Goal: Contribute content: Contribute content

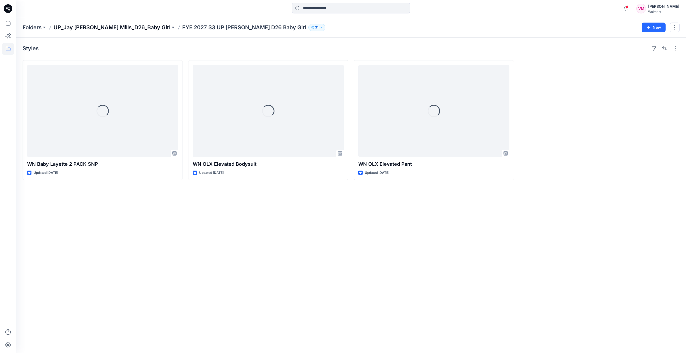
click at [80, 27] on p "UP_Jay [PERSON_NAME] Mills_D26_Baby Girl" at bounding box center [111, 28] width 117 height 8
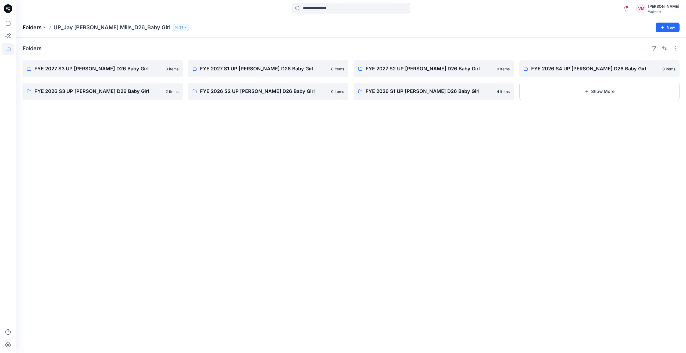
click at [42, 26] on p "Folders" at bounding box center [32, 28] width 19 height 8
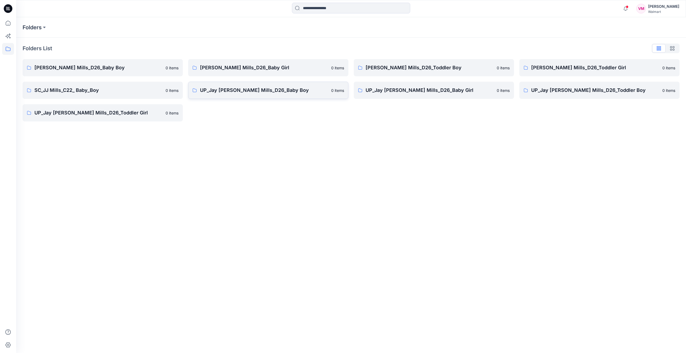
click at [246, 90] on p "UP_Jay [PERSON_NAME] Mills_D26_Baby Boy" at bounding box center [264, 91] width 128 height 8
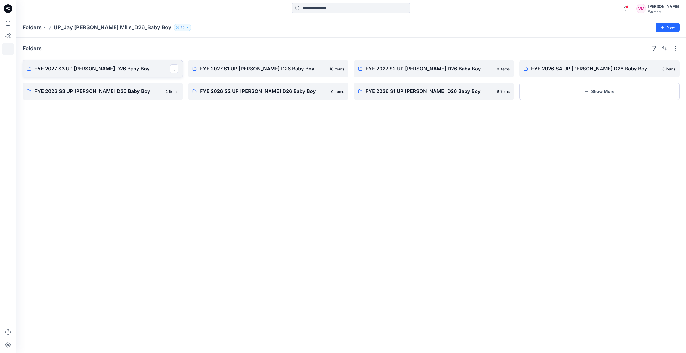
click at [98, 69] on p "FYE 2027 S3 UP [PERSON_NAME] D26 Baby Boy" at bounding box center [101, 69] width 135 height 8
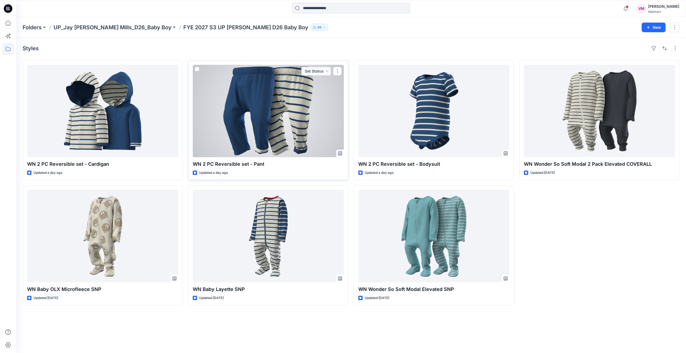
click at [289, 95] on div at bounding box center [268, 111] width 151 height 92
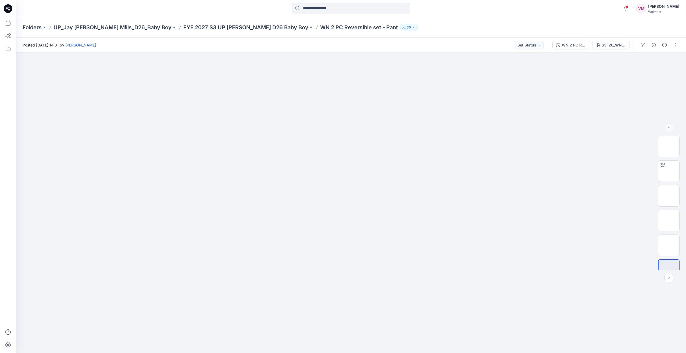
click at [571, 50] on div "WN 2 PC Reversible set - Pant S3F26_WN_6520 MELLOW BLUE" at bounding box center [591, 45] width 86 height 15
click at [571, 47] on div "WN 2 PC Reversible set - Pant" at bounding box center [573, 45] width 25 height 6
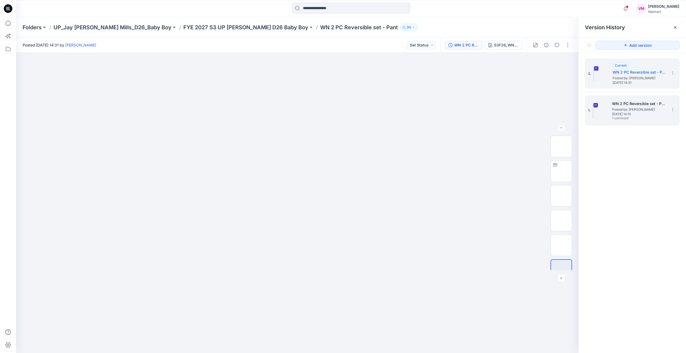
click at [625, 116] on span "1 comment" at bounding box center [631, 118] width 38 height 4
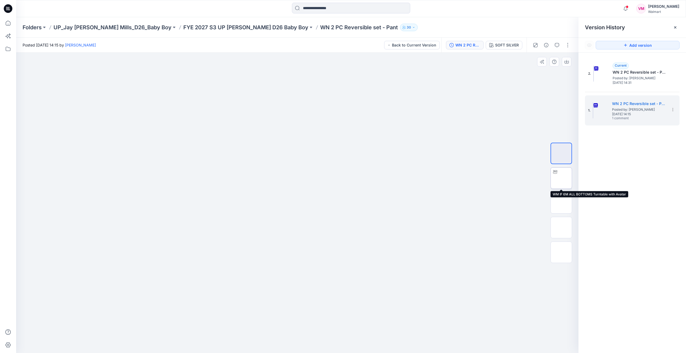
click at [561, 178] on img at bounding box center [561, 178] width 0 height 0
click at [244, 27] on p "FYE 2027 S3 UP [PERSON_NAME] D26 Baby Boy" at bounding box center [245, 28] width 125 height 8
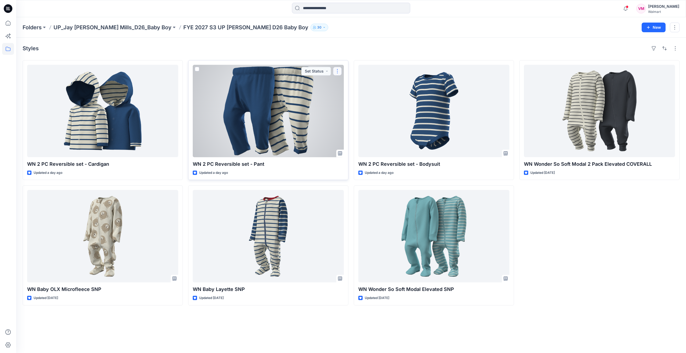
click at [337, 70] on button "button" at bounding box center [337, 71] width 9 height 9
click at [350, 81] on p "Edit" at bounding box center [347, 84] width 7 height 6
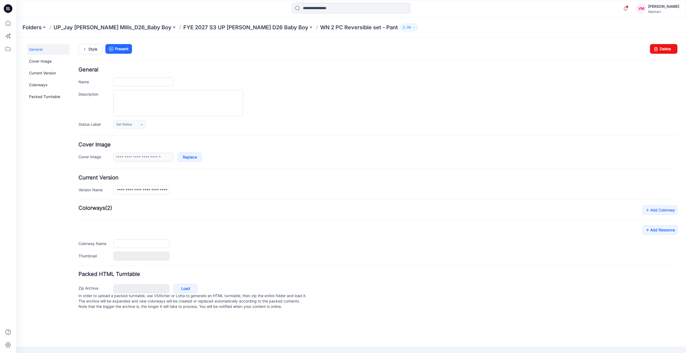
type input "**********"
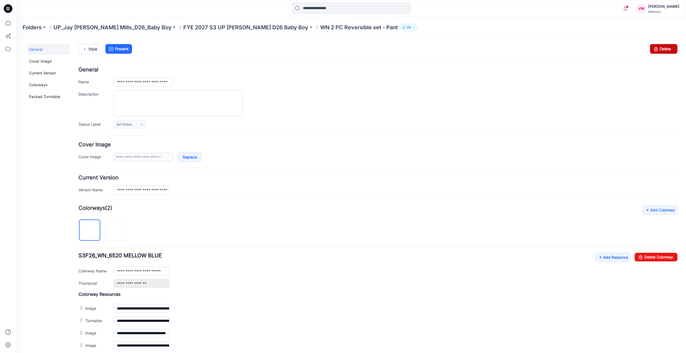
drag, startPoint x: 390, startPoint y: 60, endPoint x: 657, endPoint y: 46, distance: 267.4
click at [657, 46] on link "Delete" at bounding box center [663, 49] width 27 height 10
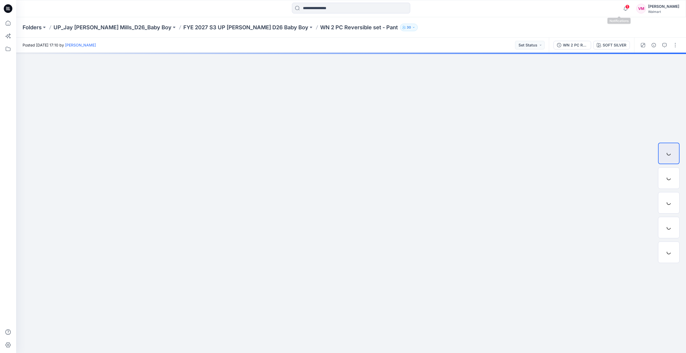
click at [625, 8] on span "1" at bounding box center [627, 7] width 4 height 4
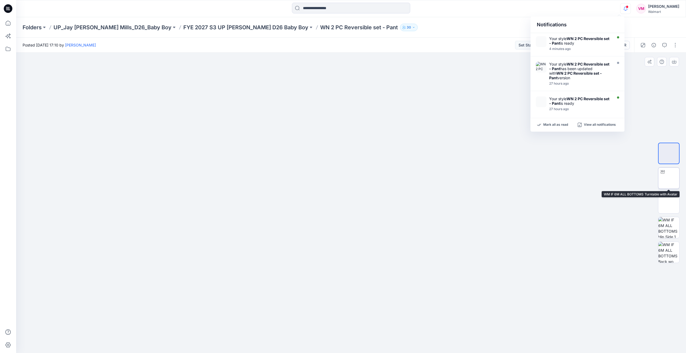
click at [668, 178] on img at bounding box center [668, 178] width 0 height 0
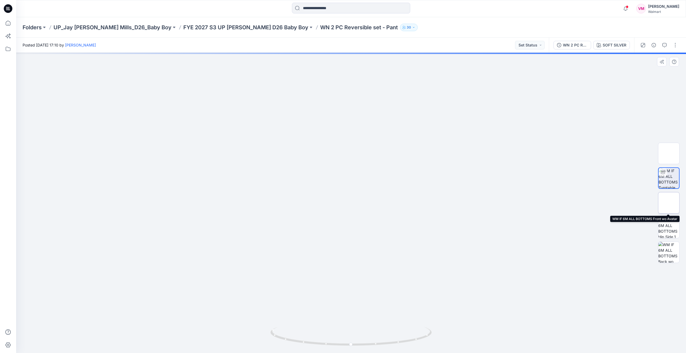
click at [668, 203] on img at bounding box center [668, 203] width 0 height 0
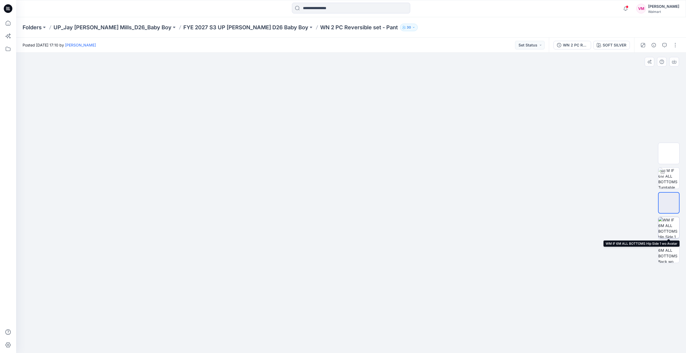
click at [671, 232] on img at bounding box center [668, 227] width 21 height 21
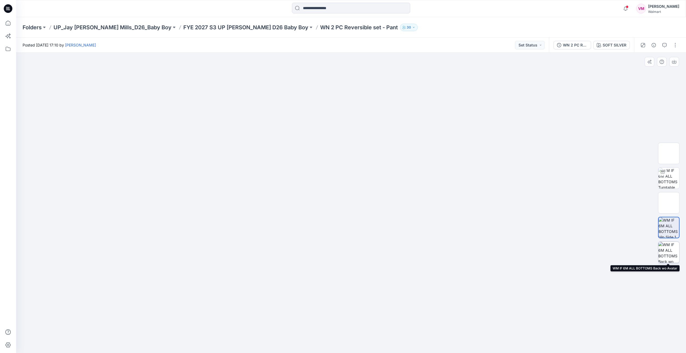
click at [671, 253] on img at bounding box center [668, 252] width 21 height 21
click at [668, 203] on img at bounding box center [668, 203] width 0 height 0
click at [668, 184] on img at bounding box center [668, 178] width 21 height 21
drag, startPoint x: 393, startPoint y: 339, endPoint x: 319, endPoint y: 341, distance: 74.4
click at [319, 341] on icon at bounding box center [351, 337] width 163 height 20
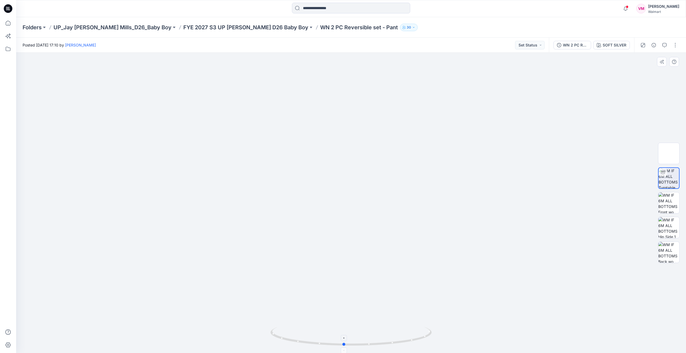
drag, startPoint x: 351, startPoint y: 345, endPoint x: 419, endPoint y: 345, distance: 67.2
click at [419, 345] on icon at bounding box center [351, 337] width 163 height 20
drag, startPoint x: 372, startPoint y: 315, endPoint x: 370, endPoint y: 273, distance: 41.9
click at [249, 31] on div "Folders UP_Jay Jay Mills_D26_Baby Boy FYE 2027 S3 UP Jay Jay Mills D26 Baby Boy…" at bounding box center [350, 27] width 669 height 20
click at [245, 26] on p "FYE 2027 S3 UP [PERSON_NAME] D26 Baby Boy" at bounding box center [245, 28] width 125 height 8
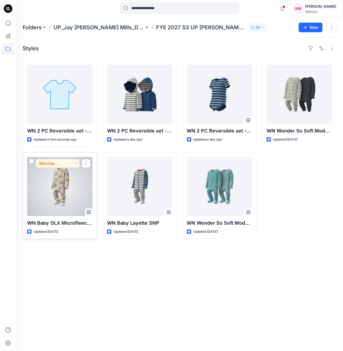
click at [64, 180] on div at bounding box center [59, 186] width 65 height 59
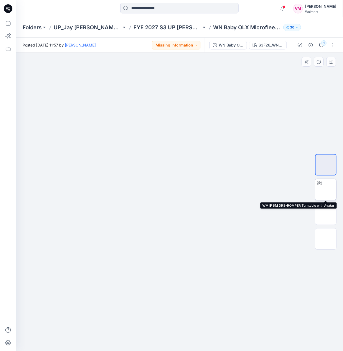
click at [325, 189] on img at bounding box center [325, 189] width 0 height 0
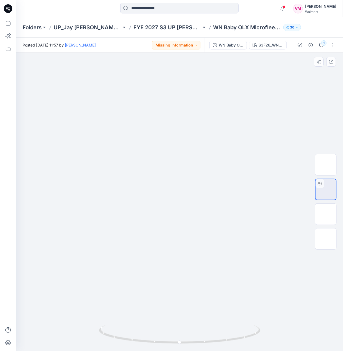
click at [238, 151] on div at bounding box center [179, 202] width 326 height 298
click at [325, 214] on img at bounding box center [325, 214] width 0 height 0
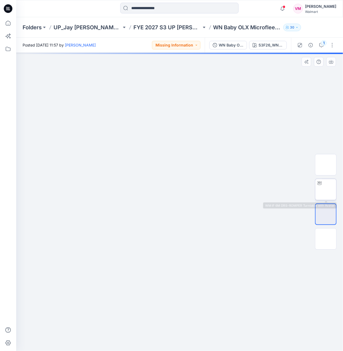
click at [325, 189] on img at bounding box center [325, 189] width 0 height 0
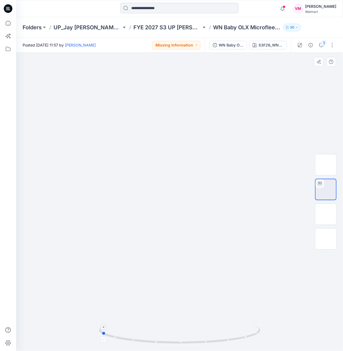
drag, startPoint x: 252, startPoint y: 334, endPoint x: 174, endPoint y: 334, distance: 78.4
click at [174, 334] on icon at bounding box center [180, 335] width 163 height 20
click at [227, 163] on div at bounding box center [179, 202] width 326 height 298
click at [267, 51] on div "WN Baby OLX Microfleece SNP S3F26_WN_4735 LITTLE BEAR FACE" at bounding box center [247, 45] width 86 height 15
click at [242, 46] on div "WN Baby OLX Microfleece SNP" at bounding box center [230, 45] width 25 height 6
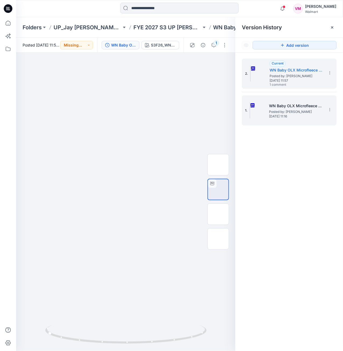
click at [278, 96] on div "1. WN Baby OLX Microfleece SNP Posted by: Vasanthakumar Mani Sunday, September …" at bounding box center [289, 110] width 95 height 30
click at [277, 112] on span "Posted by: [PERSON_NAME]" at bounding box center [296, 111] width 54 height 5
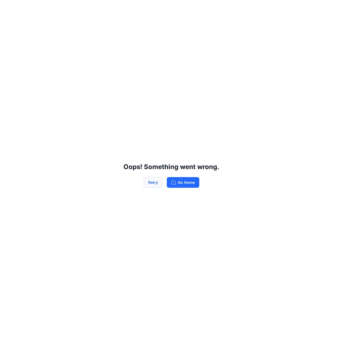
click at [153, 181] on button "Retry" at bounding box center [152, 182] width 19 height 11
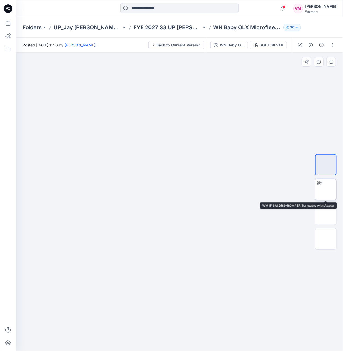
click at [325, 189] on img at bounding box center [325, 189] width 0 height 0
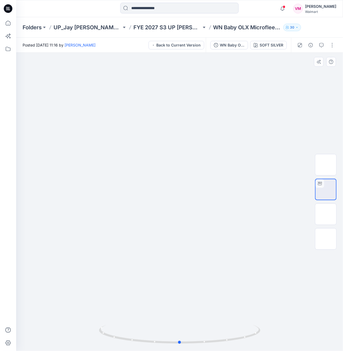
click at [181, 150] on div at bounding box center [179, 202] width 326 height 298
drag, startPoint x: 236, startPoint y: 337, endPoint x: 161, endPoint y: 327, distance: 76.4
click at [161, 327] on icon at bounding box center [180, 335] width 163 height 20
drag, startPoint x: 256, startPoint y: 333, endPoint x: 224, endPoint y: 336, distance: 31.9
click at [224, 336] on icon at bounding box center [180, 335] width 163 height 20
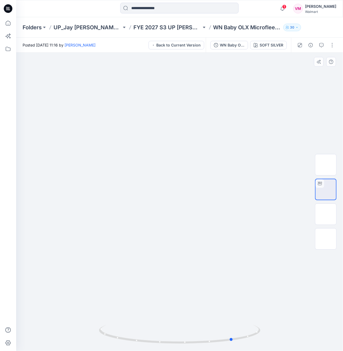
click at [126, 105] on div at bounding box center [179, 202] width 326 height 298
click at [230, 26] on p "WN Baby OLX Microfleece SNP" at bounding box center [247, 28] width 68 height 8
click at [188, 24] on p "FYE 2027 S3 UP [PERSON_NAME] D26 Baby Boy" at bounding box center [167, 28] width 68 height 8
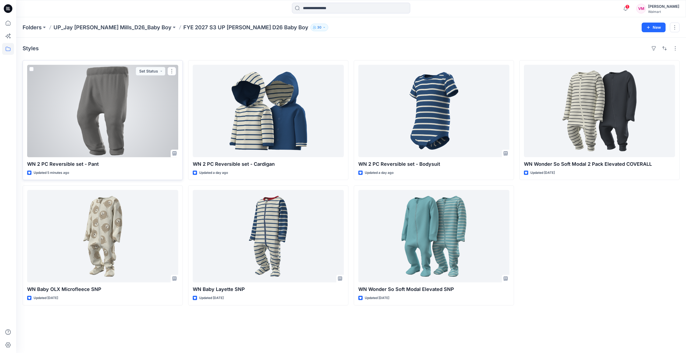
click at [65, 113] on div at bounding box center [102, 111] width 151 height 92
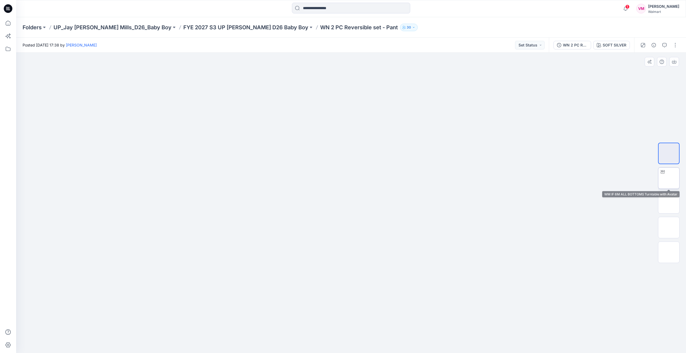
click at [668, 178] on img at bounding box center [668, 178] width 0 height 0
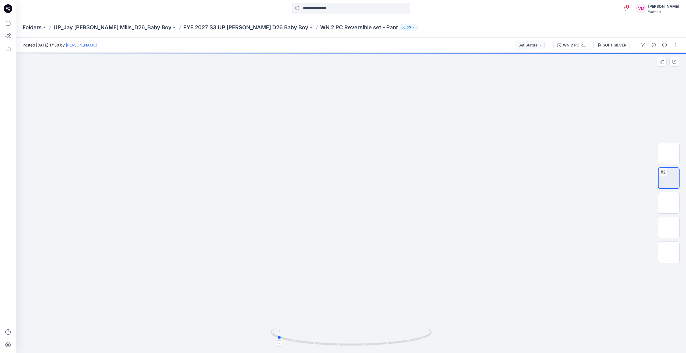
drag, startPoint x: 406, startPoint y: 341, endPoint x: 332, endPoint y: 342, distance: 74.2
click at [332, 342] on icon at bounding box center [351, 337] width 163 height 20
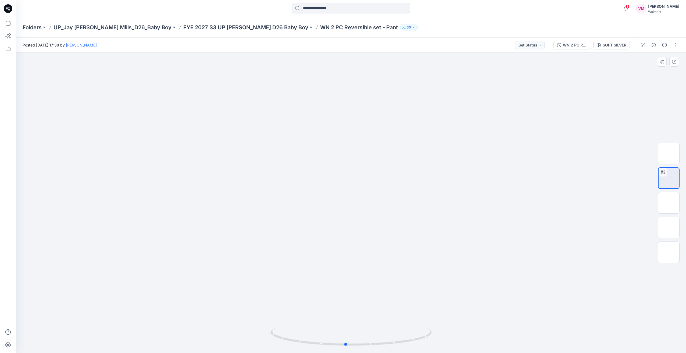
drag, startPoint x: 370, startPoint y: 345, endPoint x: 439, endPoint y: 344, distance: 68.8
click at [439, 344] on div at bounding box center [350, 203] width 669 height 300
click at [617, 46] on div "SOFT SILVER" at bounding box center [614, 45] width 24 height 6
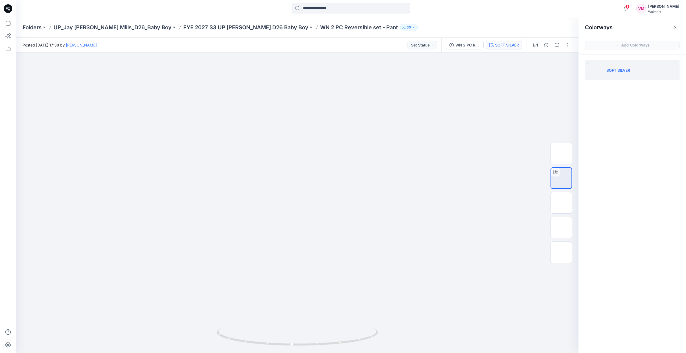
click at [628, 75] on li "SOFT SILVER" at bounding box center [632, 70] width 95 height 20
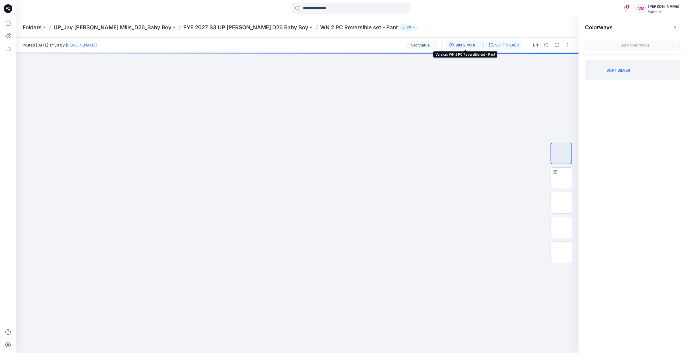
click at [460, 46] on div "WN 2 PC Reversible set - Pant" at bounding box center [467, 45] width 25 height 6
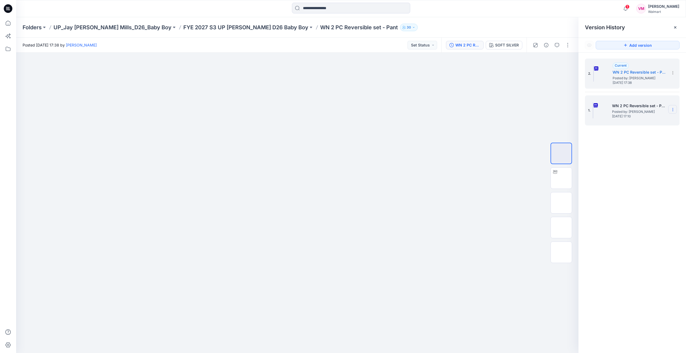
click at [672, 109] on icon at bounding box center [672, 109] width 4 height 4
click at [634, 166] on span "Delete Version" at bounding box center [635, 165] width 25 height 6
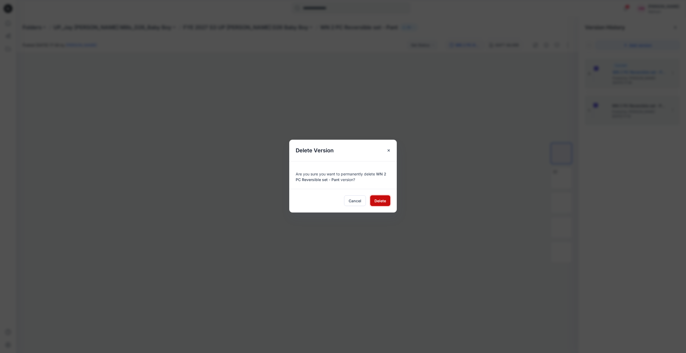
click at [382, 198] on span "Delete" at bounding box center [380, 201] width 12 height 6
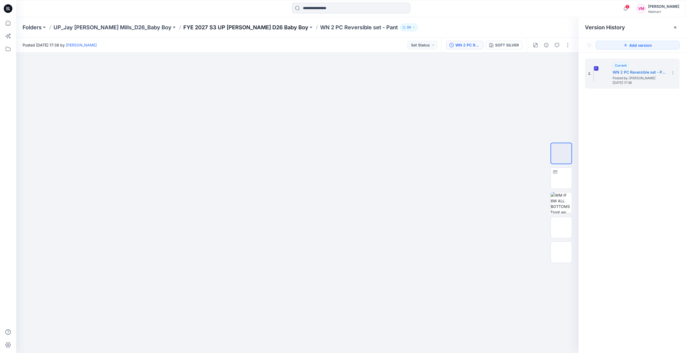
click at [240, 29] on p "FYE 2027 S3 UP Jay Jay Mills D26 Baby Boy" at bounding box center [245, 28] width 125 height 8
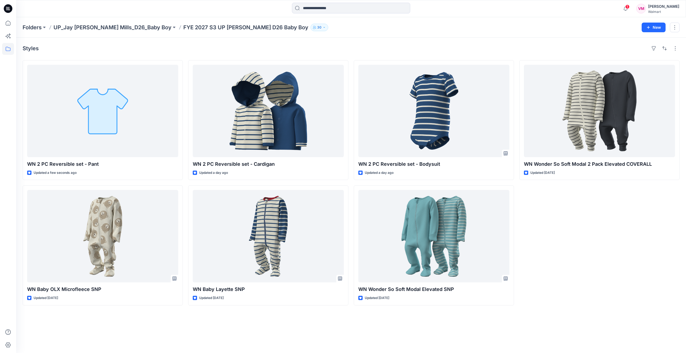
click at [262, 12] on div at bounding box center [350, 9] width 335 height 12
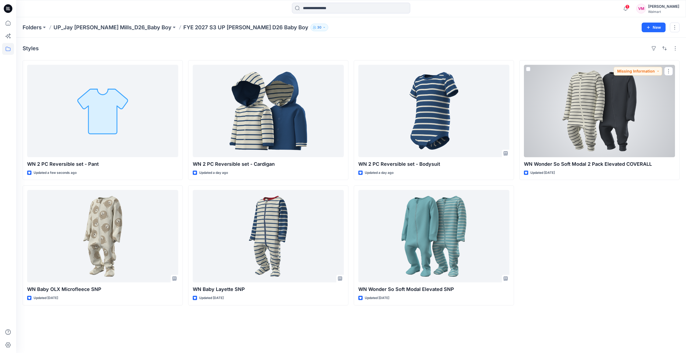
click at [606, 111] on div at bounding box center [599, 111] width 151 height 92
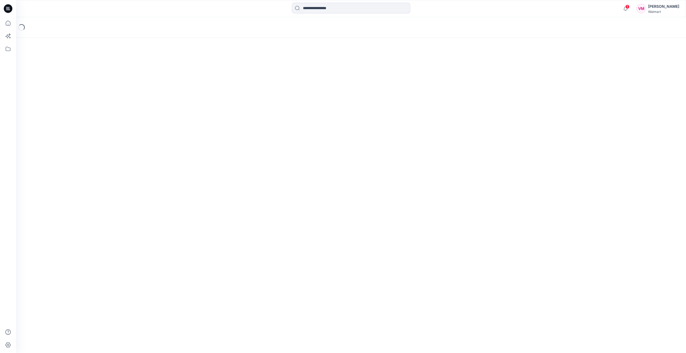
click at [606, 111] on div "Loading..." at bounding box center [350, 185] width 669 height 336
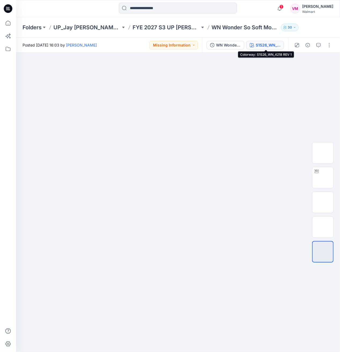
click at [268, 46] on div "S1S26_WN_4218 REV 1" at bounding box center [268, 45] width 25 height 6
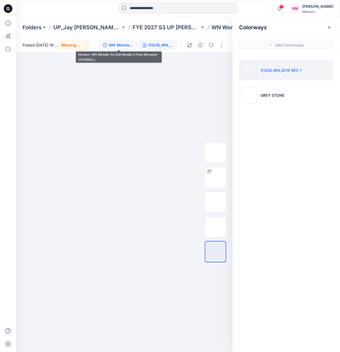
click at [127, 47] on div "WN Wonder So Soft Modal 2 Pack Elevated COVERALL" at bounding box center [121, 45] width 25 height 6
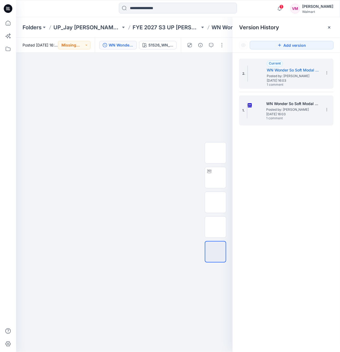
click at [300, 122] on div "1. WN Wonder So Soft Modal 2 Pack Elevated COVERALL Posted by: Vasanthakumar Ma…" at bounding box center [283, 111] width 81 height 26
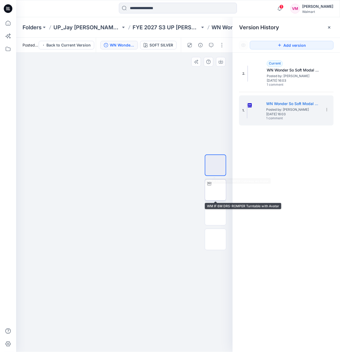
click at [216, 190] on img at bounding box center [216, 190] width 0 height 0
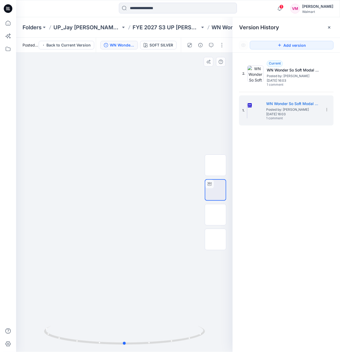
drag, startPoint x: 180, startPoint y: 139, endPoint x: 180, endPoint y: 150, distance: 10.5
click at [180, 139] on div at bounding box center [124, 202] width 217 height 299
drag, startPoint x: 165, startPoint y: 340, endPoint x: 89, endPoint y: 340, distance: 76.6
click at [89, 340] on icon at bounding box center [125, 336] width 163 height 20
click at [169, 121] on div at bounding box center [124, 202] width 217 height 299
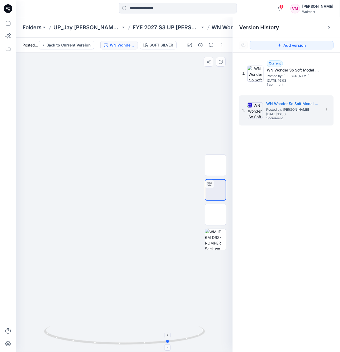
drag, startPoint x: 175, startPoint y: 342, endPoint x: 136, endPoint y: 340, distance: 39.6
click at [136, 340] on icon at bounding box center [125, 336] width 163 height 20
click at [164, 152] on div at bounding box center [124, 202] width 217 height 299
drag, startPoint x: 183, startPoint y: 337, endPoint x: 144, endPoint y: 338, distance: 39.0
click at [144, 338] on icon at bounding box center [125, 336] width 163 height 20
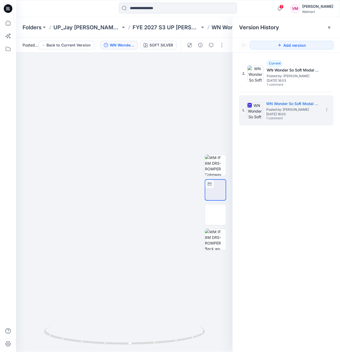
click at [241, 184] on div "2. Current WN Wonder So Soft Modal 2 Pack Elevated COVERALL Posted by: Vasantha…" at bounding box center [286, 206] width 107 height 307
click at [204, 42] on button "button" at bounding box center [200, 45] width 9 height 9
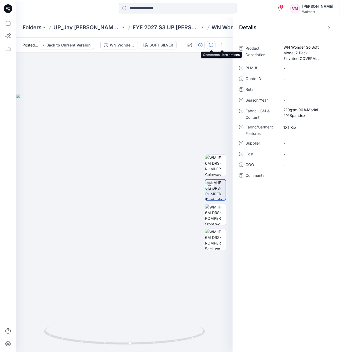
click at [213, 44] on icon "button" at bounding box center [211, 45] width 4 height 4
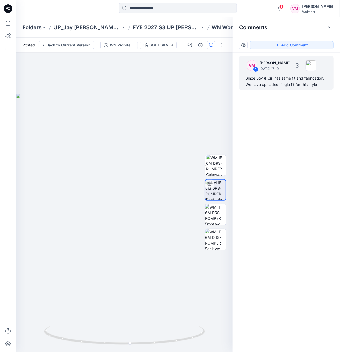
click at [293, 77] on div "Since Boy & Girl has same fit and fabrication. We have uploaded single fit for …" at bounding box center [287, 81] width 82 height 13
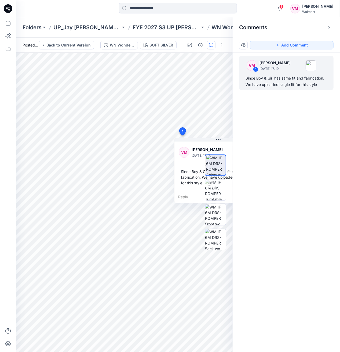
click at [211, 27] on icon at bounding box center [209, 27] width 4 height 4
click at [227, 31] on div "Folders UP_Jay Jay Mills_D26_Baby Boy FYE 2027 S3 UP Jay Jay Mills D26 Baby Boy…" at bounding box center [178, 27] width 324 height 20
click at [227, 30] on p "WN Wonder So Soft Modal 2 Pack Elevated COVERALL" at bounding box center [245, 28] width 67 height 8
click at [226, 28] on p "WN Wonder So Soft Modal 2 Pack Elevated COVERALL" at bounding box center [245, 28] width 67 height 8
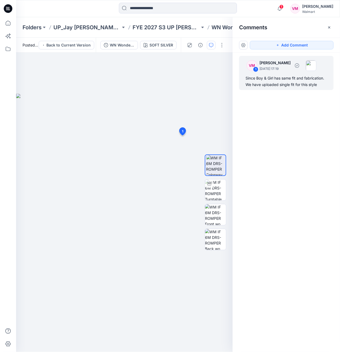
click at [275, 80] on div "Since Boy & Girl has same fit and fabrication. We have uploaded single fit for …" at bounding box center [287, 81] width 82 height 13
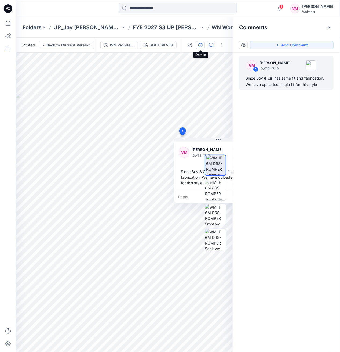
click at [200, 46] on icon "button" at bounding box center [201, 45] width 4 height 4
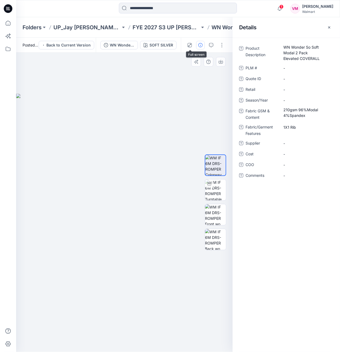
click at [201, 98] on img at bounding box center [124, 223] width 217 height 258
click at [159, 44] on div "SOFT SILVER" at bounding box center [162, 45] width 24 height 6
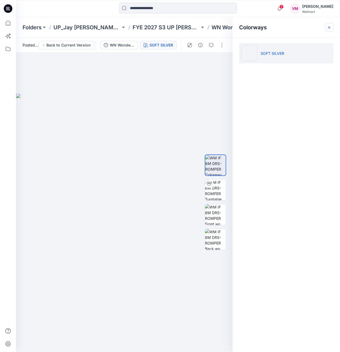
click at [329, 27] on icon "button" at bounding box center [330, 27] width 2 height 2
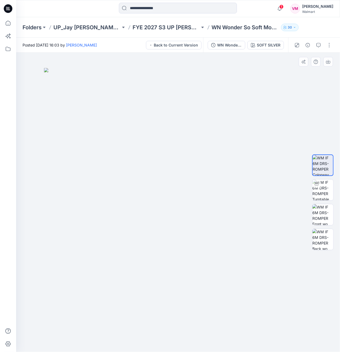
click at [282, 93] on img at bounding box center [178, 210] width 269 height 284
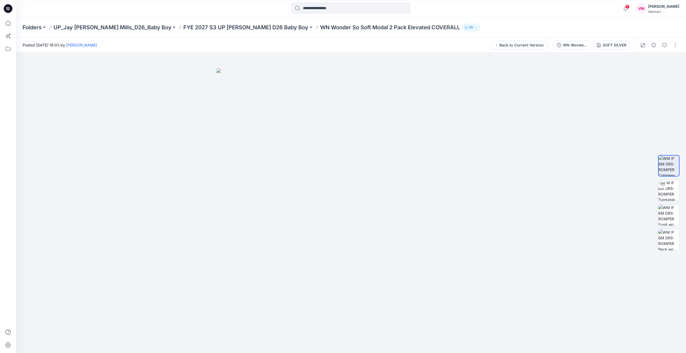
click at [320, 26] on p "WN Wonder So Soft Modal 2 Pack Elevated COVERALL" at bounding box center [390, 28] width 140 height 8
click at [252, 25] on p "FYE 2027 S3 UP Jay Jay Mills D26 Baby Boy" at bounding box center [245, 28] width 125 height 8
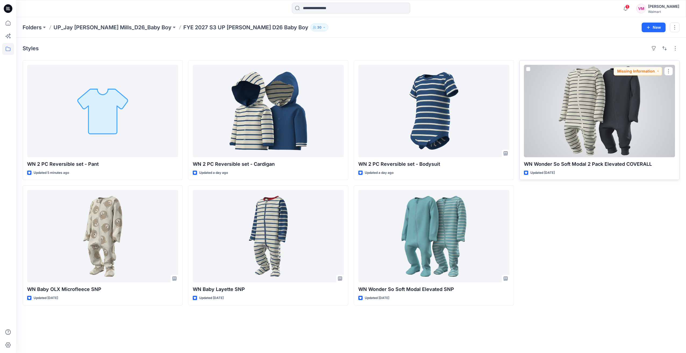
click at [591, 114] on div at bounding box center [599, 111] width 151 height 92
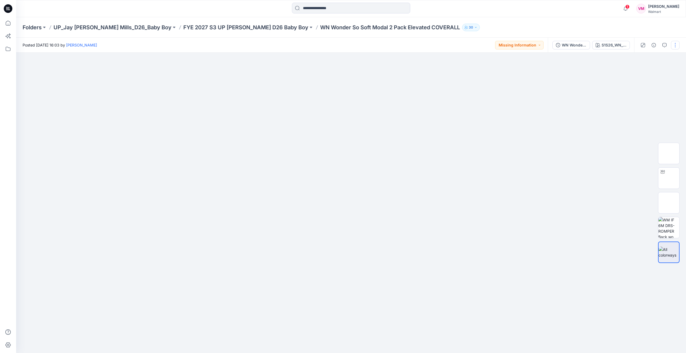
click at [679, 43] on button "button" at bounding box center [675, 45] width 9 height 9
click at [642, 70] on p "Edit" at bounding box center [640, 73] width 7 height 6
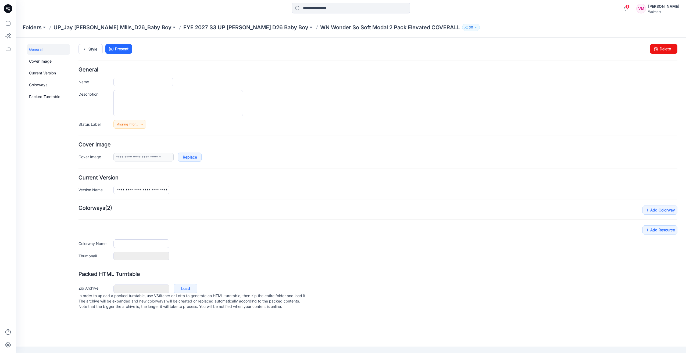
type input "**********"
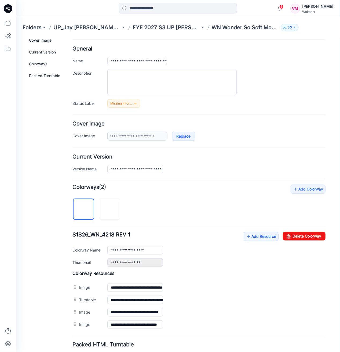
scroll to position [32, 0]
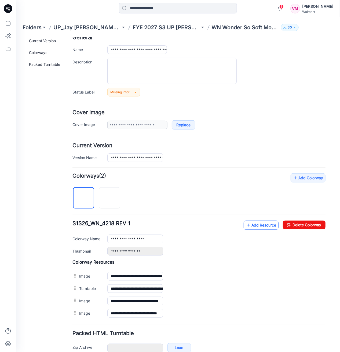
click at [256, 226] on link "Add Resource" at bounding box center [261, 224] width 35 height 9
click at [263, 226] on link "Add Resource" at bounding box center [261, 224] width 35 height 9
click at [264, 224] on link "Add Resource" at bounding box center [261, 224] width 35 height 9
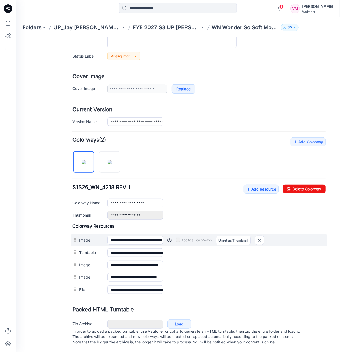
scroll to position [71, 0]
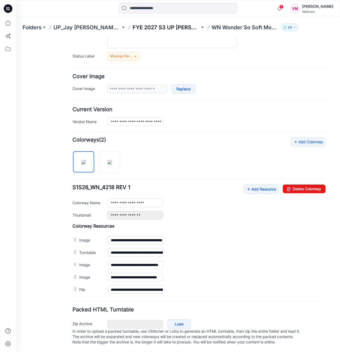
click at [194, 28] on p "FYE 2027 S3 UP Jay Jay Mills D26 Baby Boy" at bounding box center [166, 28] width 67 height 8
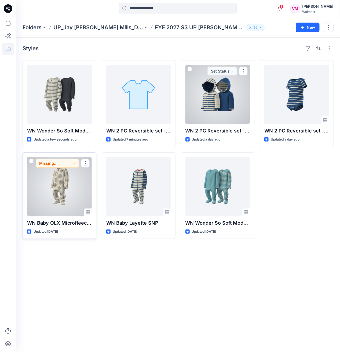
click at [66, 176] on div at bounding box center [59, 186] width 65 height 59
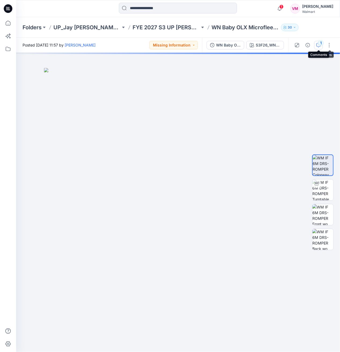
click at [321, 44] on div "1" at bounding box center [321, 42] width 5 height 5
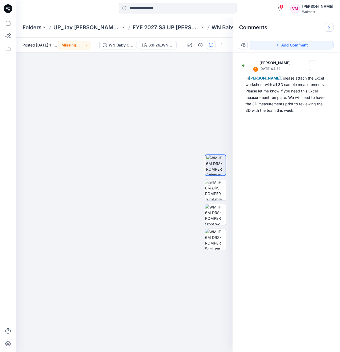
click at [332, 27] on button "button" at bounding box center [329, 27] width 9 height 9
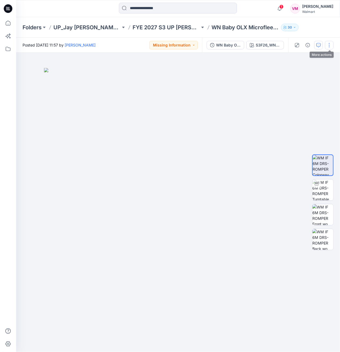
click at [333, 47] on button "button" at bounding box center [329, 45] width 9 height 9
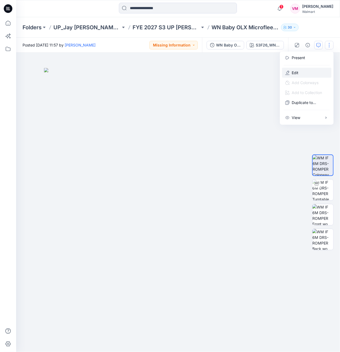
click at [302, 69] on button "Edit" at bounding box center [306, 73] width 49 height 10
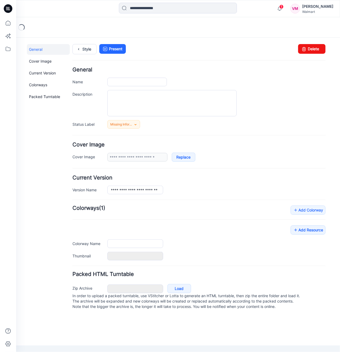
type input "**********"
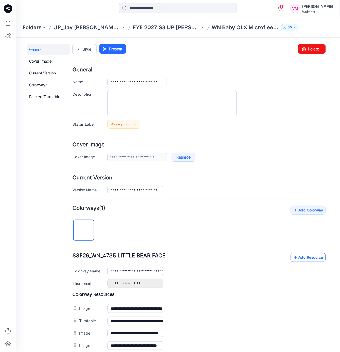
click at [304, 258] on link "Add Resource" at bounding box center [308, 257] width 35 height 9
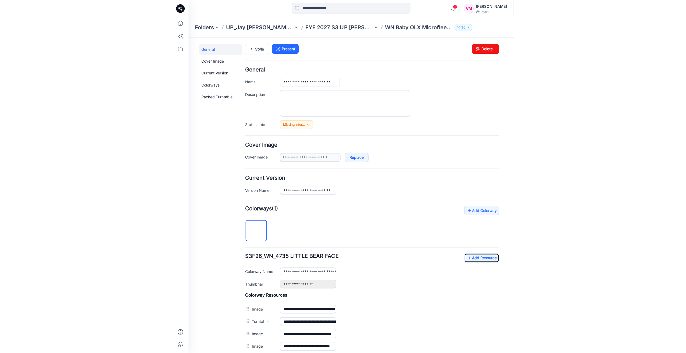
scroll to position [71, 0]
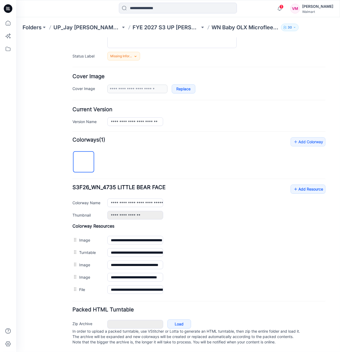
click at [189, 146] on div "**********" at bounding box center [198, 216] width 253 height 159
click at [172, 25] on p "FYE 2027 S3 UP Jay Jay Mills D26 Baby Boy" at bounding box center [166, 28] width 67 height 8
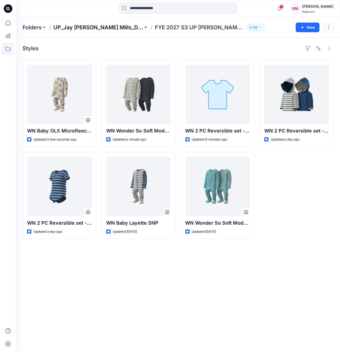
click at [133, 28] on p "UP_Jay Jay Mills_D26_Baby Boy" at bounding box center [98, 28] width 90 height 8
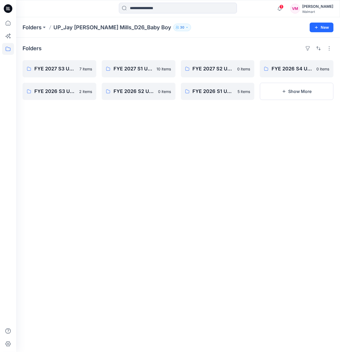
click at [57, 27] on p "UP_Jay Jay Mills_D26_Baby Boy" at bounding box center [112, 28] width 118 height 8
click at [42, 26] on p "Folders" at bounding box center [32, 28] width 19 height 8
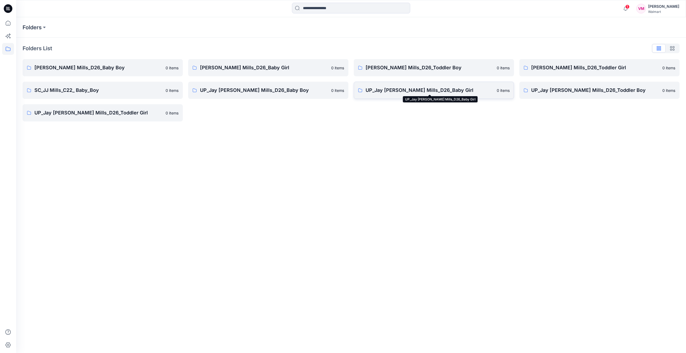
click at [340, 87] on p "UP_Jay [PERSON_NAME] Mills_D26_Baby Girl" at bounding box center [429, 91] width 128 height 8
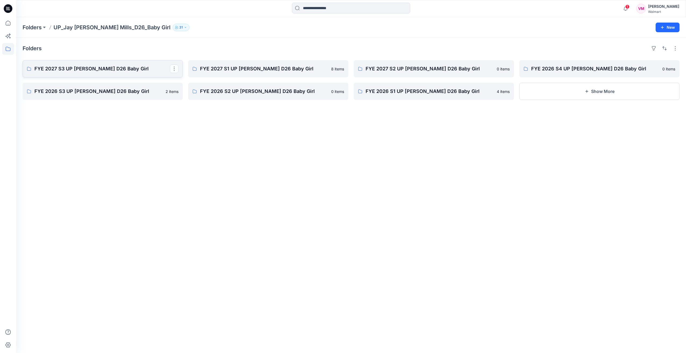
click at [83, 70] on p "FYE 2027 S3 UP [PERSON_NAME] D26 Baby Girl" at bounding box center [101, 69] width 135 height 8
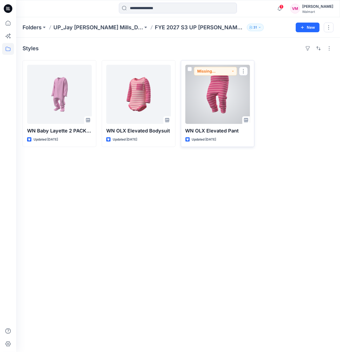
click at [219, 92] on div at bounding box center [218, 94] width 65 height 59
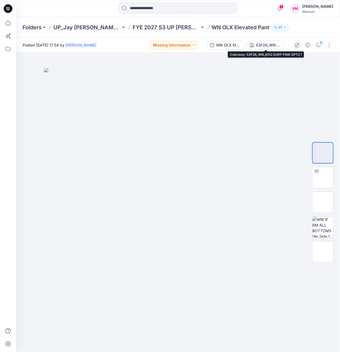
click at [261, 46] on div "S3F26_WN_6512 SURF PINK OPT2 1" at bounding box center [268, 45] width 25 height 6
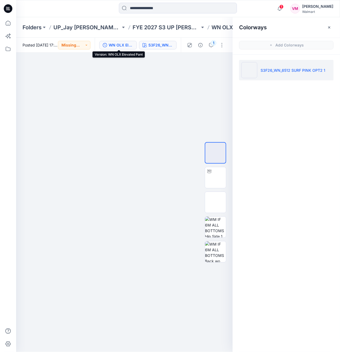
click at [131, 46] on div "WN OLX Elevated Pant" at bounding box center [121, 45] width 25 height 6
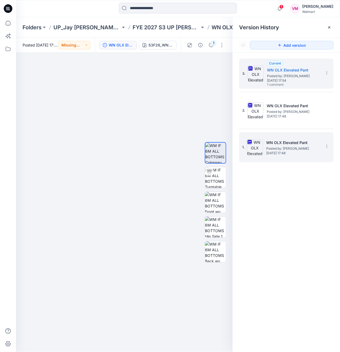
click at [286, 150] on span "Posted by: [PERSON_NAME]" at bounding box center [294, 148] width 54 height 5
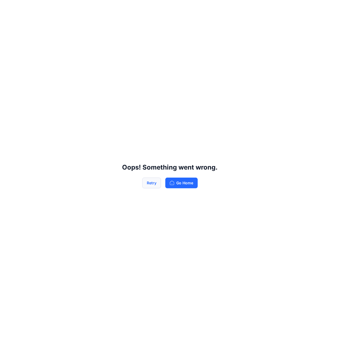
click at [153, 180] on button "Retry" at bounding box center [151, 183] width 19 height 11
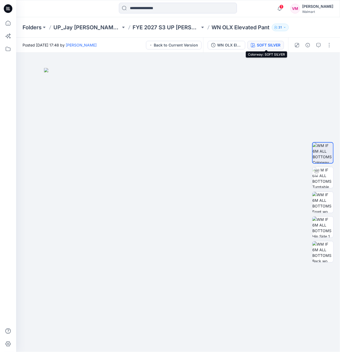
click at [271, 47] on div "SOFT SILVER" at bounding box center [269, 45] width 24 height 6
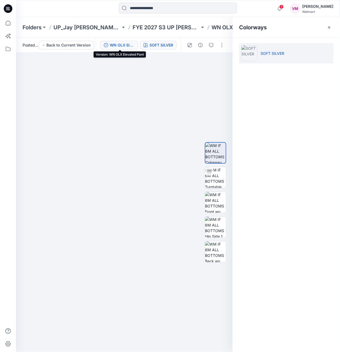
click at [123, 45] on div "WN OLX Elevated Pant" at bounding box center [122, 45] width 25 height 6
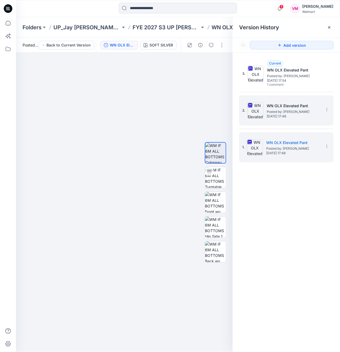
click at [277, 112] on span "Posted by: [PERSON_NAME]" at bounding box center [294, 111] width 54 height 5
click at [327, 145] on icon at bounding box center [327, 146] width 4 height 4
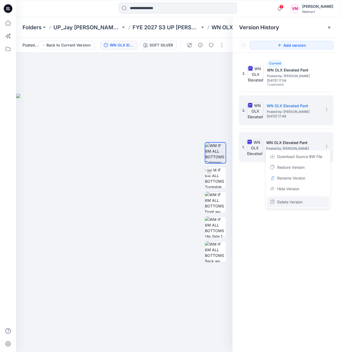
click at [298, 203] on span "Delete Version" at bounding box center [290, 202] width 25 height 6
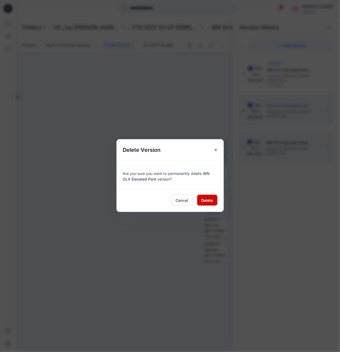
click at [202, 200] on span "Delete" at bounding box center [208, 200] width 12 height 6
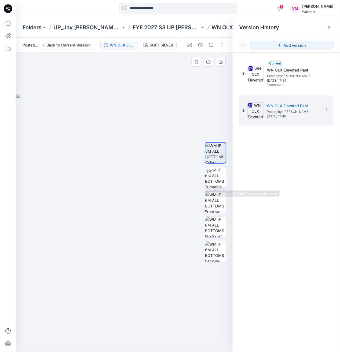
click at [207, 183] on img at bounding box center [215, 177] width 21 height 21
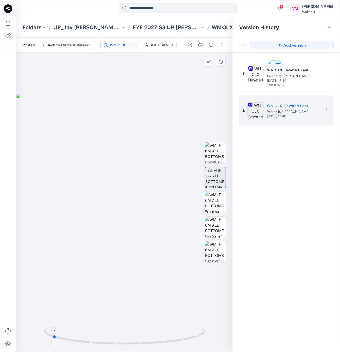
drag, startPoint x: 173, startPoint y: 341, endPoint x: 102, endPoint y: 338, distance: 71.0
click at [100, 339] on icon at bounding box center [125, 336] width 163 height 20
drag, startPoint x: 171, startPoint y: 340, endPoint x: 137, endPoint y: 344, distance: 34.4
click at [137, 344] on icon at bounding box center [125, 336] width 163 height 20
click at [149, 115] on div at bounding box center [124, 202] width 217 height 299
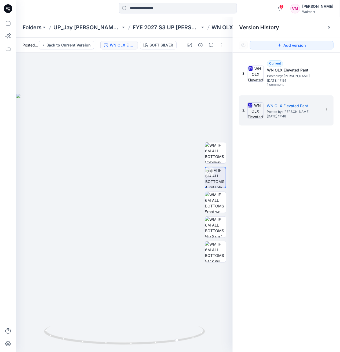
click at [330, 27] on icon at bounding box center [329, 27] width 4 height 4
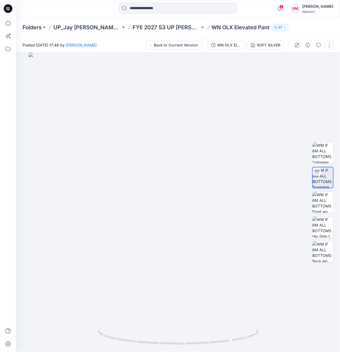
click at [329, 46] on button "button" at bounding box center [329, 45] width 9 height 9
click at [259, 78] on div at bounding box center [178, 202] width 324 height 299
click at [329, 152] on img at bounding box center [323, 152] width 21 height 21
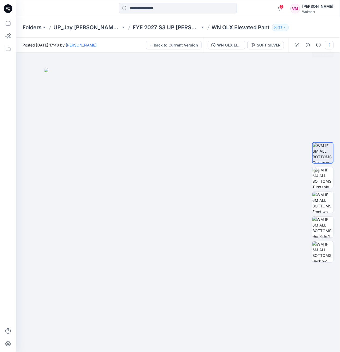
click at [331, 44] on button "button" at bounding box center [329, 45] width 9 height 9
click at [272, 107] on img at bounding box center [178, 210] width 269 height 284
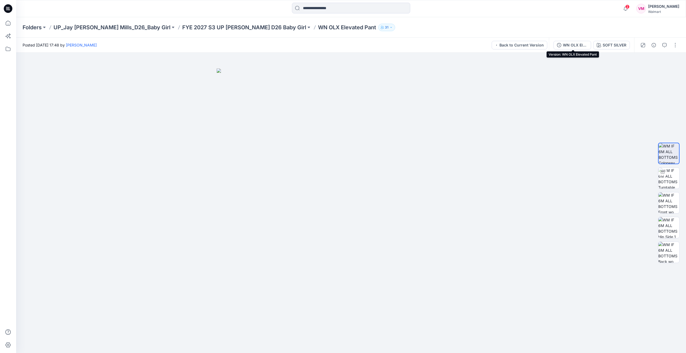
drag, startPoint x: 578, startPoint y: 44, endPoint x: 589, endPoint y: 44, distance: 10.7
click at [340, 44] on div "WN OLX Elevated Pant" at bounding box center [575, 45] width 25 height 6
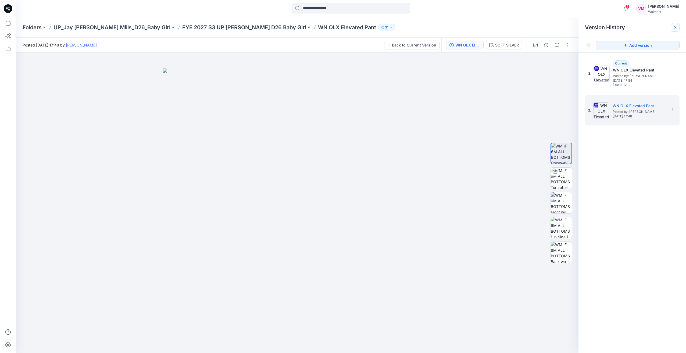
click at [340, 28] on icon at bounding box center [675, 27] width 4 height 4
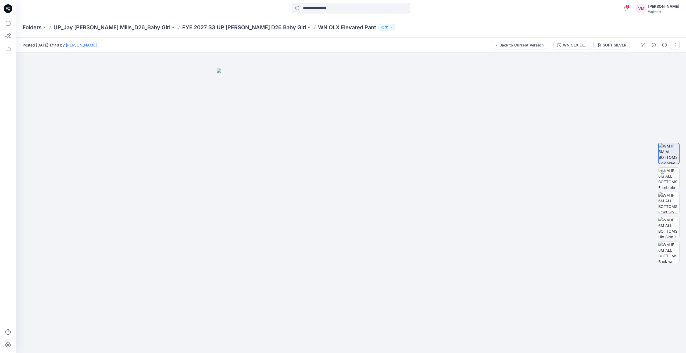
click at [340, 43] on button "button" at bounding box center [675, 45] width 9 height 9
click at [340, 80] on div at bounding box center [350, 203] width 669 height 300
click at [340, 44] on div "WN OLX Elevated Pant" at bounding box center [575, 45] width 25 height 6
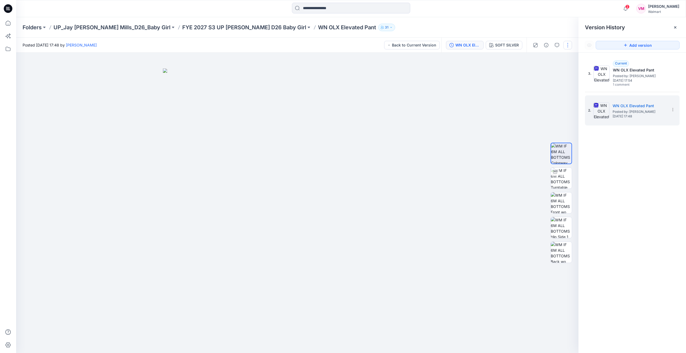
click at [340, 46] on button "button" at bounding box center [567, 45] width 9 height 9
click at [255, 24] on p "FYE 2027 S3 UP Jay Jay Mills D26 Baby Girl" at bounding box center [244, 28] width 124 height 8
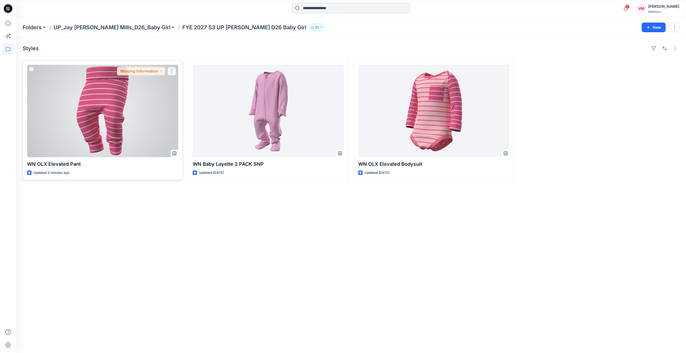
click at [129, 101] on div at bounding box center [102, 111] width 151 height 92
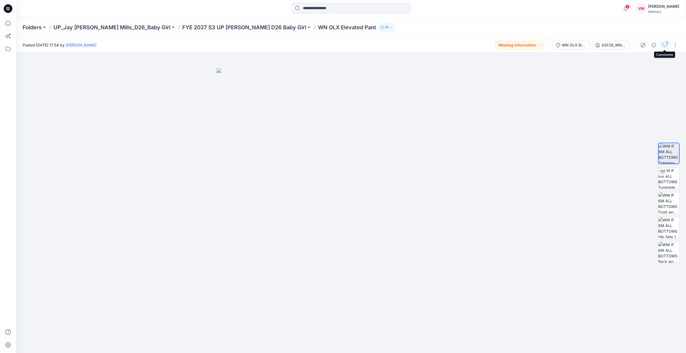
click at [340, 44] on div "1" at bounding box center [666, 42] width 5 height 5
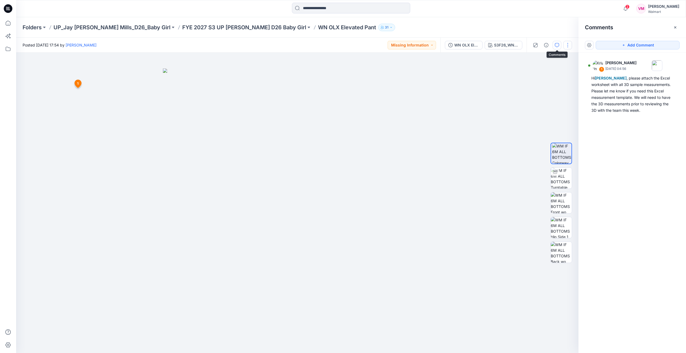
click at [340, 45] on button "button" at bounding box center [567, 45] width 9 height 9
click at [340, 75] on button "Edit" at bounding box center [544, 73] width 49 height 10
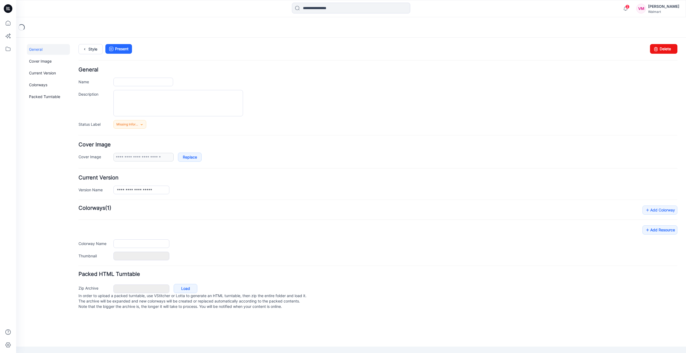
type input "**********"
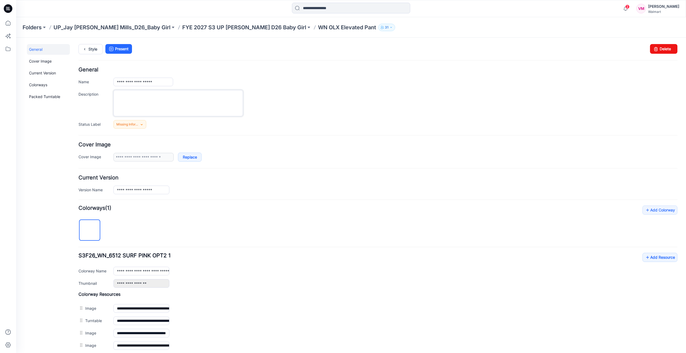
click at [187, 95] on textarea "Description" at bounding box center [177, 103] width 129 height 26
click at [138, 126] on span "Missing Information" at bounding box center [128, 124] width 24 height 5
click at [657, 258] on link "Add Resource" at bounding box center [659, 257] width 35 height 9
click at [244, 26] on p "FYE 2027 S3 UP [PERSON_NAME] D26 Baby Girl" at bounding box center [244, 28] width 124 height 8
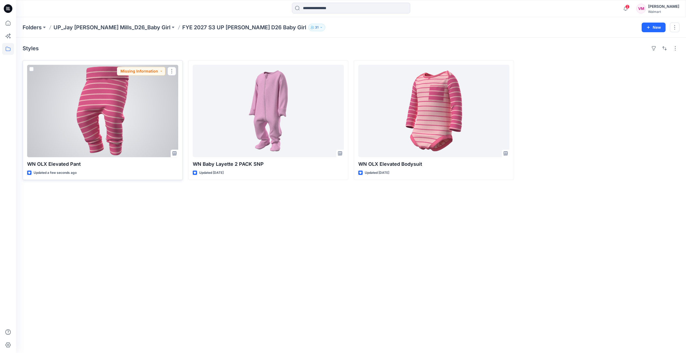
click at [147, 118] on div at bounding box center [102, 111] width 151 height 92
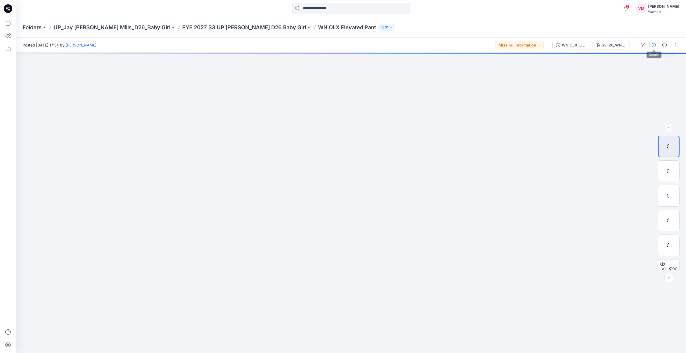
click at [653, 45] on icon "button" at bounding box center [653, 45] width 4 height 4
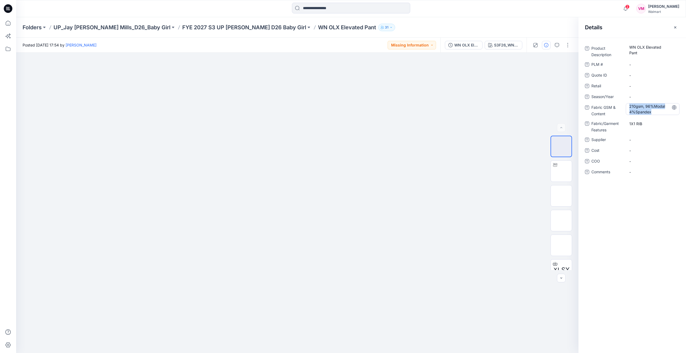
drag, startPoint x: 652, startPoint y: 112, endPoint x: 629, endPoint y: 104, distance: 25.2
click at [629, 104] on Content "210gsm, 96%Modal 4%Spandex" at bounding box center [652, 108] width 47 height 11
drag, startPoint x: 628, startPoint y: 106, endPoint x: 653, endPoint y: 114, distance: 26.1
click at [653, 114] on textarea "**********" at bounding box center [652, 108] width 54 height 11
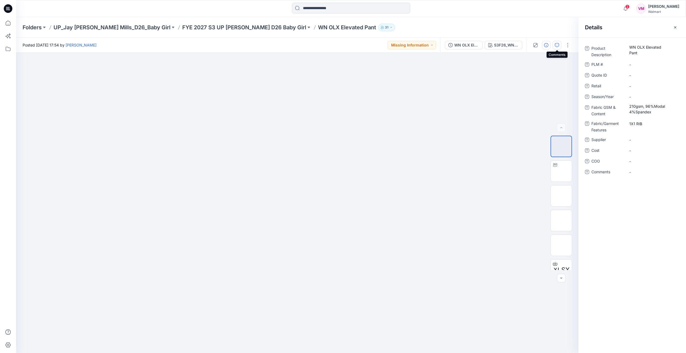
click at [560, 45] on button "button" at bounding box center [556, 45] width 9 height 9
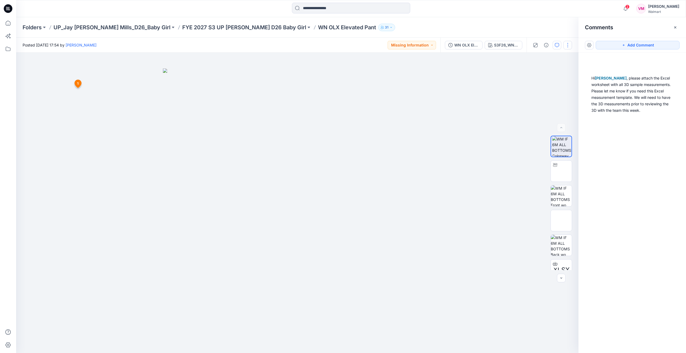
click at [565, 44] on button "button" at bounding box center [567, 45] width 9 height 9
click at [542, 74] on button "Edit" at bounding box center [544, 73] width 49 height 10
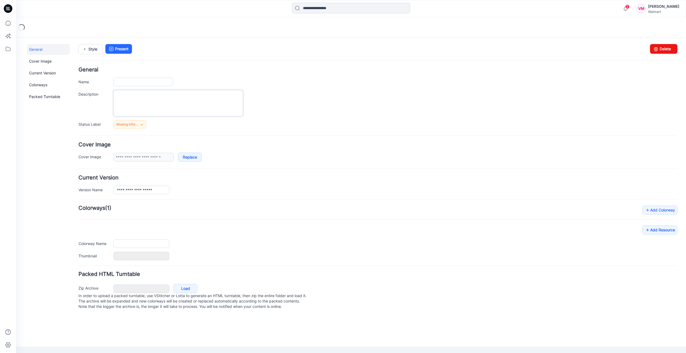
type input "**********"
click at [143, 96] on textarea "Description" at bounding box center [177, 103] width 129 height 26
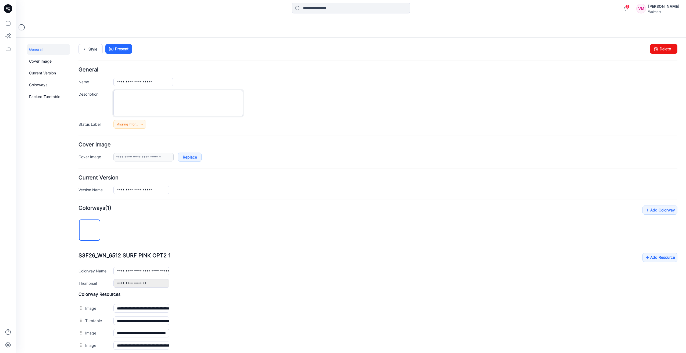
paste textarea "**********"
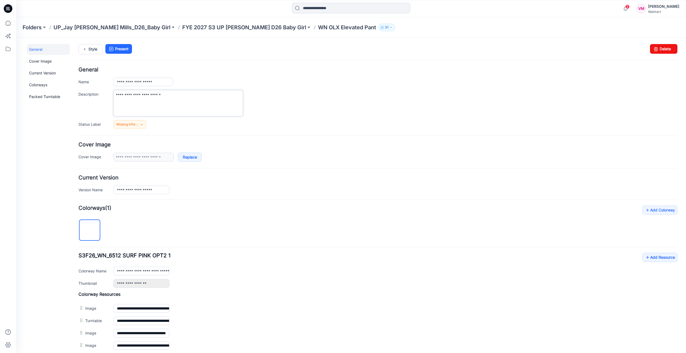
drag, startPoint x: 115, startPoint y: 93, endPoint x: 122, endPoint y: 98, distance: 8.0
click at [116, 93] on textarea "**********" at bounding box center [177, 103] width 129 height 26
click at [164, 109] on textarea "**********" at bounding box center [177, 103] width 129 height 26
drag, startPoint x: 146, startPoint y: 97, endPoint x: 128, endPoint y: 93, distance: 18.4
click at [128, 93] on textarea "**********" at bounding box center [177, 103] width 129 height 26
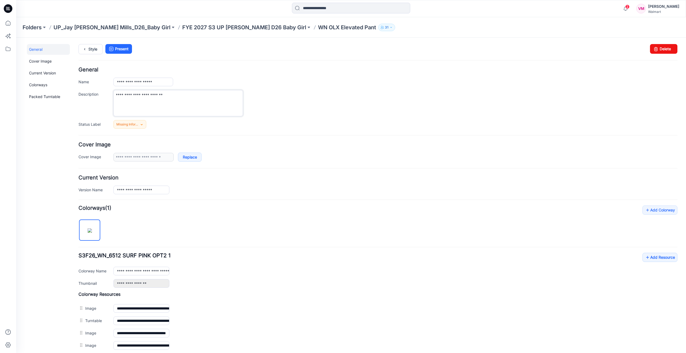
click at [175, 95] on textarea "**********" at bounding box center [177, 103] width 129 height 26
paste textarea "**********"
type textarea "**********"
click at [199, 96] on textarea "**********" at bounding box center [177, 103] width 129 height 26
click at [332, 110] on div "**********" at bounding box center [395, 103] width 564 height 26
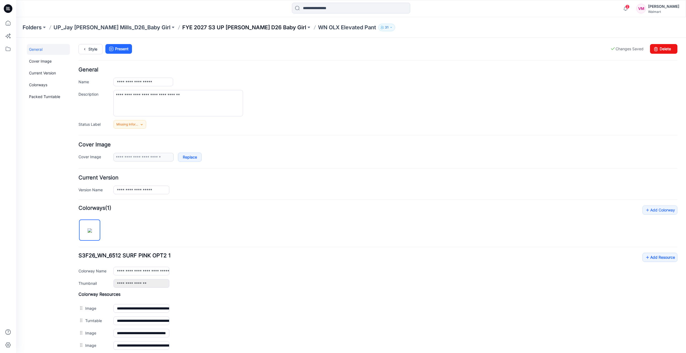
click at [233, 26] on p "FYE 2027 S3 UP Jay Jay Mills D26 Baby Girl" at bounding box center [244, 28] width 124 height 8
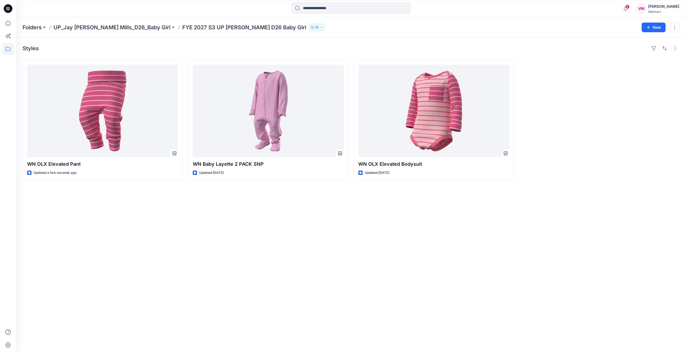
drag, startPoint x: 268, startPoint y: 215, endPoint x: 268, endPoint y: 208, distance: 7.3
click at [268, 216] on div "Styles WN OLX Elevated Pant Updated a few seconds ago WN Baby Layette 2 PACK SN…" at bounding box center [350, 195] width 669 height 315
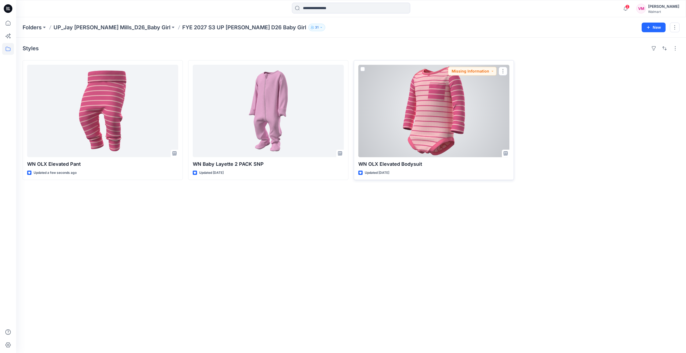
click at [402, 116] on div at bounding box center [433, 111] width 151 height 92
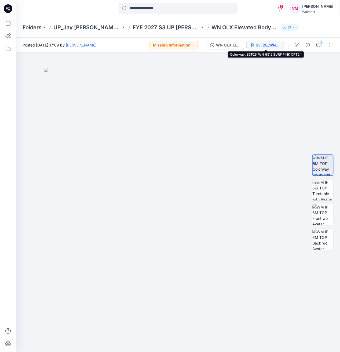
click at [262, 45] on div "S3F26_WN_6512 SURF PINK OPT2 1" at bounding box center [268, 45] width 25 height 6
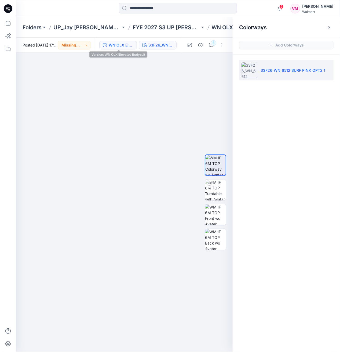
click at [128, 43] on div "WN OLX Elevated Bodysuit" at bounding box center [121, 45] width 25 height 6
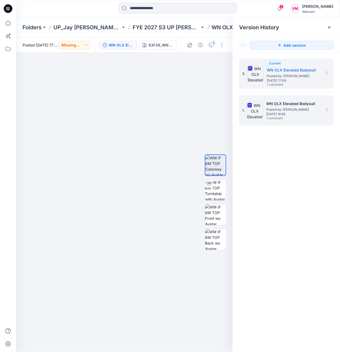
click at [277, 105] on h5 "WN OLX Elevated Bodysuit" at bounding box center [294, 103] width 54 height 6
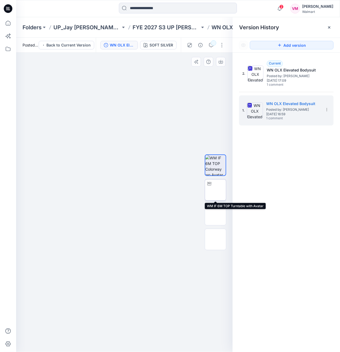
click at [216, 190] on img at bounding box center [216, 190] width 0 height 0
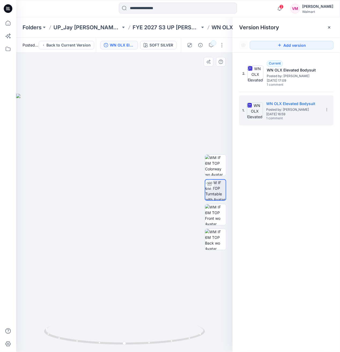
drag, startPoint x: 176, startPoint y: 126, endPoint x: 172, endPoint y: 139, distance: 13.4
click at [176, 126] on div at bounding box center [124, 202] width 217 height 299
drag, startPoint x: 179, startPoint y: 343, endPoint x: 112, endPoint y: 338, distance: 67.6
click at [112, 338] on icon at bounding box center [125, 336] width 163 height 20
drag, startPoint x: 143, startPoint y: 162, endPoint x: 146, endPoint y: 163, distance: 3.3
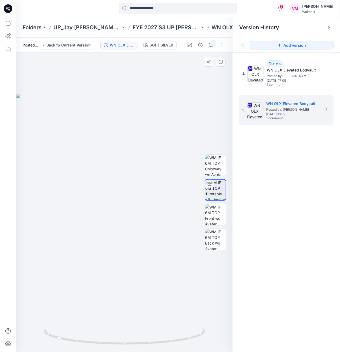
click at [143, 162] on div at bounding box center [124, 202] width 217 height 299
drag, startPoint x: 176, startPoint y: 339, endPoint x: 137, endPoint y: 341, distance: 38.7
click at [137, 341] on icon at bounding box center [125, 336] width 163 height 20
click at [158, 131] on div at bounding box center [124, 202] width 217 height 299
click at [332, 28] on icon at bounding box center [329, 27] width 4 height 4
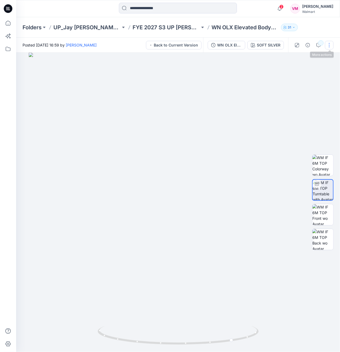
click at [330, 45] on button "button" at bounding box center [329, 45] width 9 height 9
click at [266, 127] on div at bounding box center [178, 202] width 324 height 299
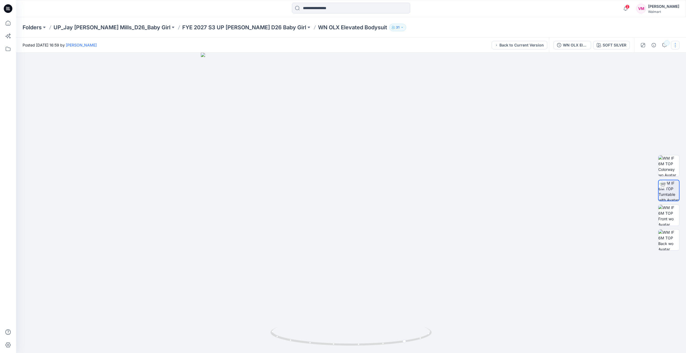
click at [676, 46] on button "button" at bounding box center [675, 45] width 9 height 9
click at [555, 90] on div at bounding box center [350, 203] width 669 height 300
click at [535, 48] on button "Back to Current Version" at bounding box center [519, 45] width 56 height 9
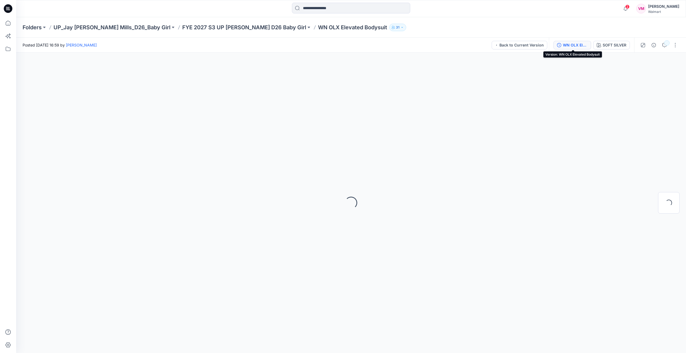
click at [573, 46] on div "WN OLX Elevated Bodysuit" at bounding box center [575, 45] width 25 height 6
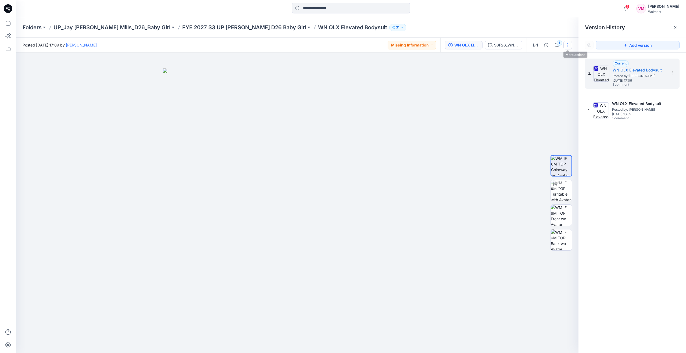
click at [571, 44] on button "button" at bounding box center [567, 45] width 9 height 9
click at [532, 76] on button "Edit" at bounding box center [544, 73] width 49 height 10
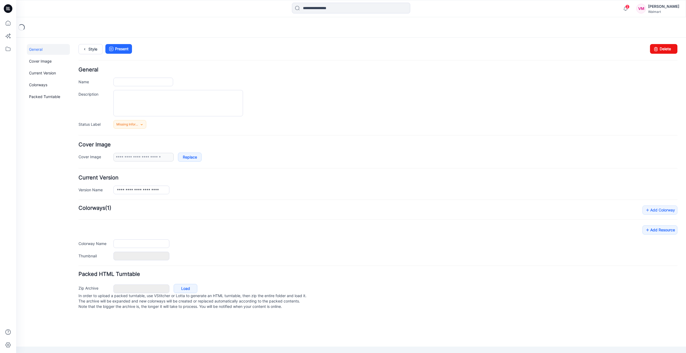
type input "**********"
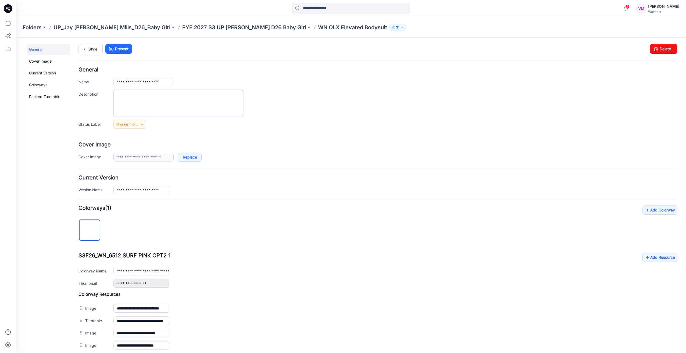
click at [136, 96] on textarea "Description" at bounding box center [177, 103] width 129 height 26
click at [203, 98] on textarea "**********" at bounding box center [177, 103] width 129 height 26
click at [321, 144] on h4 "Cover Image" at bounding box center [377, 144] width 599 height 5
click at [199, 93] on textarea "**********" at bounding box center [177, 103] width 129 height 26
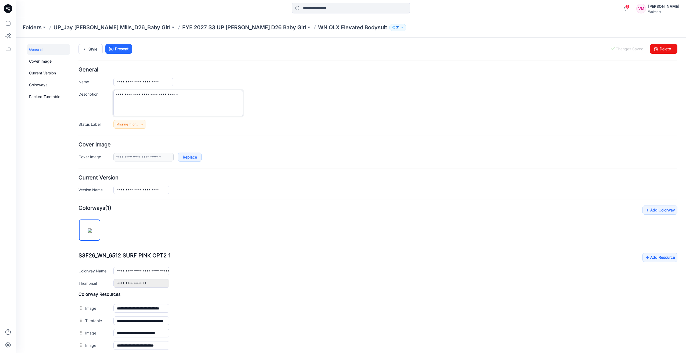
type textarea "**********"
click at [286, 143] on h4 "Cover Image" at bounding box center [377, 144] width 599 height 5
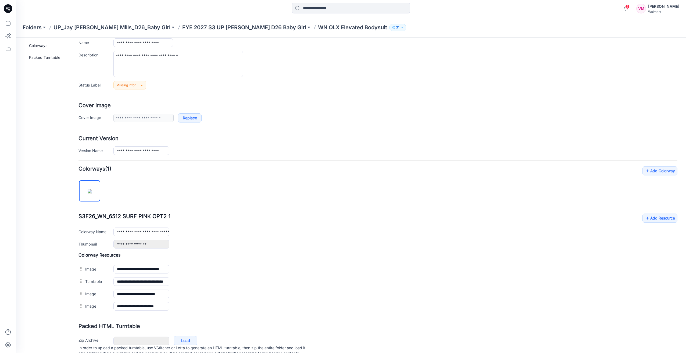
scroll to position [58, 0]
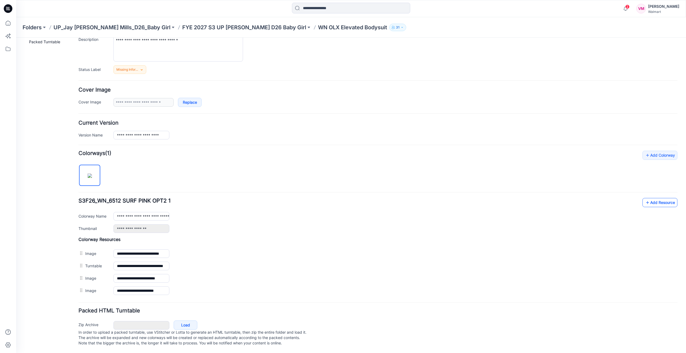
click at [650, 200] on link "Add Resource" at bounding box center [659, 202] width 35 height 9
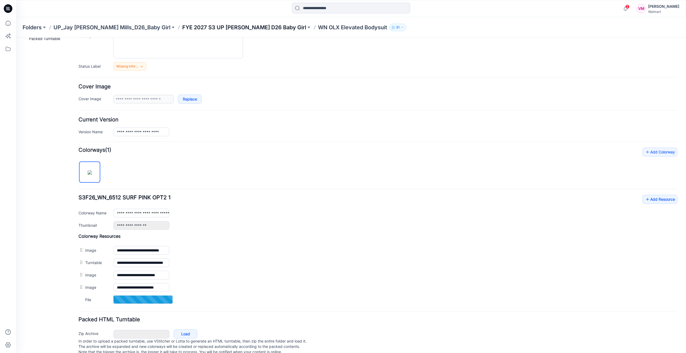
click at [218, 27] on p "FYE 2027 S3 UP Jay Jay Mills D26 Baby Girl" at bounding box center [244, 28] width 124 height 8
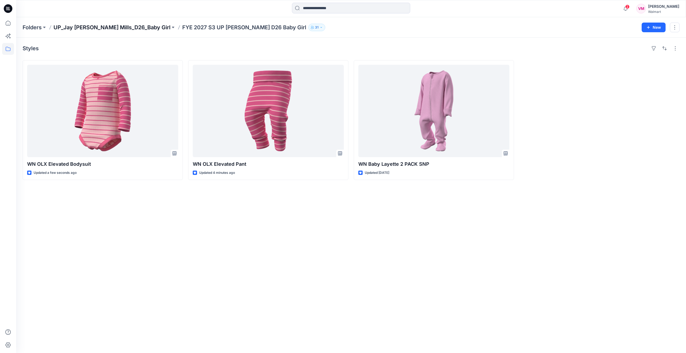
click at [124, 26] on p "UP_Jay Jay Mills_D26_Baby Girl" at bounding box center [111, 28] width 117 height 8
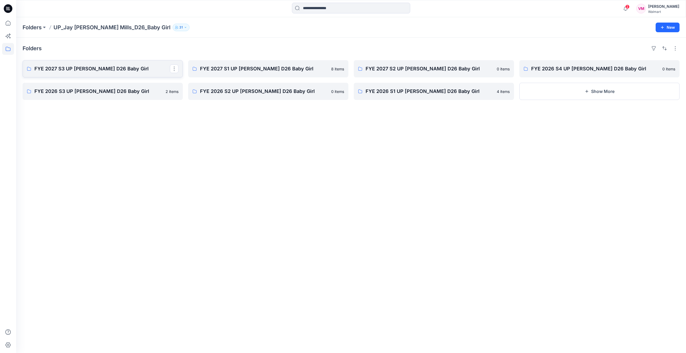
click at [96, 63] on link "FYE 2027 S3 UP Jay Jay Mills D26 Baby Girl" at bounding box center [103, 68] width 160 height 17
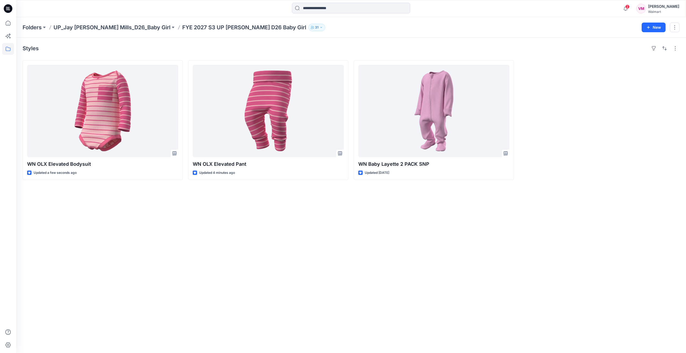
click at [82, 34] on div "Folders UP_Jay Jay Mills_D26_Baby Girl FYE 2027 S3 UP Jay Jay Mills D26 Baby Gi…" at bounding box center [350, 27] width 669 height 20
click at [82, 30] on p "UP_Jay Jay Mills_D26_Baby Girl" at bounding box center [111, 28] width 117 height 8
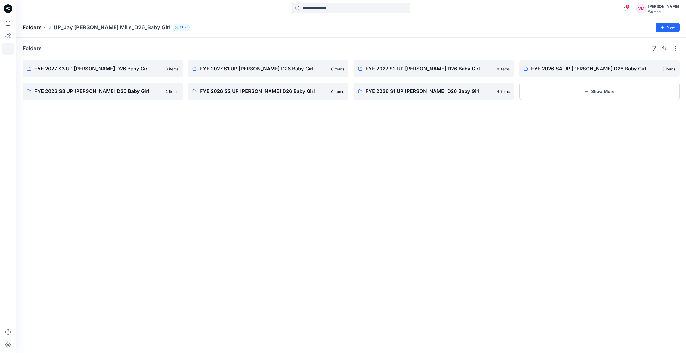
click at [37, 28] on p "Folders" at bounding box center [32, 28] width 19 height 8
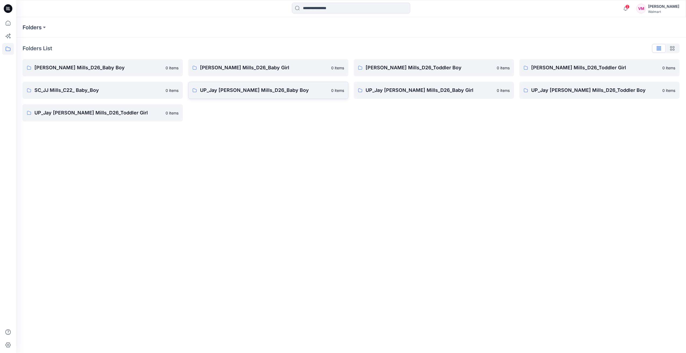
click at [300, 93] on p "UP_Jay [PERSON_NAME] Mills_D26_Baby Boy" at bounding box center [264, 91] width 128 height 8
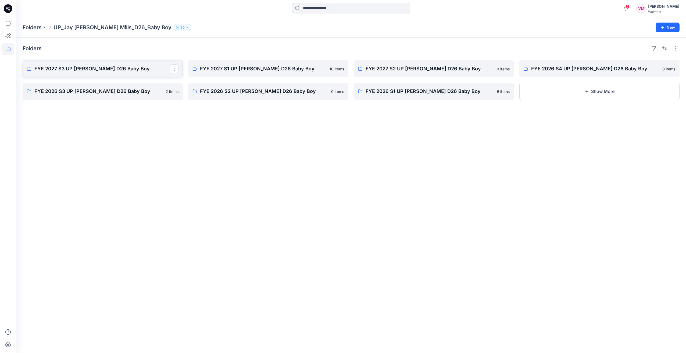
click at [99, 64] on link "FYE 2027 S3 UP [PERSON_NAME] D26 Baby Boy" at bounding box center [103, 68] width 160 height 17
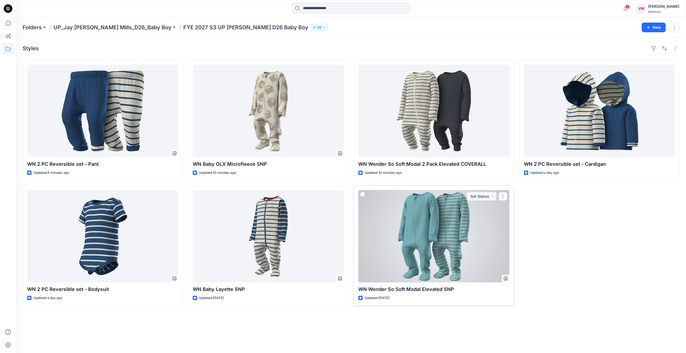
click at [456, 239] on div at bounding box center [433, 236] width 151 height 92
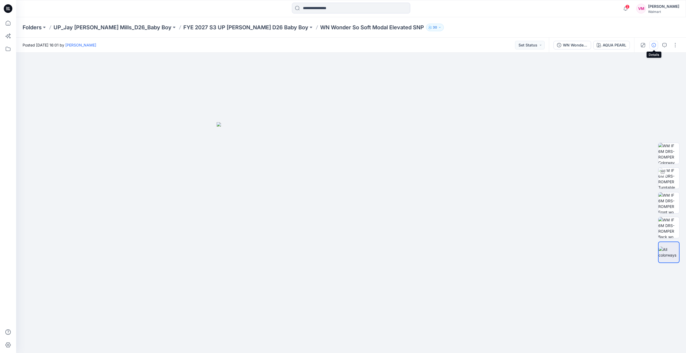
click at [656, 46] on button "button" at bounding box center [653, 45] width 9 height 9
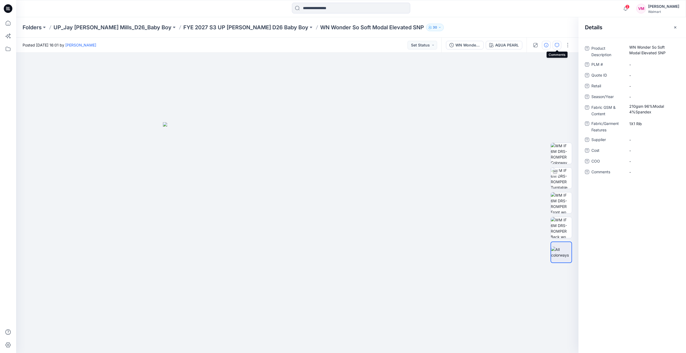
click at [557, 47] on icon "button" at bounding box center [557, 45] width 4 height 4
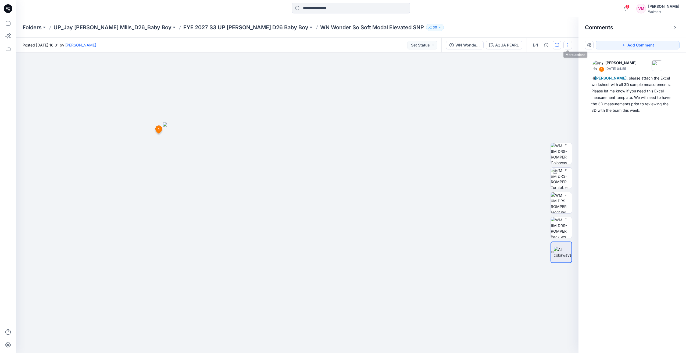
click at [570, 46] on button "button" at bounding box center [567, 45] width 9 height 9
click at [542, 72] on button "Edit" at bounding box center [544, 73] width 49 height 10
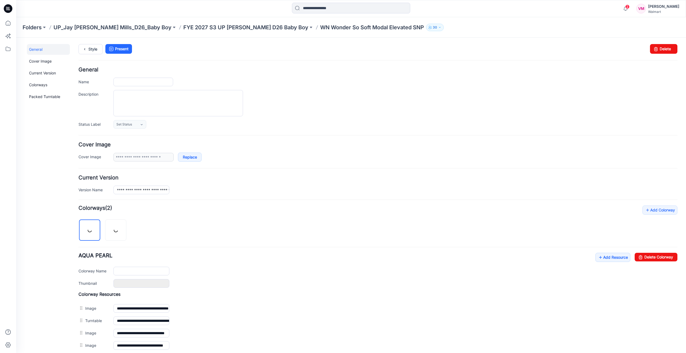
type input "**********"
click at [149, 99] on textarea "Description" at bounding box center [177, 103] width 129 height 26
click at [148, 96] on textarea "Description" at bounding box center [177, 103] width 129 height 26
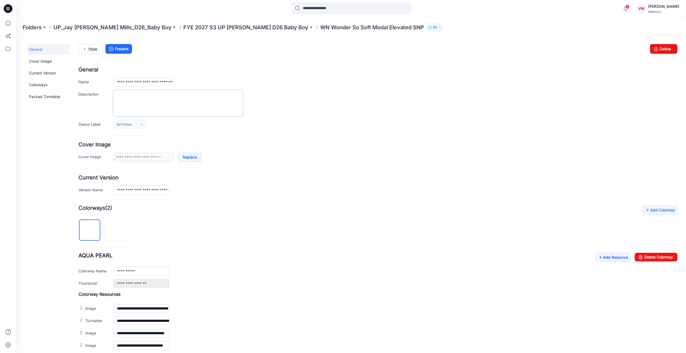
type textarea "**********"
click at [245, 27] on p "FYE 2027 S3 UP [PERSON_NAME] D26 Baby Boy" at bounding box center [245, 28] width 125 height 8
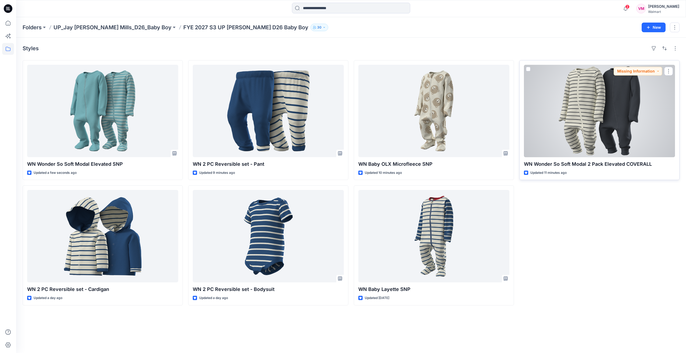
click at [586, 126] on div at bounding box center [599, 111] width 151 height 92
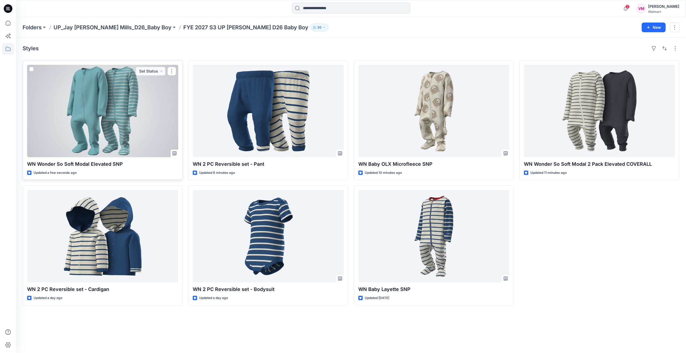
click at [141, 131] on div at bounding box center [102, 111] width 151 height 92
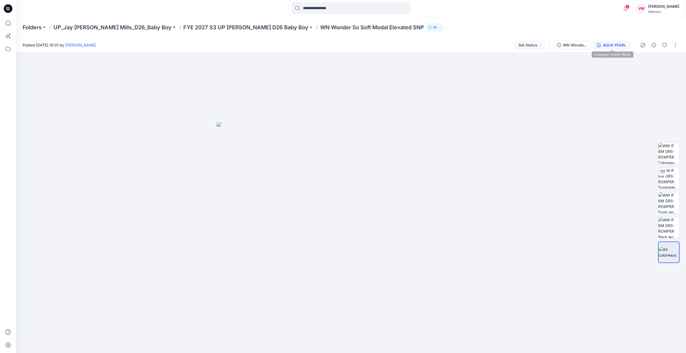
click at [600, 46] on icon "button" at bounding box center [598, 45] width 4 height 4
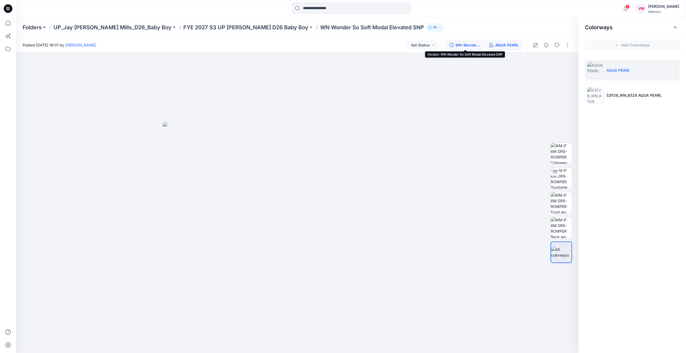
click at [457, 42] on div "WN Wonder So Soft Modal Elevated SNP" at bounding box center [467, 45] width 25 height 6
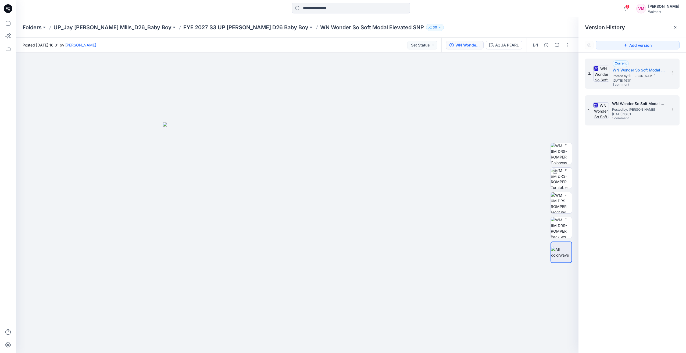
click at [633, 106] on div "WN Wonder So Soft Modal Elevated SNP Posted by: [PERSON_NAME] [DATE] 16:01 1 co…" at bounding box center [639, 110] width 54 height 20
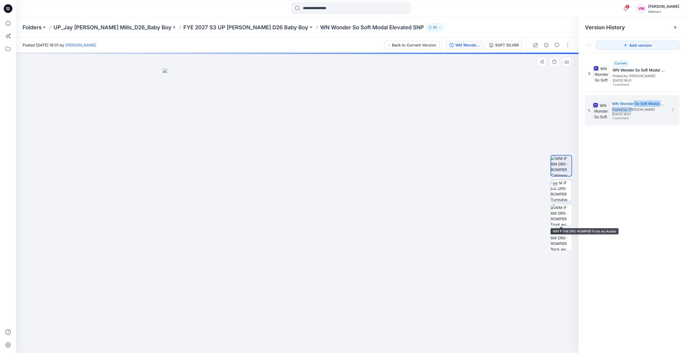
click at [564, 191] on img at bounding box center [560, 190] width 21 height 21
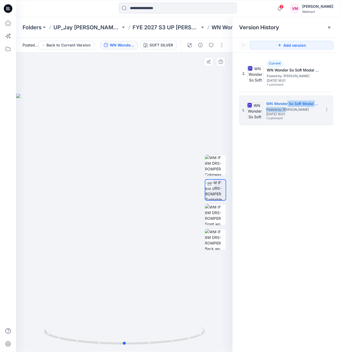
drag, startPoint x: 109, startPoint y: 103, endPoint x: 148, endPoint y: 171, distance: 78.5
click at [109, 103] on div at bounding box center [124, 202] width 217 height 299
drag, startPoint x: 190, startPoint y: 336, endPoint x: 120, endPoint y: 337, distance: 70.7
click at [120, 337] on icon at bounding box center [125, 336] width 163 height 20
click at [176, 125] on div at bounding box center [124, 202] width 217 height 299
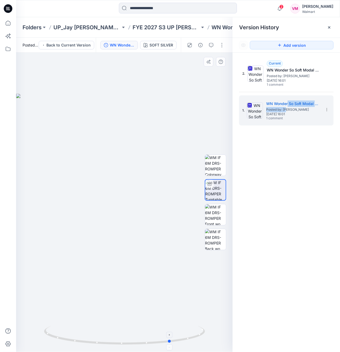
drag, startPoint x: 185, startPoint y: 334, endPoint x: 141, endPoint y: 340, distance: 44.2
click at [141, 340] on icon at bounding box center [125, 336] width 163 height 20
click at [243, 174] on div "2. Current WN Wonder So Soft Modal Elevated SNP Posted by: [PERSON_NAME] [DATE]…" at bounding box center [286, 206] width 107 height 307
click at [195, 132] on div at bounding box center [124, 202] width 217 height 299
click at [329, 27] on icon at bounding box center [329, 27] width 4 height 4
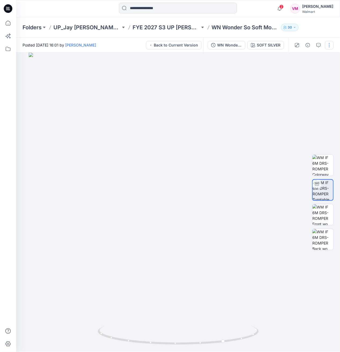
click at [329, 46] on button "button" at bounding box center [329, 45] width 9 height 9
click at [264, 113] on div at bounding box center [178, 202] width 324 height 299
click at [233, 46] on div "WN Wonder So Soft Modal Elevated SNP" at bounding box center [229, 45] width 25 height 6
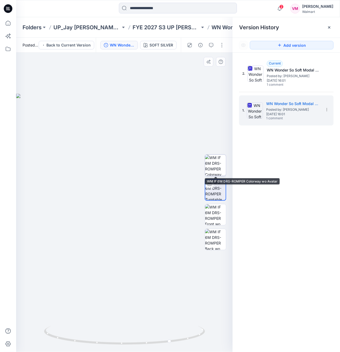
click at [217, 171] on img at bounding box center [215, 165] width 21 height 21
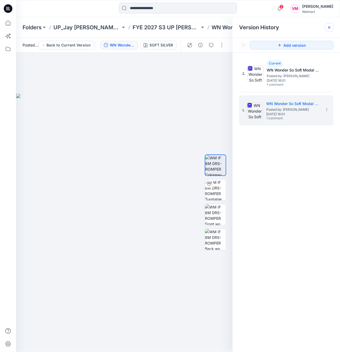
click at [331, 25] on icon at bounding box center [329, 27] width 4 height 4
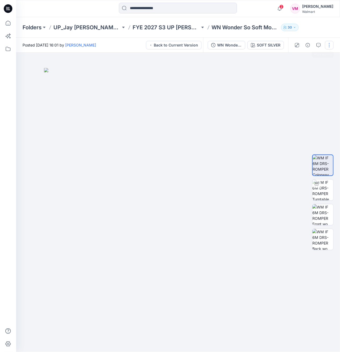
click at [330, 45] on button "button" at bounding box center [329, 45] width 9 height 9
drag, startPoint x: 269, startPoint y: 109, endPoint x: 274, endPoint y: 90, distance: 19.9
click at [269, 109] on img at bounding box center [178, 210] width 269 height 284
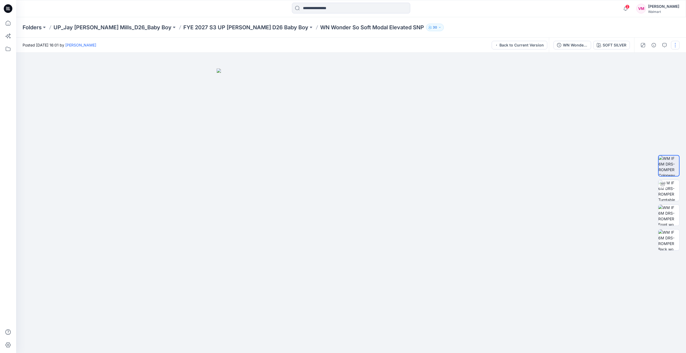
click at [678, 45] on button "button" at bounding box center [675, 45] width 9 height 9
click at [574, 93] on div at bounding box center [350, 203] width 669 height 300
click at [559, 46] on icon "button" at bounding box center [559, 45] width 4 height 4
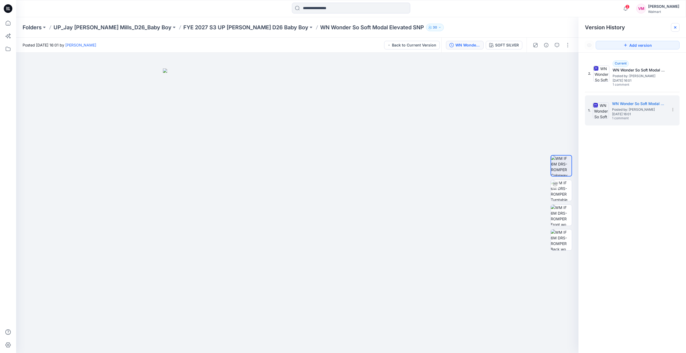
click at [673, 28] on icon at bounding box center [675, 27] width 4 height 4
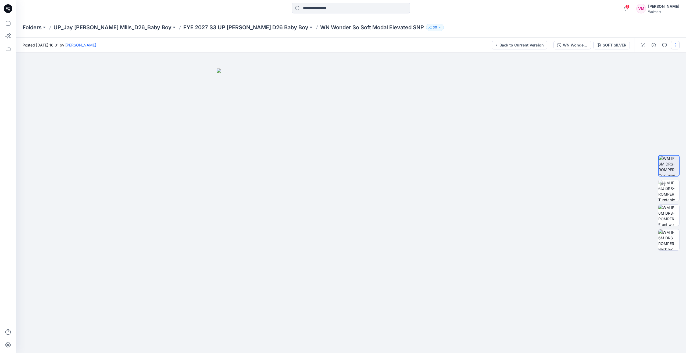
click at [674, 43] on button "button" at bounding box center [675, 45] width 9 height 9
click at [591, 105] on div at bounding box center [350, 203] width 669 height 300
click at [610, 45] on div "SOFT SILVER" at bounding box center [614, 45] width 24 height 6
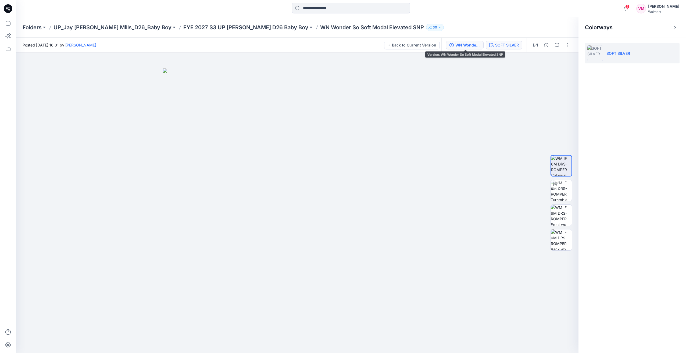
click at [474, 48] on button "WN Wonder So Soft Modal Elevated SNP" at bounding box center [465, 45] width 38 height 9
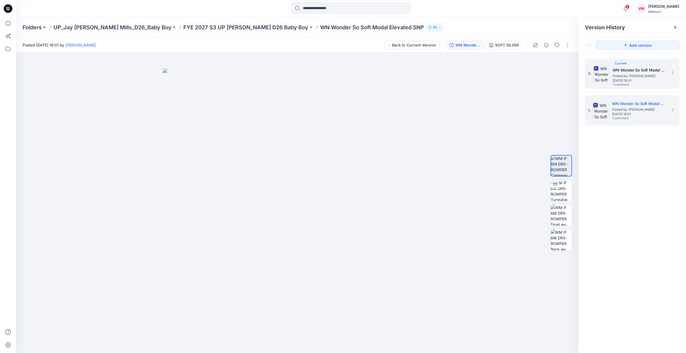
click at [623, 75] on span "Posted by: [PERSON_NAME]" at bounding box center [639, 75] width 54 height 5
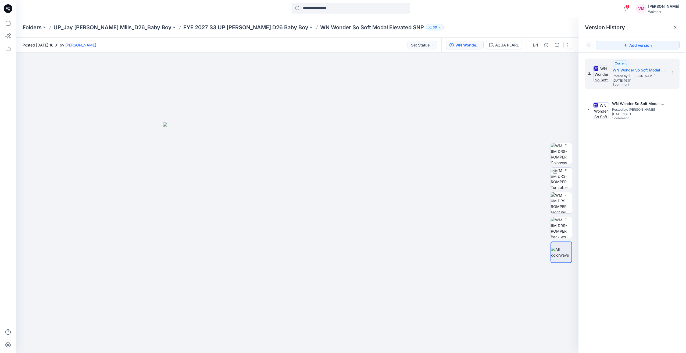
click at [570, 45] on button "button" at bounding box center [567, 45] width 9 height 9
click at [542, 75] on button "Edit" at bounding box center [544, 73] width 49 height 10
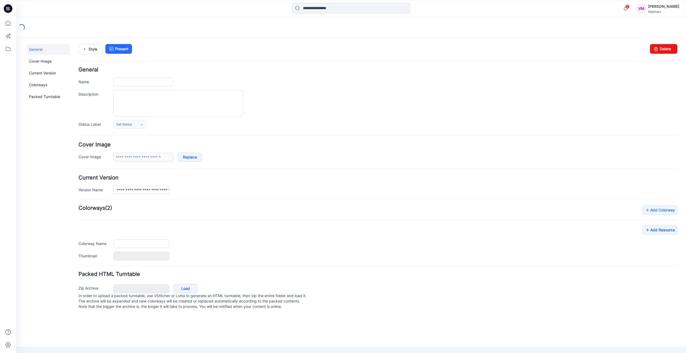
type input "**********"
type textarea "**********"
type input "**********"
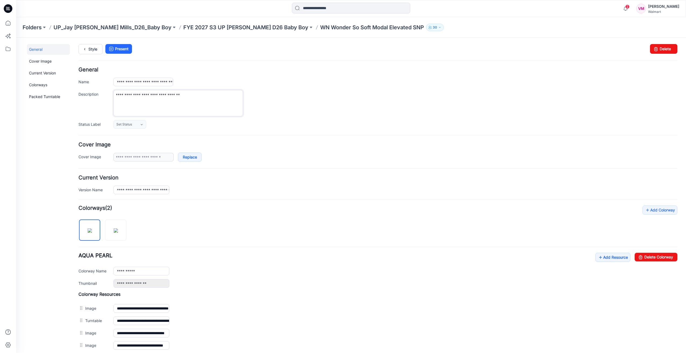
click at [162, 108] on textarea "**********" at bounding box center [177, 103] width 129 height 26
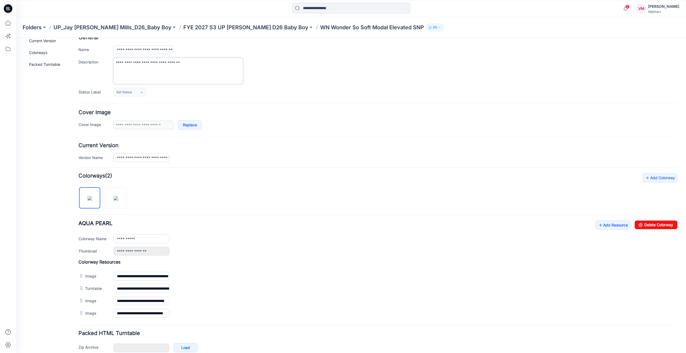
scroll to position [58, 0]
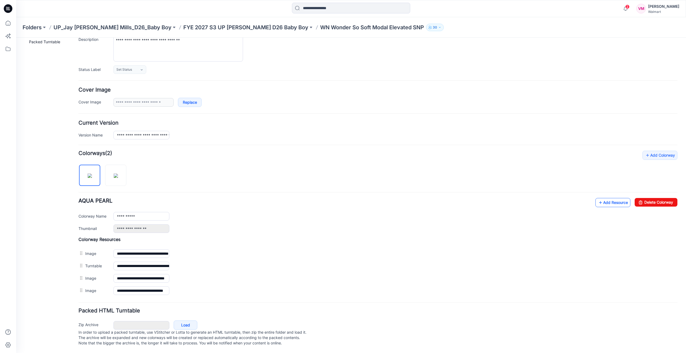
click at [614, 198] on link "Add Resource" at bounding box center [612, 202] width 35 height 9
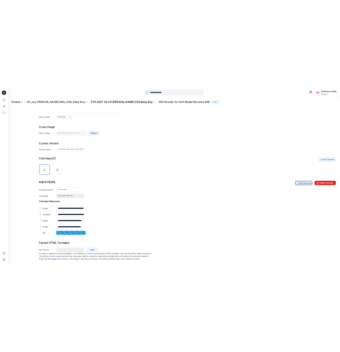
scroll to position [70, 0]
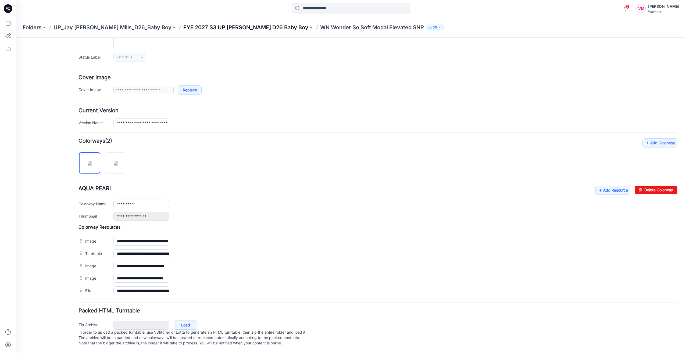
click at [234, 29] on p "FYE 2027 S3 UP [PERSON_NAME] D26 Baby Boy" at bounding box center [245, 28] width 125 height 8
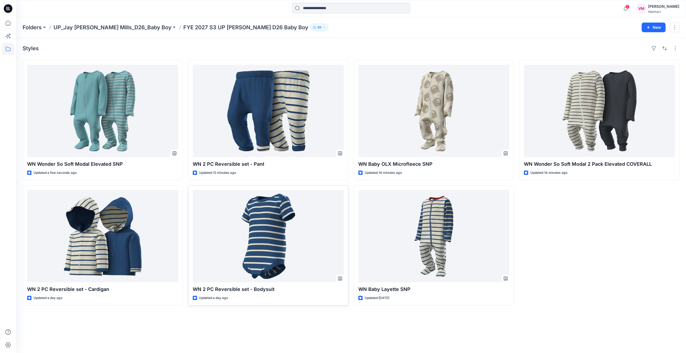
drag, startPoint x: 235, startPoint y: 317, endPoint x: 241, endPoint y: 305, distance: 13.9
click at [235, 317] on div "Styles WN Wonder So Soft Modal Elevated SNP Updated a few seconds ago WN 2 PC R…" at bounding box center [350, 195] width 669 height 315
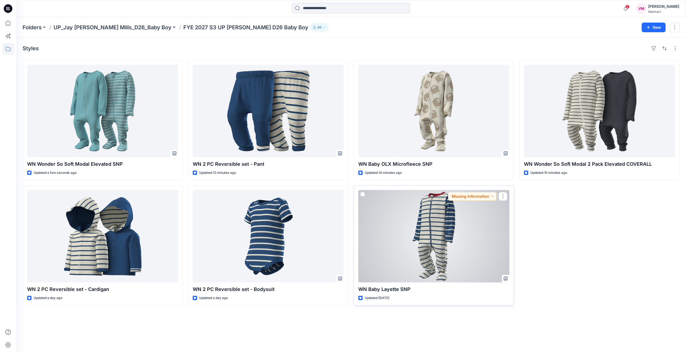
click at [422, 240] on div at bounding box center [433, 236] width 151 height 92
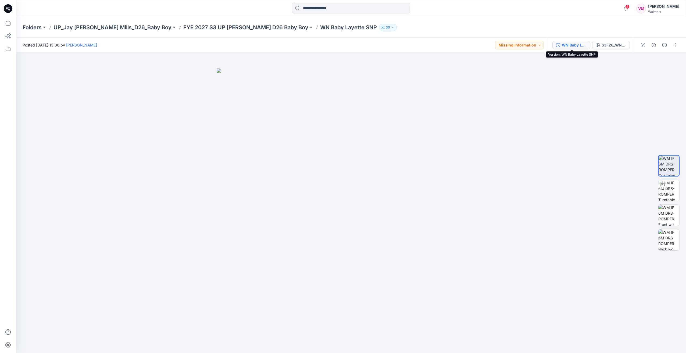
click at [569, 47] on div "WN Baby Layette SNP" at bounding box center [573, 45] width 25 height 6
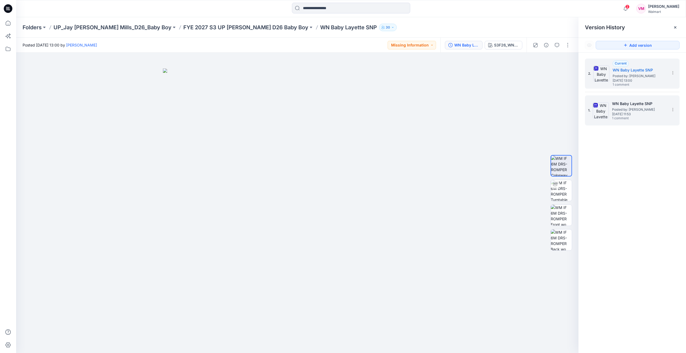
click at [615, 105] on h5 "WN Baby Layette SNP" at bounding box center [639, 103] width 54 height 6
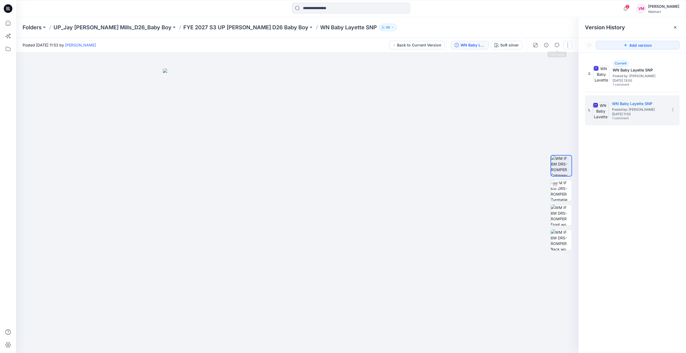
click at [567, 47] on button "button" at bounding box center [567, 45] width 9 height 9
click at [481, 91] on div at bounding box center [297, 203] width 562 height 300
click at [565, 198] on img at bounding box center [560, 190] width 21 height 21
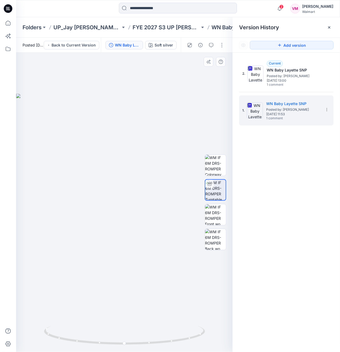
drag, startPoint x: 155, startPoint y: 182, endPoint x: 188, endPoint y: 246, distance: 72.1
click at [155, 182] on div at bounding box center [124, 202] width 217 height 299
drag, startPoint x: 185, startPoint y: 340, endPoint x: 118, endPoint y: 332, distance: 68.1
click at [118, 332] on icon at bounding box center [125, 336] width 163 height 20
click at [175, 164] on div at bounding box center [124, 202] width 217 height 299
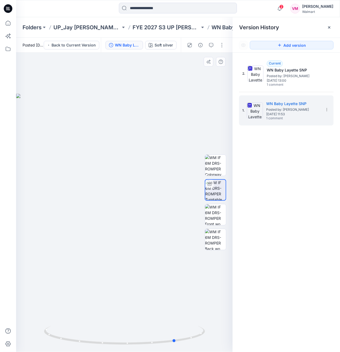
drag, startPoint x: 179, startPoint y: 270, endPoint x: 137, endPoint y: 274, distance: 42.1
click at [137, 274] on div at bounding box center [124, 202] width 217 height 299
click at [175, 145] on img at bounding box center [124, 218] width 236 height 268
click at [177, 127] on img at bounding box center [124, 218] width 236 height 268
click at [282, 166] on div "2. Current WN Baby Layette SNP Posted by: Vasanthakumar Mani Saturday, Septembe…" at bounding box center [286, 206] width 107 height 307
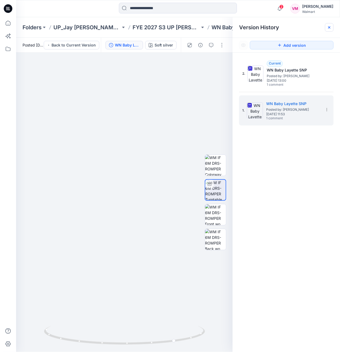
click at [329, 25] on icon at bounding box center [329, 27] width 4 height 4
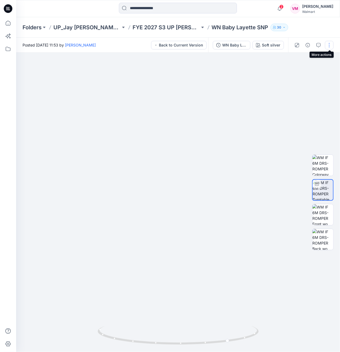
click at [332, 46] on button "button" at bounding box center [329, 45] width 9 height 9
click at [239, 47] on div "WN Baby Layette SNP" at bounding box center [234, 45] width 25 height 6
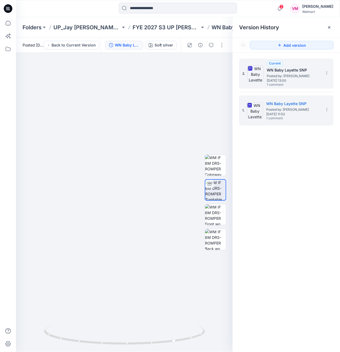
click at [265, 75] on div "2. Current WN Baby Layette SNP Posted by: Vasanthakumar Mani Saturday, Septembe…" at bounding box center [283, 74] width 81 height 26
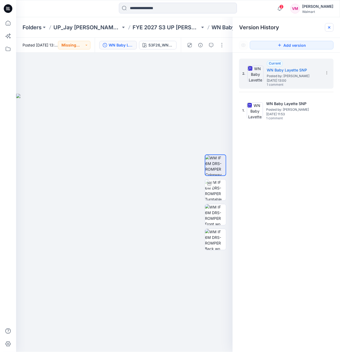
click at [330, 27] on icon at bounding box center [329, 27] width 4 height 4
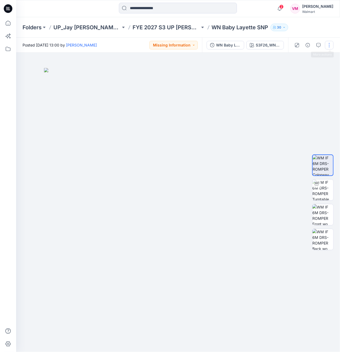
click at [333, 44] on button "button" at bounding box center [329, 45] width 9 height 9
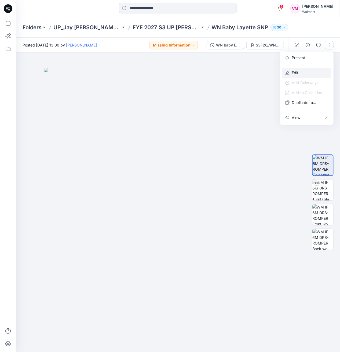
click at [302, 71] on button "Edit" at bounding box center [306, 73] width 49 height 10
click at [299, 71] on button "Edit" at bounding box center [306, 73] width 49 height 10
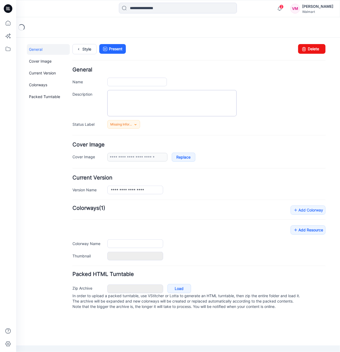
type input "**********"
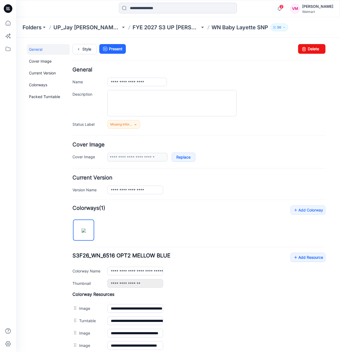
scroll to position [54, 0]
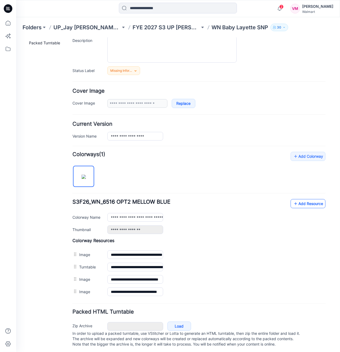
click at [311, 204] on link "Add Resource" at bounding box center [308, 203] width 35 height 9
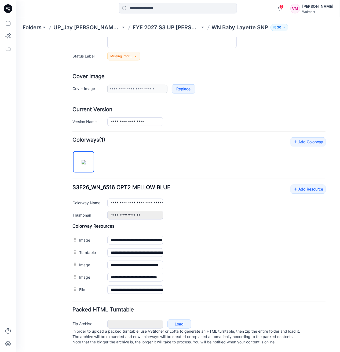
scroll to position [71, 0]
click at [179, 26] on p "FYE 2027 S3 UP [PERSON_NAME] D26 Baby Boy" at bounding box center [166, 28] width 67 height 8
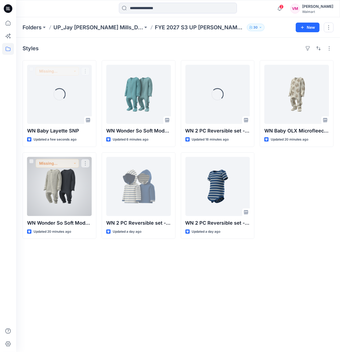
click at [78, 183] on div at bounding box center [59, 186] width 65 height 59
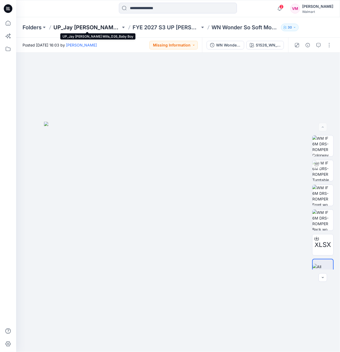
click at [96, 24] on p "UP_Jay [PERSON_NAME] Mills_D26_Baby Boy" at bounding box center [86, 28] width 67 height 8
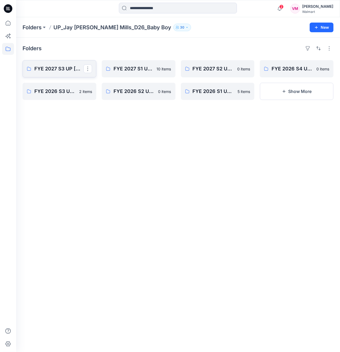
click at [69, 67] on p "FYE 2027 S3 UP [PERSON_NAME] D26 Baby Boy" at bounding box center [58, 69] width 49 height 8
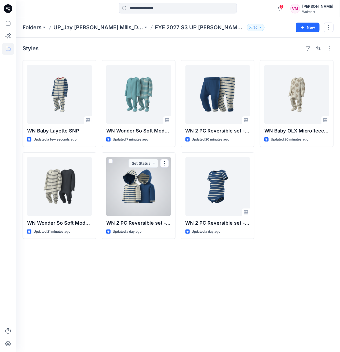
click at [135, 184] on div at bounding box center [138, 186] width 65 height 59
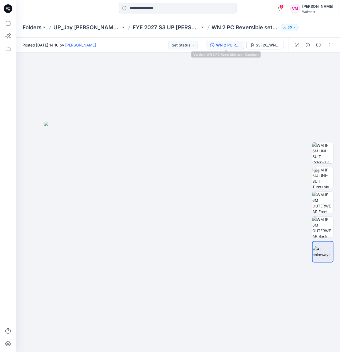
click at [220, 47] on div "WN 2 PC Reversible set - Cardigan" at bounding box center [228, 45] width 25 height 6
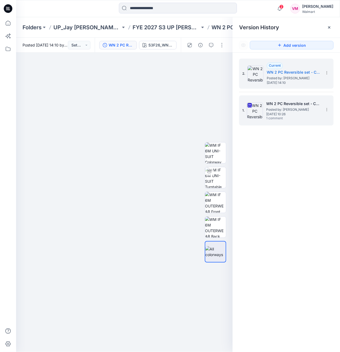
click at [254, 100] on div "1. WN 2 PC Reversible set - Cardigan Posted by: Vasanthakumar Mani Tuesday, Sep…" at bounding box center [283, 111] width 81 height 26
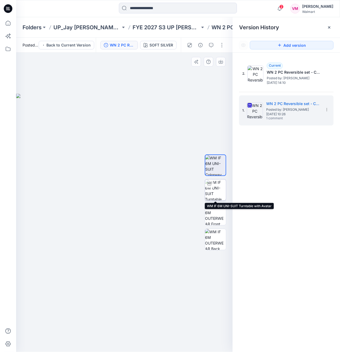
click at [214, 188] on img at bounding box center [215, 189] width 21 height 21
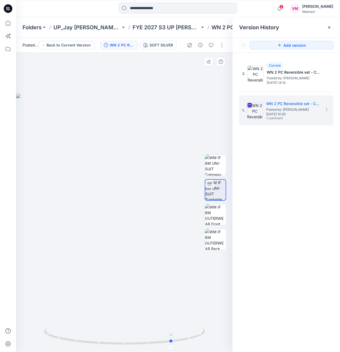
drag, startPoint x: 102, startPoint y: 339, endPoint x: 150, endPoint y: 341, distance: 48.4
click at [150, 341] on icon at bounding box center [125, 336] width 163 height 20
click at [150, 149] on div at bounding box center [124, 202] width 217 height 299
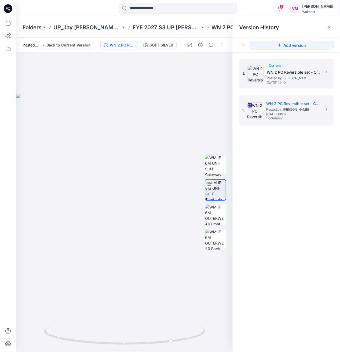
click at [278, 84] on span "Tuesday, September 23, 2025 14:10" at bounding box center [294, 83] width 54 height 4
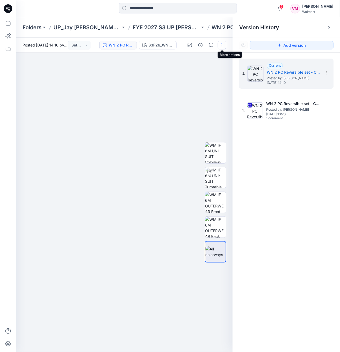
click at [224, 47] on button "button" at bounding box center [222, 45] width 9 height 9
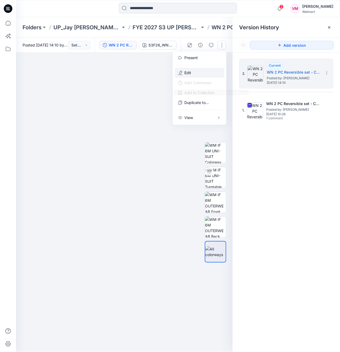
click at [197, 76] on button "Edit" at bounding box center [199, 73] width 49 height 10
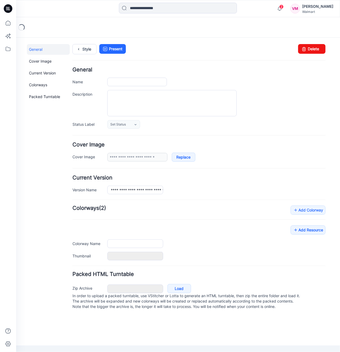
type input "**********"
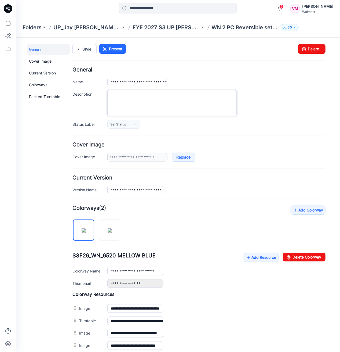
click at [121, 94] on textarea "Description" at bounding box center [171, 103] width 129 height 26
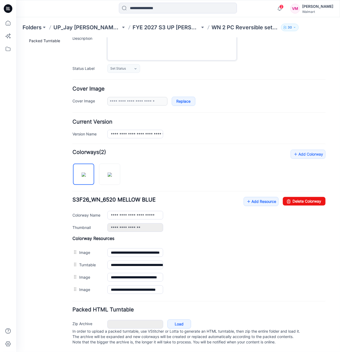
scroll to position [59, 0]
click at [253, 197] on link "Add Resource" at bounding box center [261, 201] width 35 height 9
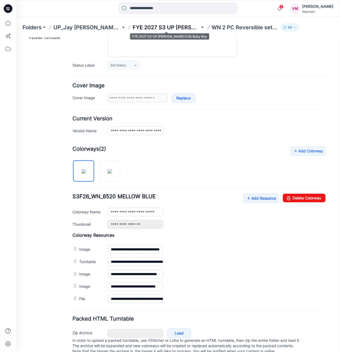
click at [168, 28] on p "FYE 2027 S3 UP [PERSON_NAME] D26 Baby Boy" at bounding box center [166, 28] width 67 height 8
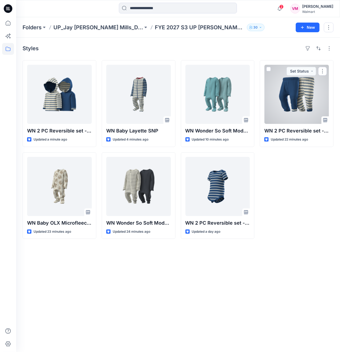
click at [303, 103] on div at bounding box center [297, 94] width 65 height 59
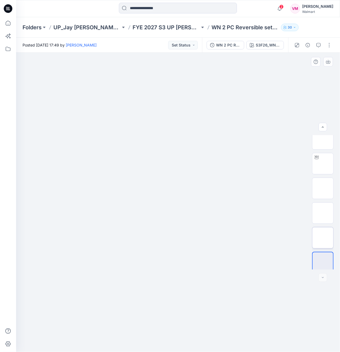
scroll to position [11, 0]
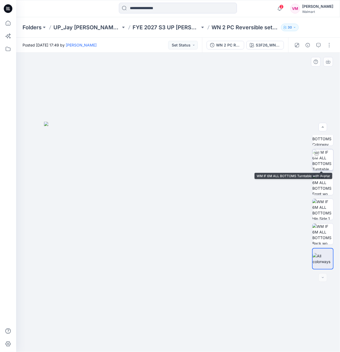
click at [327, 165] on img at bounding box center [323, 159] width 21 height 21
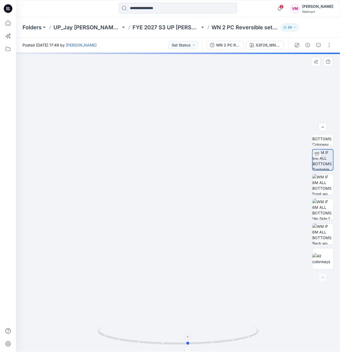
drag, startPoint x: 234, startPoint y: 339, endPoint x: 244, endPoint y: 343, distance: 11.2
click at [244, 343] on icon at bounding box center [179, 336] width 163 height 20
drag, startPoint x: 182, startPoint y: 345, endPoint x: 190, endPoint y: 349, distance: 9.4
click at [190, 349] on div at bounding box center [178, 202] width 324 height 299
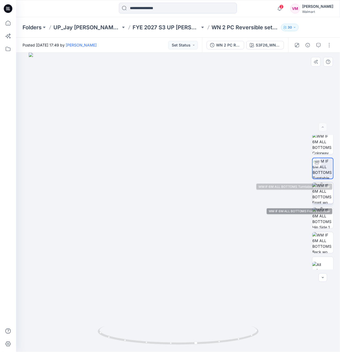
scroll to position [0, 0]
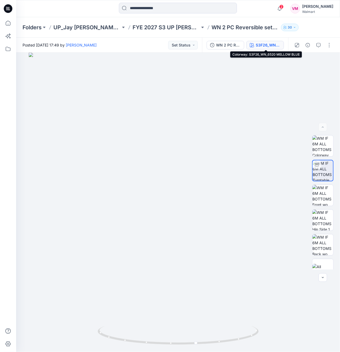
click at [260, 49] on button "S3F26_WN_6520 MELLOW BLUE" at bounding box center [266, 45] width 38 height 9
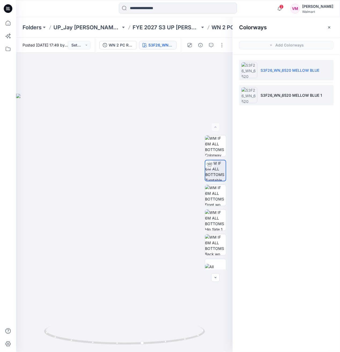
click at [289, 93] on p "S3F26_WN_6520 MELLOW BLUE 1" at bounding box center [292, 95] width 62 height 6
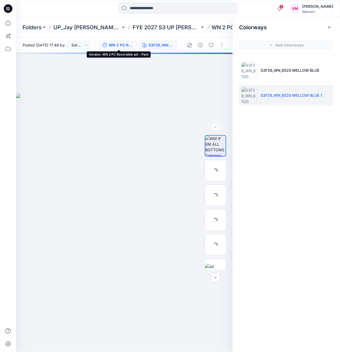
click at [128, 45] on div "WN 2 PC Reversible set - Pant" at bounding box center [121, 45] width 25 height 6
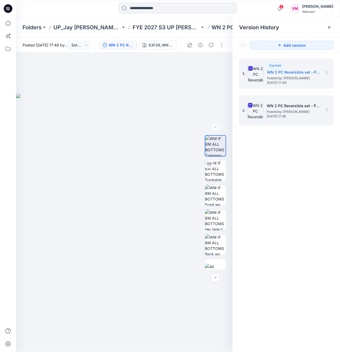
click at [274, 111] on span "Posted by: [PERSON_NAME]" at bounding box center [294, 111] width 54 height 5
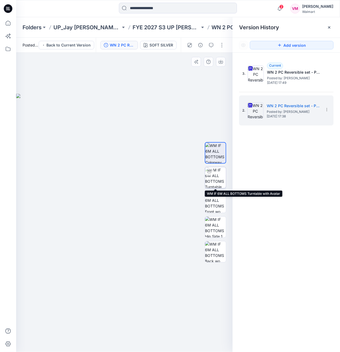
click at [216, 181] on img at bounding box center [215, 177] width 21 height 21
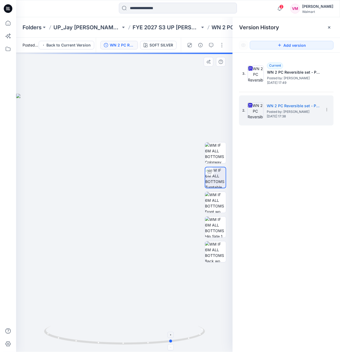
drag, startPoint x: 189, startPoint y: 338, endPoint x: 76, endPoint y: 345, distance: 113.3
click at [76, 345] on icon at bounding box center [125, 336] width 163 height 20
click at [217, 205] on img at bounding box center [215, 202] width 21 height 21
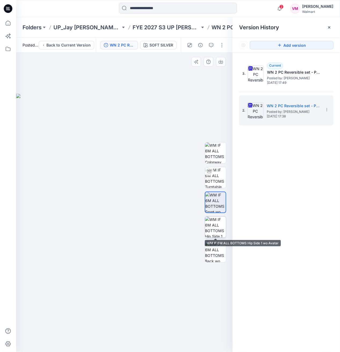
click at [215, 234] on img at bounding box center [215, 227] width 21 height 21
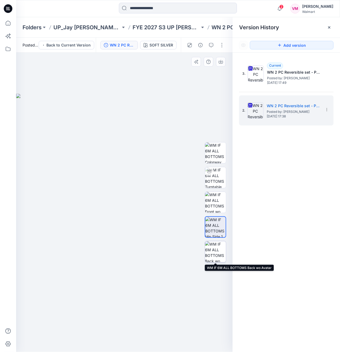
click at [215, 253] on img at bounding box center [215, 251] width 21 height 21
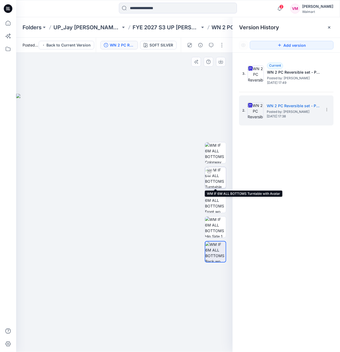
click at [218, 180] on img at bounding box center [215, 177] width 21 height 21
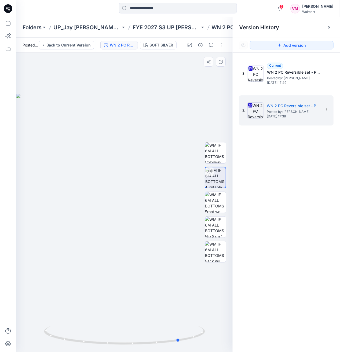
drag, startPoint x: 165, startPoint y: 343, endPoint x: 221, endPoint y: 338, distance: 55.9
click at [221, 338] on div at bounding box center [124, 202] width 217 height 299
drag, startPoint x: 167, startPoint y: 268, endPoint x: 133, endPoint y: 267, distance: 33.3
click at [133, 267] on div at bounding box center [124, 202] width 217 height 299
click at [182, 105] on div at bounding box center [124, 202] width 217 height 299
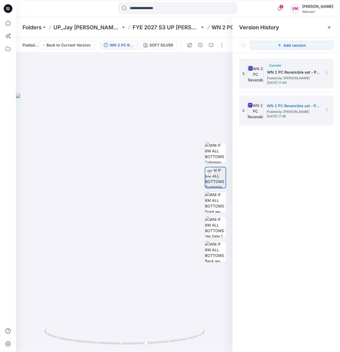
click at [284, 85] on span "[DATE] 17:49" at bounding box center [294, 83] width 54 height 4
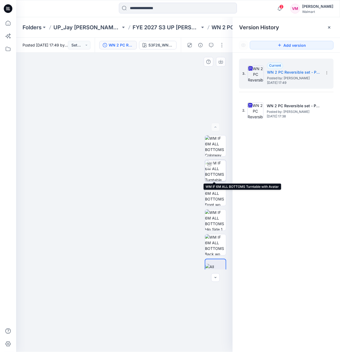
click at [212, 176] on img at bounding box center [215, 170] width 21 height 21
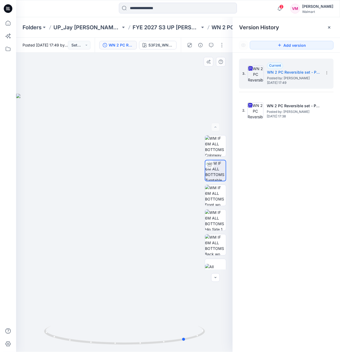
drag, startPoint x: 149, startPoint y: 348, endPoint x: 210, endPoint y: 342, distance: 61.9
click at [210, 342] on div at bounding box center [124, 202] width 217 height 299
drag, startPoint x: 134, startPoint y: 342, endPoint x: 84, endPoint y: 343, distance: 50.8
click at [84, 343] on icon at bounding box center [125, 336] width 163 height 20
click at [191, 83] on div at bounding box center [124, 202] width 217 height 299
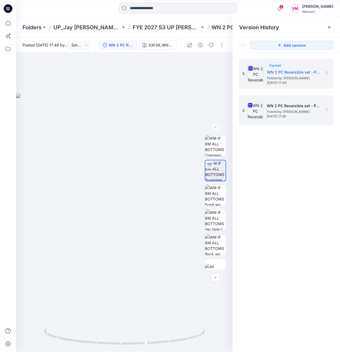
click at [293, 110] on span "Posted by: [PERSON_NAME]" at bounding box center [294, 111] width 54 height 5
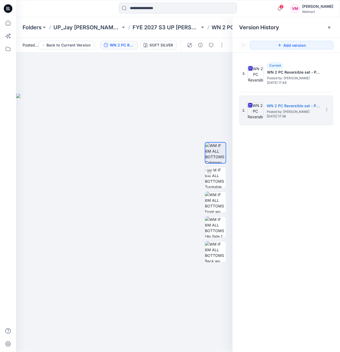
click at [331, 28] on icon at bounding box center [329, 27] width 4 height 4
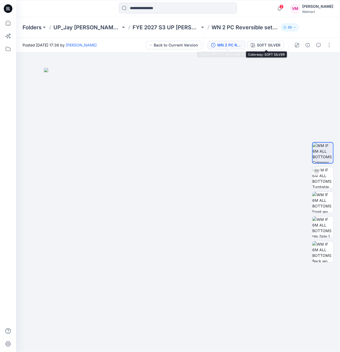
click at [229, 45] on div "WN 2 PC Reversible set - Pant" at bounding box center [229, 45] width 25 height 6
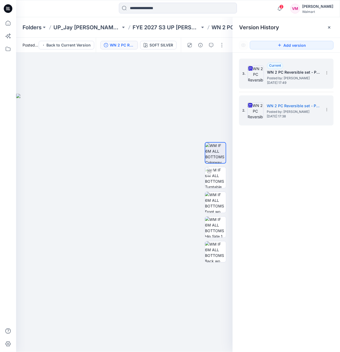
click at [283, 77] on span "Posted by: [PERSON_NAME]" at bounding box center [294, 77] width 54 height 5
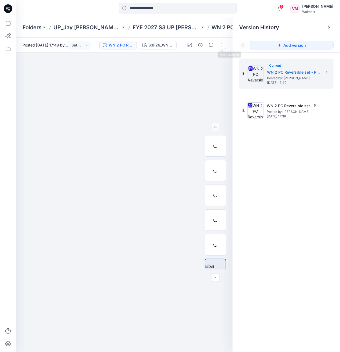
click at [220, 46] on button "button" at bounding box center [222, 45] width 9 height 9
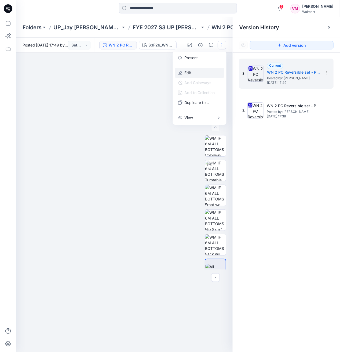
click at [199, 74] on button "Edit" at bounding box center [199, 73] width 49 height 10
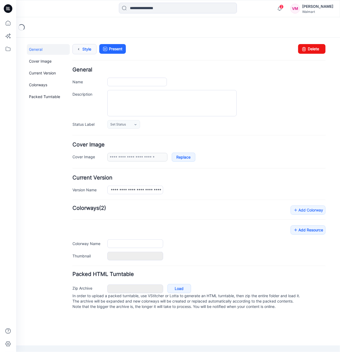
type input "**********"
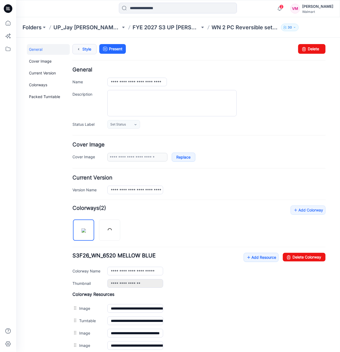
click at [82, 48] on link "Style" at bounding box center [84, 49] width 24 height 10
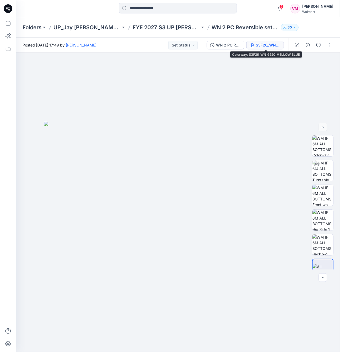
click at [260, 44] on div "S3F26_WN_6520 MELLOW BLUE" at bounding box center [268, 45] width 25 height 6
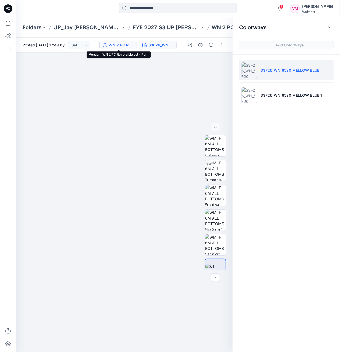
click at [114, 48] on div "WN 2 PC Reversible set - Pant" at bounding box center [121, 45] width 25 height 6
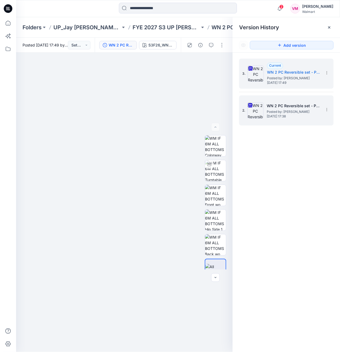
click at [275, 109] on span "Posted by: [PERSON_NAME]" at bounding box center [294, 111] width 54 height 5
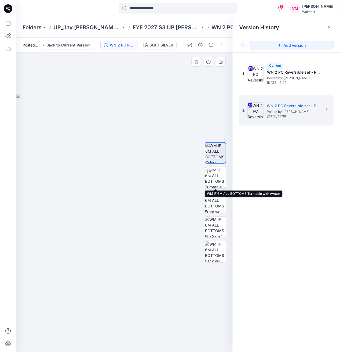
click at [214, 177] on img at bounding box center [215, 177] width 21 height 21
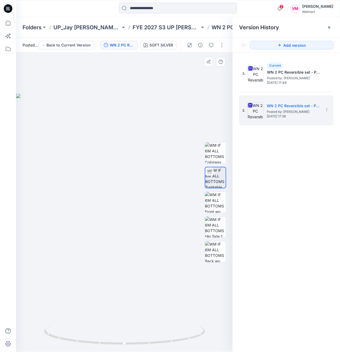
click at [147, 145] on div at bounding box center [124, 202] width 217 height 299
drag, startPoint x: 175, startPoint y: 338, endPoint x: 167, endPoint y: 340, distance: 8.1
click at [227, 338] on div at bounding box center [124, 202] width 217 height 299
drag, startPoint x: 246, startPoint y: 161, endPoint x: 233, endPoint y: 124, distance: 39.1
click at [246, 161] on div "3. Current WN 2 PC Reversible set - Pant Posted by: Vasanthakumar Mani Wednesda…" at bounding box center [286, 206] width 107 height 307
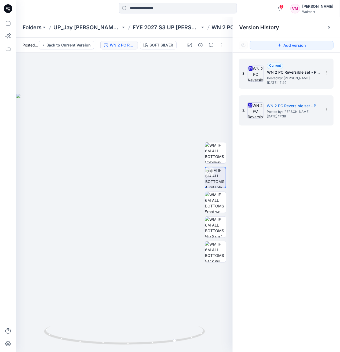
click at [276, 70] on h5 "WN 2 PC Reversible set - Pant" at bounding box center [294, 72] width 54 height 6
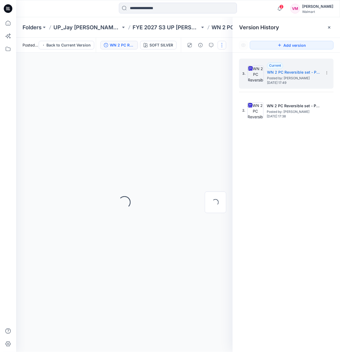
click at [223, 45] on button "button" at bounding box center [222, 45] width 9 height 9
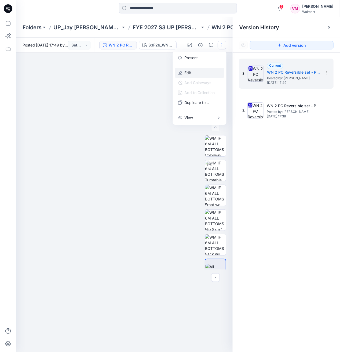
click at [194, 75] on button "Edit" at bounding box center [199, 73] width 49 height 10
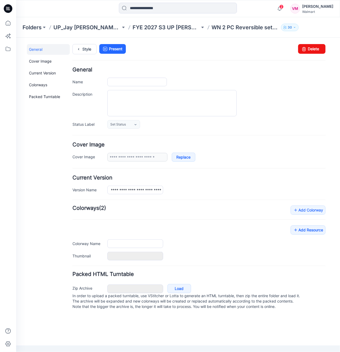
type input "**********"
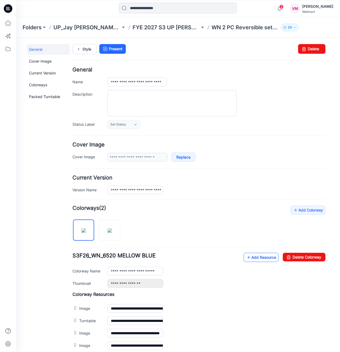
click at [259, 256] on link "Add Resource" at bounding box center [261, 257] width 35 height 9
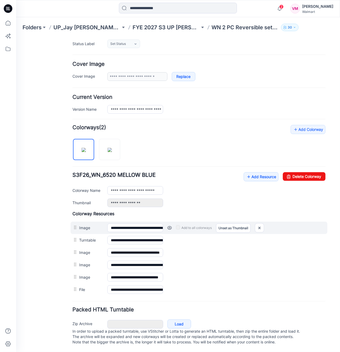
scroll to position [83, 0]
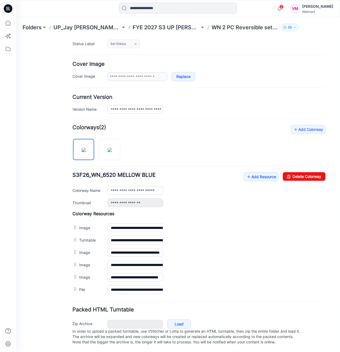
click at [154, 150] on div "**********" at bounding box center [198, 210] width 253 height 171
click at [257, 172] on link "Add Resource" at bounding box center [261, 176] width 35 height 9
click at [178, 26] on p "FYE 2027 S3 UP [PERSON_NAME] D26 Baby Boy" at bounding box center [166, 28] width 67 height 8
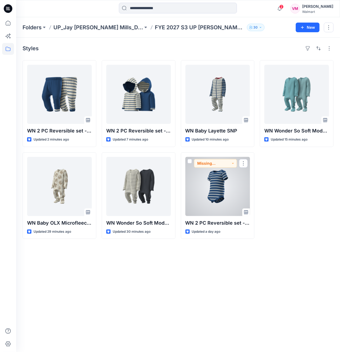
click at [221, 177] on div at bounding box center [218, 186] width 65 height 59
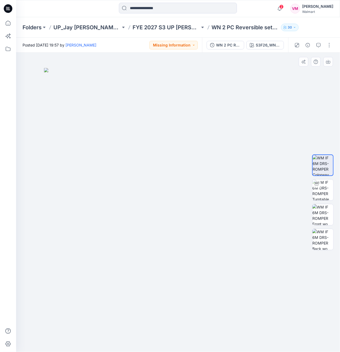
click at [150, 112] on img at bounding box center [178, 210] width 269 height 284
click at [257, 46] on div "S3F26_WN_6520 [PERSON_NAME] BLUE 1" at bounding box center [268, 45] width 25 height 6
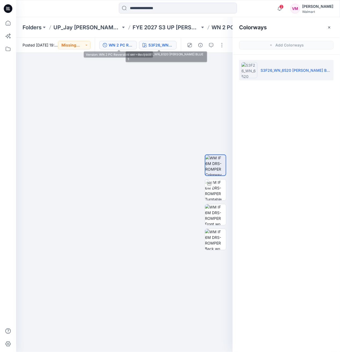
click at [136, 45] on button "WN 2 PC Reversible set - Bodysuit" at bounding box center [118, 45] width 38 height 9
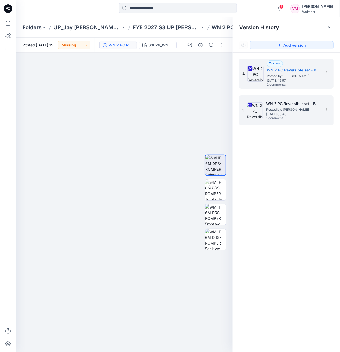
click at [282, 120] on span "1 comment" at bounding box center [286, 118] width 38 height 4
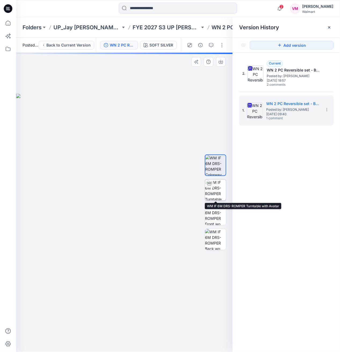
click at [214, 189] on img at bounding box center [215, 189] width 21 height 21
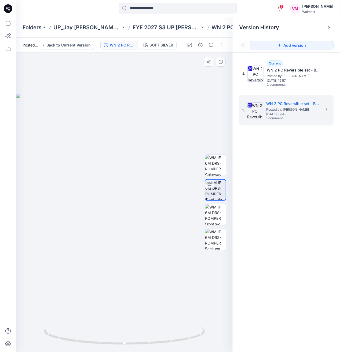
drag, startPoint x: 149, startPoint y: 151, endPoint x: 167, endPoint y: 176, distance: 30.6
click at [149, 151] on div at bounding box center [124, 202] width 217 height 299
drag, startPoint x: 169, startPoint y: 341, endPoint x: 95, endPoint y: 336, distance: 74.3
click at [95, 336] on icon at bounding box center [125, 336] width 163 height 20
click at [107, 250] on div at bounding box center [124, 202] width 217 height 299
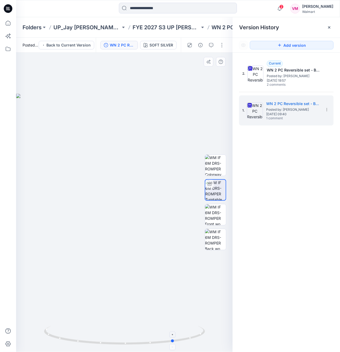
drag, startPoint x: 184, startPoint y: 340, endPoint x: 147, endPoint y: 343, distance: 37.2
click at [147, 343] on icon at bounding box center [125, 336] width 163 height 20
click at [180, 250] on div at bounding box center [124, 202] width 217 height 299
click at [269, 57] on div "2. Current WN 2 PC Reversible set - Bodysuit Posted by: [PERSON_NAME] [DATE] 19…" at bounding box center [286, 206] width 107 height 307
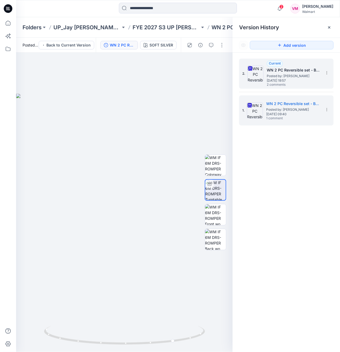
click at [266, 72] on div "2. Current WN 2 PC Reversible set - Bodysuit Posted by: [PERSON_NAME] [DATE] 19…" at bounding box center [283, 74] width 81 height 26
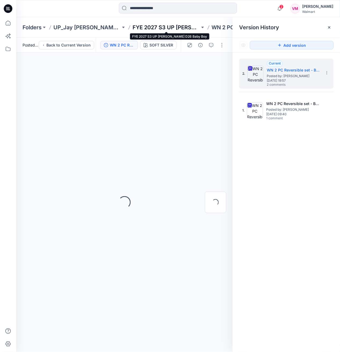
click at [190, 28] on p "FYE 2027 S3 UP [PERSON_NAME] D26 Baby Boy" at bounding box center [166, 28] width 67 height 8
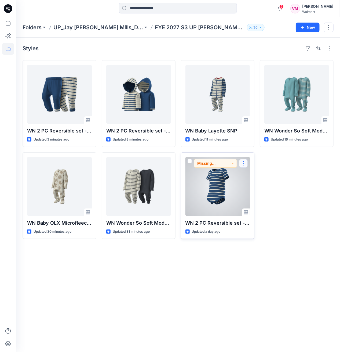
click at [241, 163] on button "button" at bounding box center [243, 163] width 9 height 9
click at [254, 178] on p "Edit" at bounding box center [253, 176] width 7 height 6
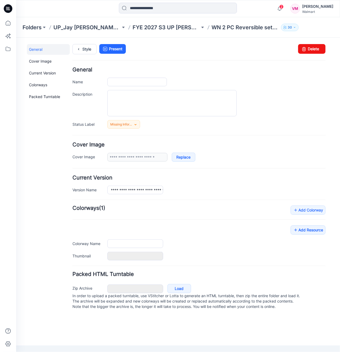
type input "**********"
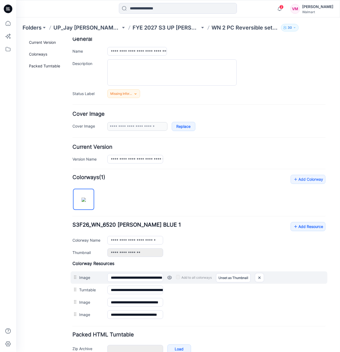
scroll to position [59, 0]
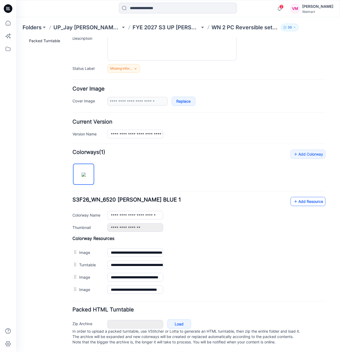
click at [307, 197] on link "Add Resource" at bounding box center [308, 201] width 35 height 9
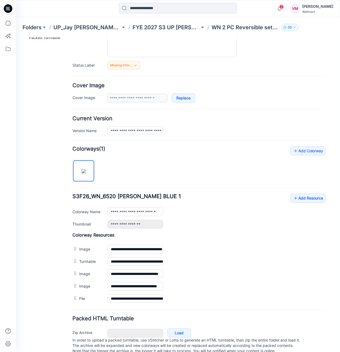
click at [214, 182] on div "**********" at bounding box center [198, 225] width 253 height 159
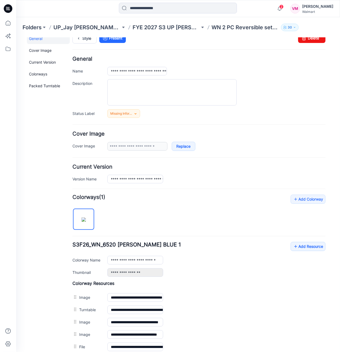
scroll to position [0, 0]
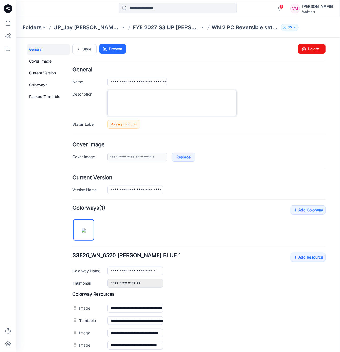
click at [123, 97] on textarea "Description" at bounding box center [171, 103] width 129 height 26
drag, startPoint x: 147, startPoint y: 102, endPoint x: 133, endPoint y: 98, distance: 14.5
click at [147, 102] on textarea "Description" at bounding box center [171, 103] width 129 height 26
click at [121, 94] on textarea "Description" at bounding box center [171, 103] width 129 height 26
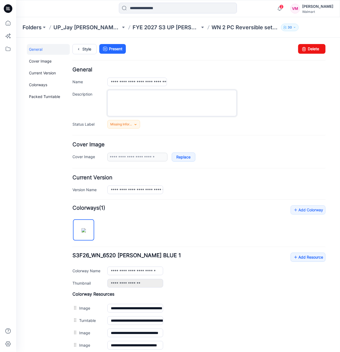
drag, startPoint x: 140, startPoint y: 101, endPoint x: 134, endPoint y: 100, distance: 5.9
click at [140, 101] on textarea "Description" at bounding box center [171, 103] width 129 height 26
paste textarea "*******"
click at [143, 95] on textarea "*******" at bounding box center [171, 103] width 129 height 26
paste textarea "********"
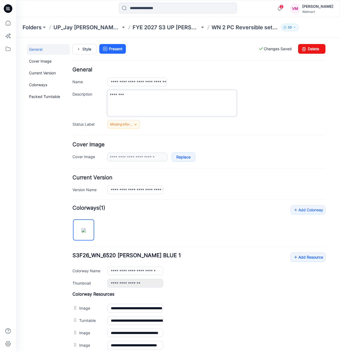
click at [126, 99] on textarea "********" at bounding box center [171, 103] width 129 height 26
click at [131, 96] on textarea "********" at bounding box center [171, 103] width 129 height 26
paste textarea "**********"
click at [151, 105] on textarea "**********" at bounding box center [171, 103] width 129 height 26
drag, startPoint x: 124, startPoint y: 94, endPoint x: 140, endPoint y: 95, distance: 16.1
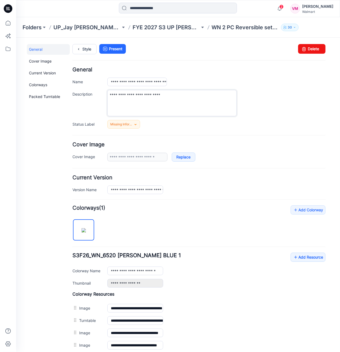
click at [140, 95] on textarea "**********" at bounding box center [171, 103] width 129 height 26
click at [165, 93] on textarea "**********" at bounding box center [171, 103] width 129 height 26
paste textarea "*********"
click at [160, 100] on textarea "**********" at bounding box center [171, 103] width 129 height 26
click at [182, 100] on textarea "**********" at bounding box center [171, 103] width 129 height 26
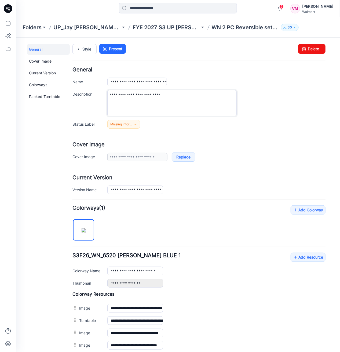
type textarea "**********"
click at [261, 126] on div "Missing Information Set Status *Revision Requested TD - Need to Review PD - Nee…" at bounding box center [216, 124] width 218 height 9
click at [184, 106] on textarea "**********" at bounding box center [171, 103] width 129 height 26
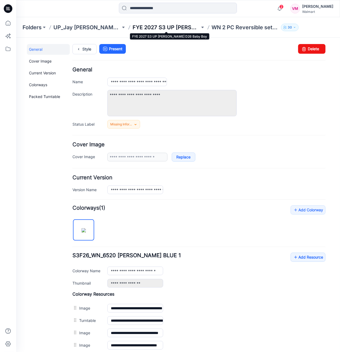
click at [178, 27] on p "FYE 2027 S3 UP [PERSON_NAME] D26 Baby Boy" at bounding box center [166, 28] width 67 height 8
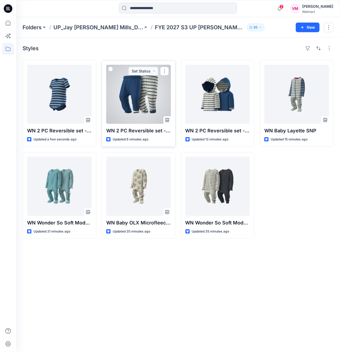
click at [118, 120] on div at bounding box center [138, 94] width 65 height 59
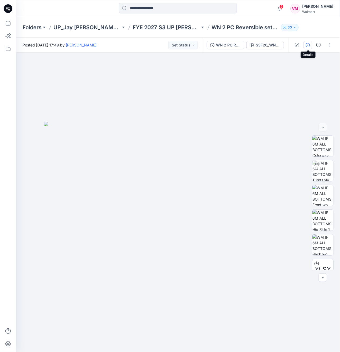
click at [310, 46] on icon "button" at bounding box center [308, 45] width 4 height 4
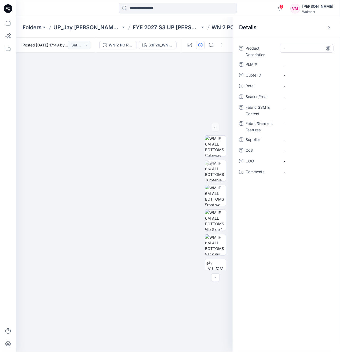
click at [301, 48] on Description "-" at bounding box center [307, 49] width 47 height 6
click at [222, 28] on p "WN 2 PC Reversible set - Pant" at bounding box center [245, 28] width 67 height 8
drag, startPoint x: 213, startPoint y: 27, endPoint x: 292, endPoint y: 32, distance: 79.7
click at [292, 32] on div "Folders UP_Jay [PERSON_NAME] Mills_D26_Baby Boy FYE 2027 S3 UP [PERSON_NAME] D2…" at bounding box center [178, 184] width 324 height 335
click at [181, 74] on div at bounding box center [124, 203] width 217 height 300
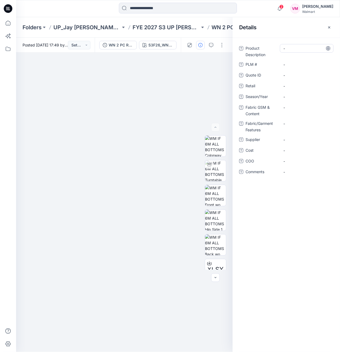
click at [285, 47] on Description "-" at bounding box center [307, 49] width 47 height 6
click at [292, 47] on textarea at bounding box center [307, 48] width 54 height 9
type textarea "*******"
click at [299, 50] on Description "-" at bounding box center [307, 49] width 47 height 6
click at [298, 48] on textarea at bounding box center [307, 48] width 54 height 9
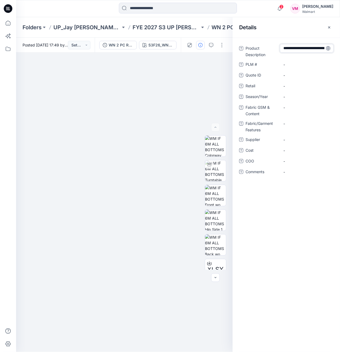
scroll to position [3, 0]
click at [307, 50] on textarea "**********" at bounding box center [307, 48] width 54 height 9
drag, startPoint x: 310, startPoint y: 51, endPoint x: 301, endPoint y: 40, distance: 14.3
click at [294, 48] on textarea "**********" at bounding box center [307, 48] width 54 height 9
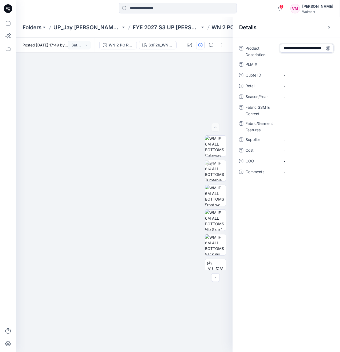
type textarea "**********"
click at [300, 73] on ID "-" at bounding box center [307, 76] width 47 height 6
click at [303, 89] on div "-" at bounding box center [307, 86] width 54 height 9
click at [300, 102] on div "Product Description WN 2 PC Reversible set - Pant PLM # - Quote ID - Retail - S…" at bounding box center [286, 113] width 95 height 139
drag, startPoint x: 297, startPoint y: 110, endPoint x: 278, endPoint y: 113, distance: 19.8
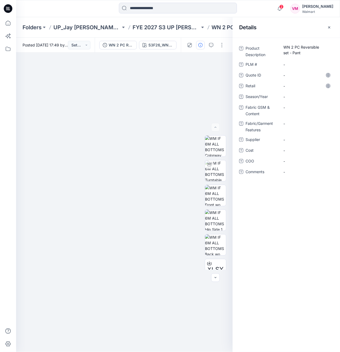
click at [297, 110] on div "-" at bounding box center [307, 107] width 54 height 9
click at [305, 117] on div "-" at bounding box center [307, 110] width 54 height 14
click at [298, 122] on Features "-" at bounding box center [307, 124] width 47 height 6
click at [293, 111] on div "-" at bounding box center [307, 107] width 54 height 9
type textarea "**********"
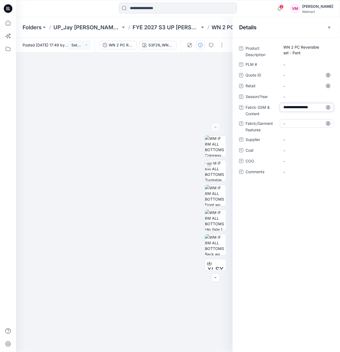
click at [296, 123] on Features "-" at bounding box center [307, 124] width 47 height 6
click at [300, 121] on Features "-" at bounding box center [307, 124] width 47 height 6
click at [291, 121] on textarea at bounding box center [307, 123] width 54 height 9
type textarea "**********"
drag, startPoint x: 208, startPoint y: 117, endPoint x: 213, endPoint y: 111, distance: 7.6
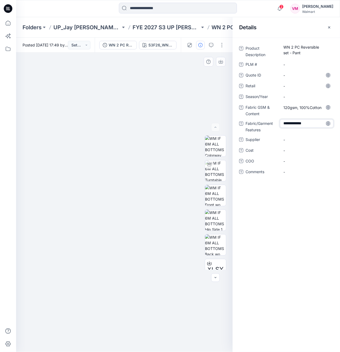
click at [208, 117] on div at bounding box center [124, 203] width 217 height 300
click at [330, 26] on icon "button" at bounding box center [329, 27] width 4 height 4
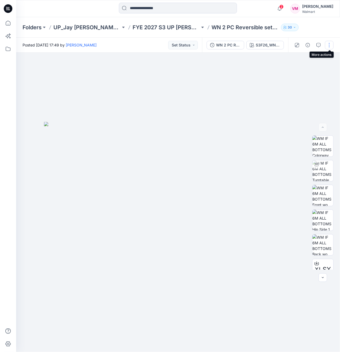
click at [328, 45] on button "button" at bounding box center [329, 45] width 9 height 9
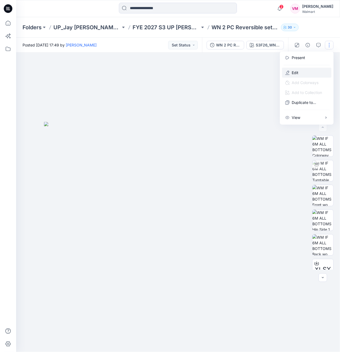
click at [299, 69] on button "Edit" at bounding box center [306, 73] width 49 height 10
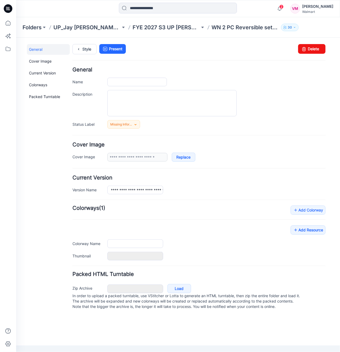
type input "**********"
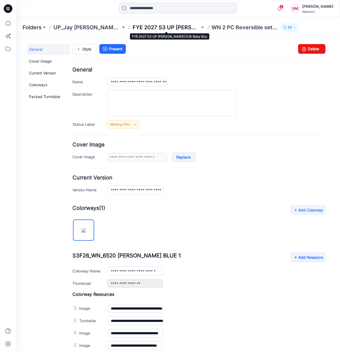
click at [147, 27] on p "FYE 2027 S3 UP [PERSON_NAME] D26 Baby Boy" at bounding box center [166, 28] width 67 height 8
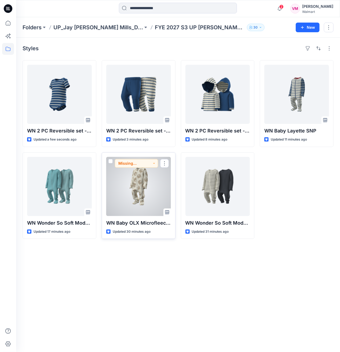
click at [124, 194] on div at bounding box center [138, 186] width 65 height 59
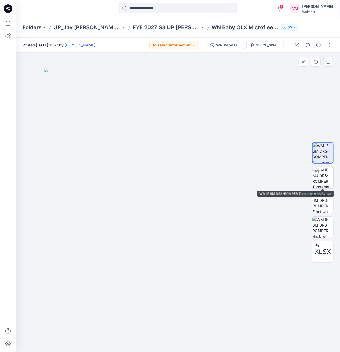
click at [325, 184] on img at bounding box center [323, 177] width 21 height 21
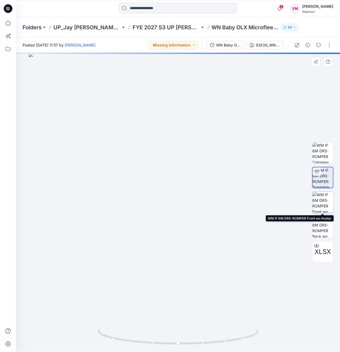
click at [324, 205] on img at bounding box center [323, 202] width 21 height 21
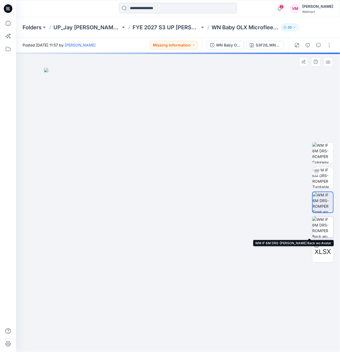
click at [323, 227] on img at bounding box center [323, 227] width 21 height 21
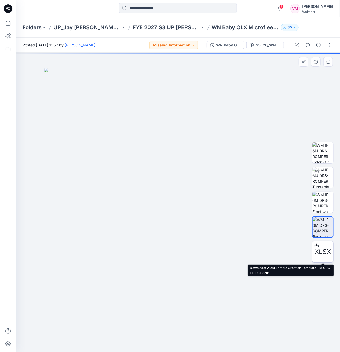
click at [324, 246] on div "XLSX" at bounding box center [322, 251] width 21 height 21
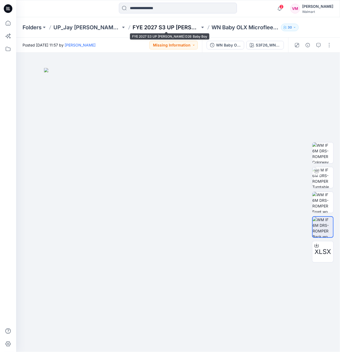
click at [189, 29] on p "FYE 2027 S3 UP [PERSON_NAME] D26 Baby Boy" at bounding box center [166, 28] width 67 height 8
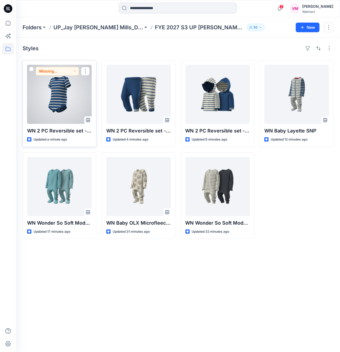
click at [73, 112] on div at bounding box center [59, 94] width 65 height 59
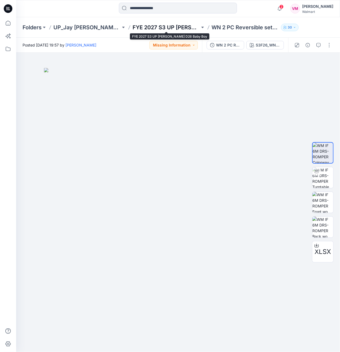
click at [165, 29] on p "FYE 2027 S3 UP [PERSON_NAME] D26 Baby Boy" at bounding box center [166, 28] width 67 height 8
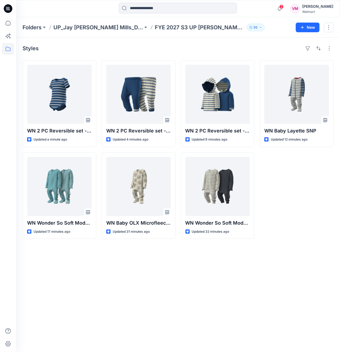
click at [272, 240] on div "Styles WN 2 PC Reversible set - Bodysuit Updated a minute ago WN Wonder So Soft…" at bounding box center [178, 195] width 324 height 314
click at [127, 28] on p "UP_Jay [PERSON_NAME] Mills_D26_Baby Boy" at bounding box center [98, 28] width 90 height 8
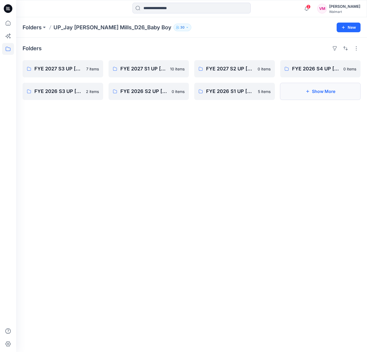
click at [335, 92] on button "Show More" at bounding box center [320, 91] width 81 height 17
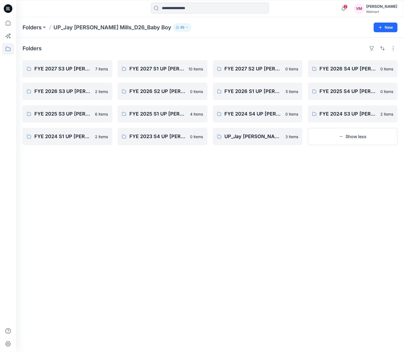
click at [197, 194] on div "Folders FYE 2027 S3 UP Jay Jay Mills D26 Baby Boy 7 items FYE 2026 S3 UP Jay Ja…" at bounding box center [210, 195] width 388 height 314
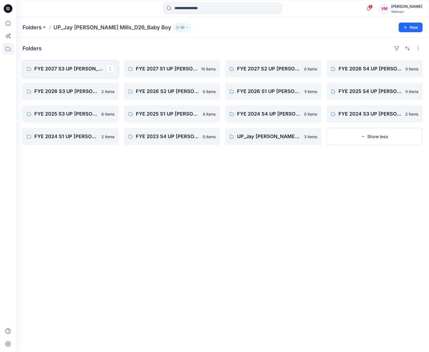
click at [50, 72] on p "FYE 2027 S3 UP Jay Jay Mills D26 Baby Boy" at bounding box center [69, 69] width 71 height 8
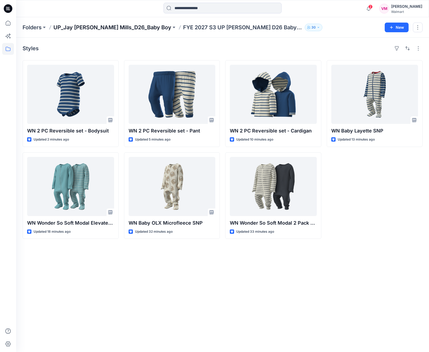
click at [123, 29] on p "UP_Jay Jay Mills_D26_Baby Boy" at bounding box center [112, 28] width 118 height 8
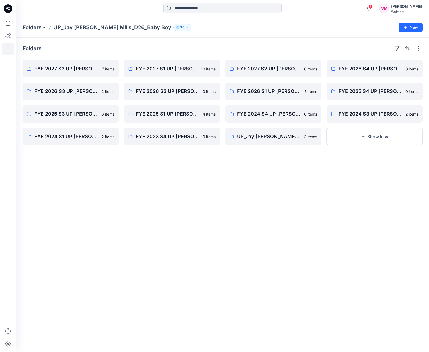
click at [44, 27] on button at bounding box center [44, 28] width 5 height 8
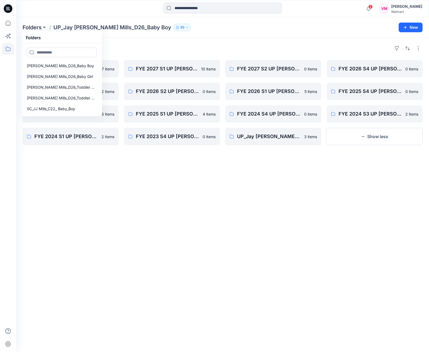
click at [156, 234] on div "Folders FYE 2027 S3 UP Jay Jay Mills D26 Baby Boy 7 items FYE 2026 S3 UP Jay Ja…" at bounding box center [222, 195] width 413 height 314
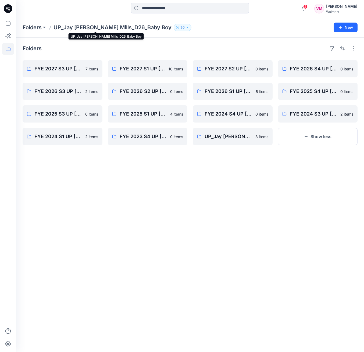
click at [77, 28] on p "UP_Jay Jay Mills_D26_Baby Boy" at bounding box center [112, 28] width 118 height 8
click at [39, 29] on p "Folders" at bounding box center [32, 28] width 19 height 8
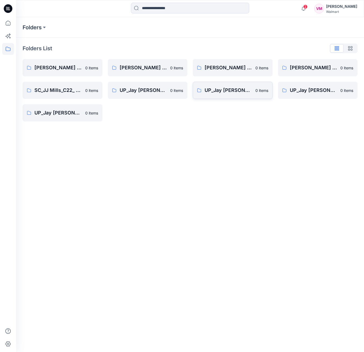
click at [255, 85] on link "UP_Jay Jay Mills_D26_Baby Girl 0 items" at bounding box center [233, 90] width 80 height 17
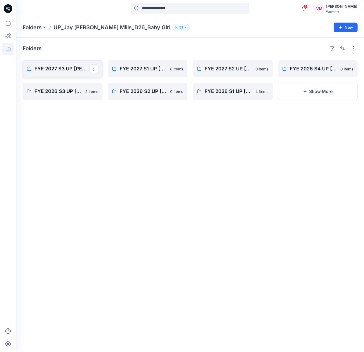
click at [55, 70] on p "FYE 2027 S3 UP [PERSON_NAME] D26 Baby Girl" at bounding box center [61, 69] width 55 height 8
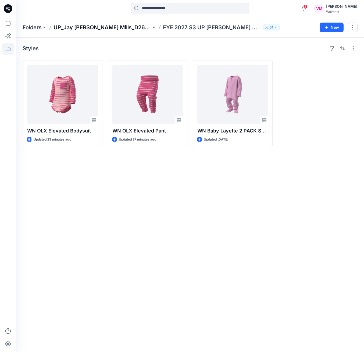
click at [106, 29] on p "UP_Jay [PERSON_NAME] Mills_D26_Baby Girl" at bounding box center [102, 28] width 98 height 8
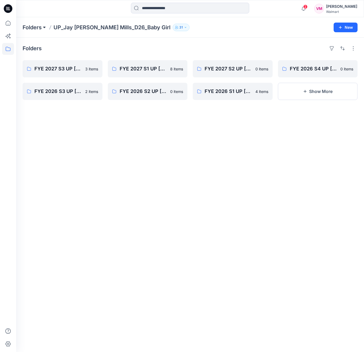
click at [45, 27] on button at bounding box center [44, 28] width 5 height 8
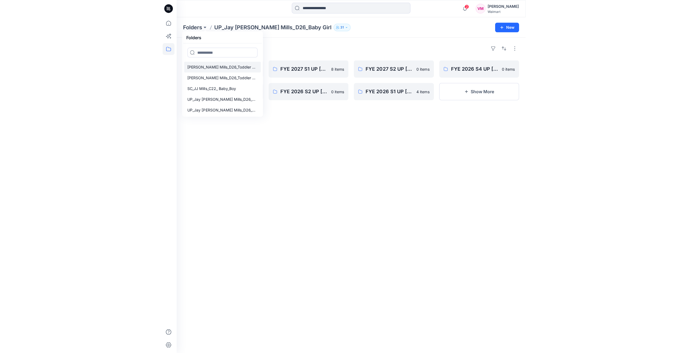
scroll to position [39, 0]
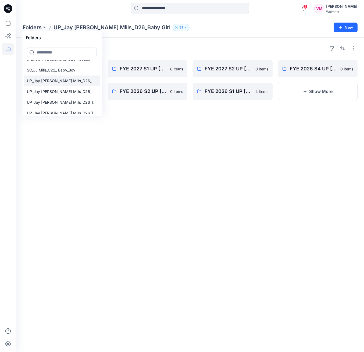
click at [69, 83] on p "UP_Jay Jay Mills_D26_Baby Boy" at bounding box center [62, 81] width 70 height 6
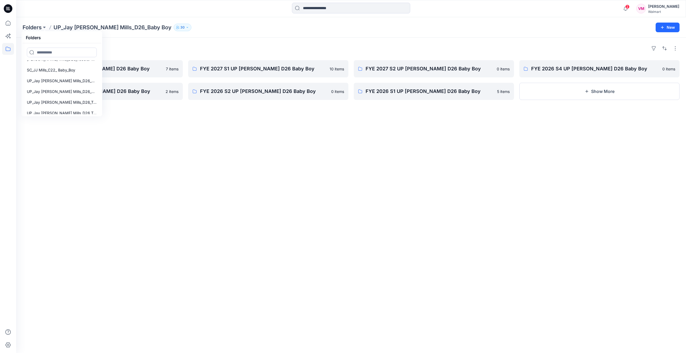
click at [118, 130] on div "Folders FYE 2027 S3 UP Jay Jay Mills D26 Baby Boy 7 items FYE 2026 S3 UP Jay Ja…" at bounding box center [350, 195] width 669 height 315
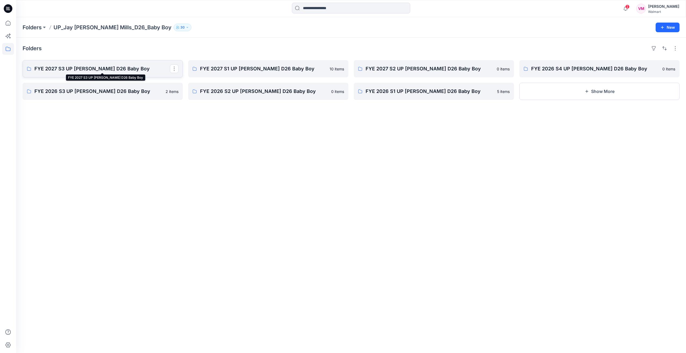
click at [70, 68] on p "FYE 2027 S3 UP Jay Jay Mills D26 Baby Boy" at bounding box center [101, 69] width 135 height 8
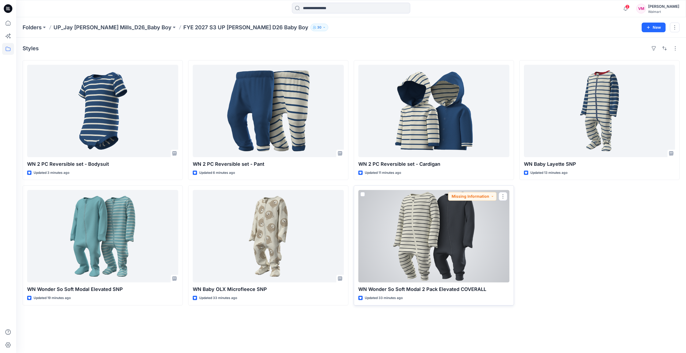
click at [340, 247] on div at bounding box center [433, 236] width 151 height 92
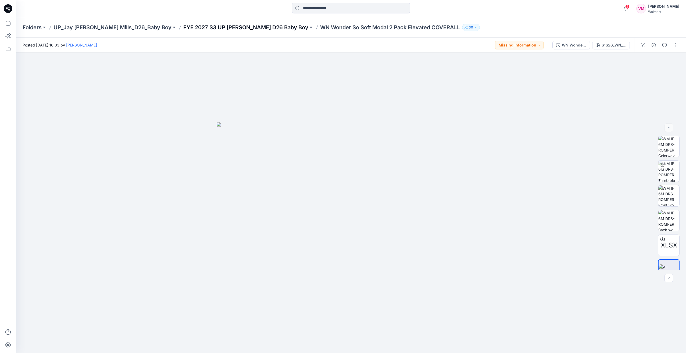
click at [240, 28] on p "FYE 2027 S3 UP Jay Jay Mills D26 Baby Boy" at bounding box center [245, 28] width 125 height 8
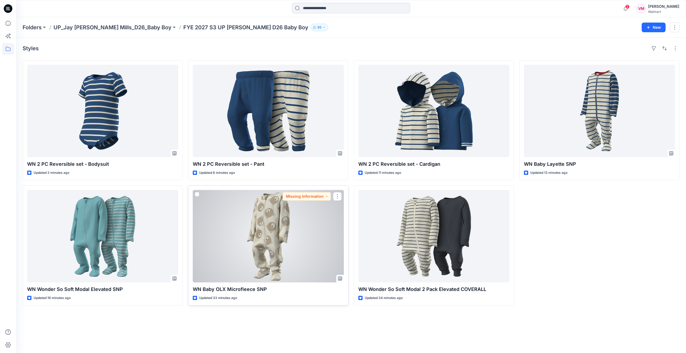
click at [293, 255] on div at bounding box center [268, 236] width 151 height 92
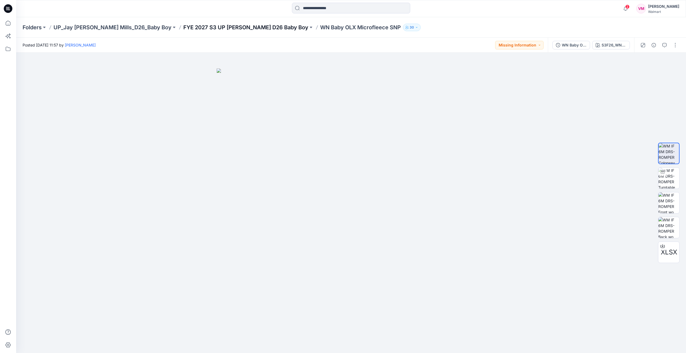
click at [190, 27] on p "FYE 2027 S3 UP Jay Jay Mills D26 Baby Boy" at bounding box center [245, 28] width 125 height 8
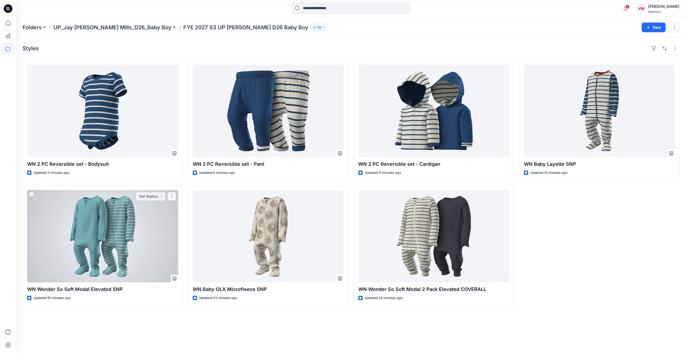
click at [104, 230] on div at bounding box center [102, 236] width 151 height 92
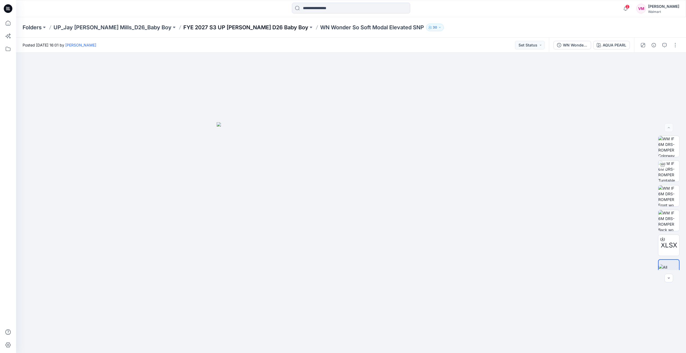
click at [222, 26] on p "FYE 2027 S3 UP Jay Jay Mills D26 Baby Boy" at bounding box center [245, 28] width 125 height 8
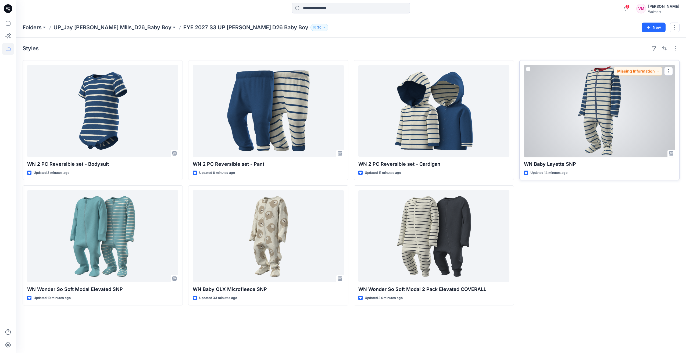
click at [340, 110] on div at bounding box center [599, 111] width 151 height 92
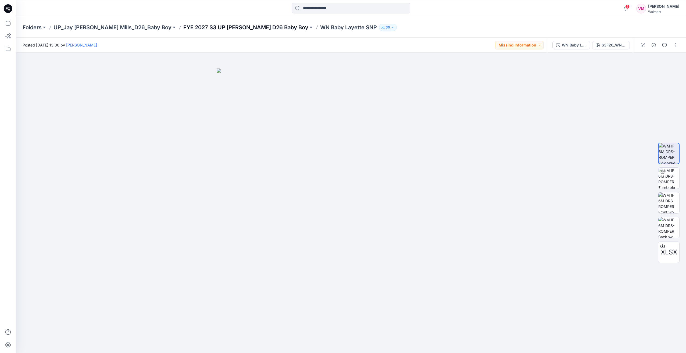
click at [242, 27] on p "FYE 2027 S3 UP Jay Jay Mills D26 Baby Boy" at bounding box center [245, 28] width 125 height 8
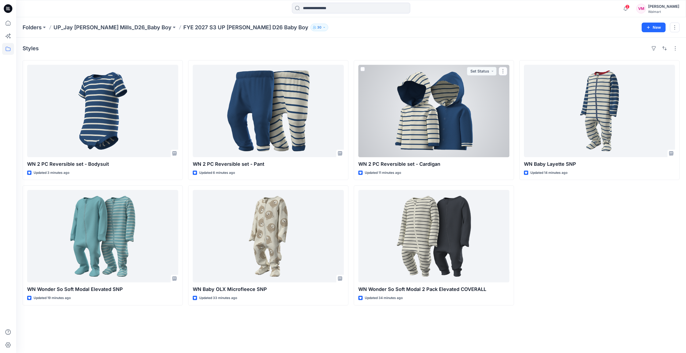
click at [340, 106] on div at bounding box center [433, 111] width 151 height 92
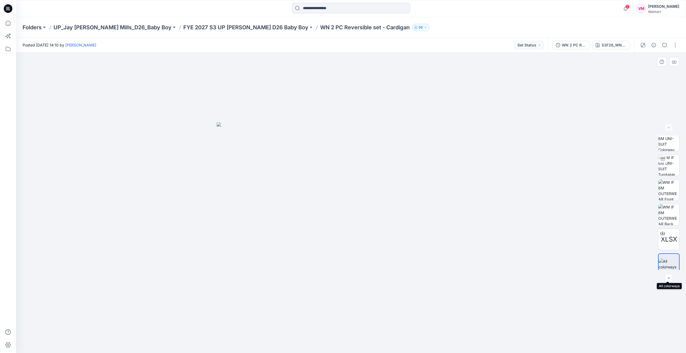
scroll to position [11, 0]
click at [218, 23] on div "Folders UP_Jay Jay Mills_D26_Baby Boy FYE 2027 S3 UP Jay Jay Mills D26 Baby Boy…" at bounding box center [350, 27] width 669 height 20
click at [217, 26] on p "FYE 2027 S3 UP Jay Jay Mills D26 Baby Boy" at bounding box center [245, 28] width 125 height 8
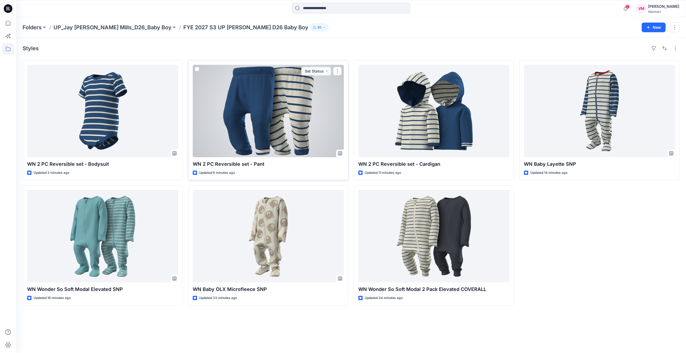
click at [311, 103] on div at bounding box center [268, 111] width 151 height 92
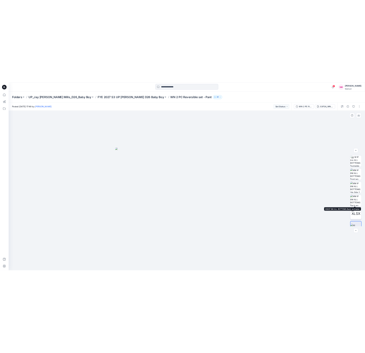
scroll to position [35, 0]
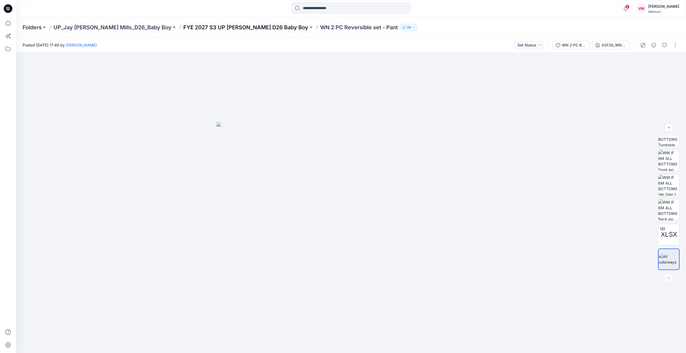
click at [227, 28] on p "FYE 2027 S3 UP Jay Jay Mills D26 Baby Boy" at bounding box center [245, 28] width 125 height 8
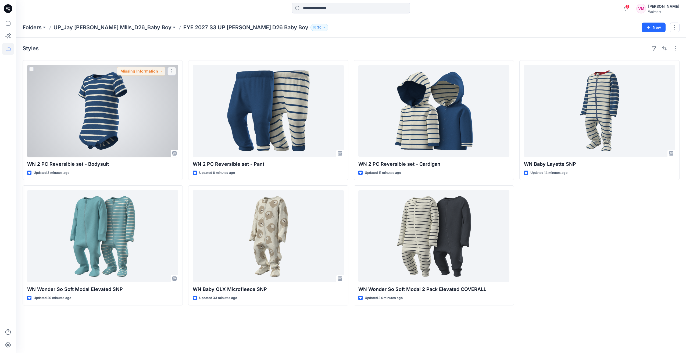
click at [132, 117] on div at bounding box center [102, 111] width 151 height 92
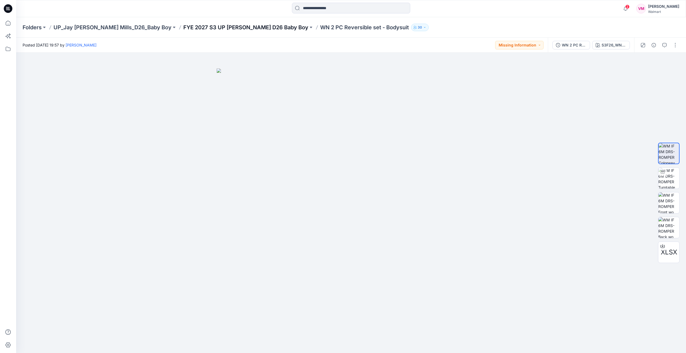
click at [203, 24] on p "FYE 2027 S3 UP Jay Jay Mills D26 Baby Boy" at bounding box center [245, 28] width 125 height 8
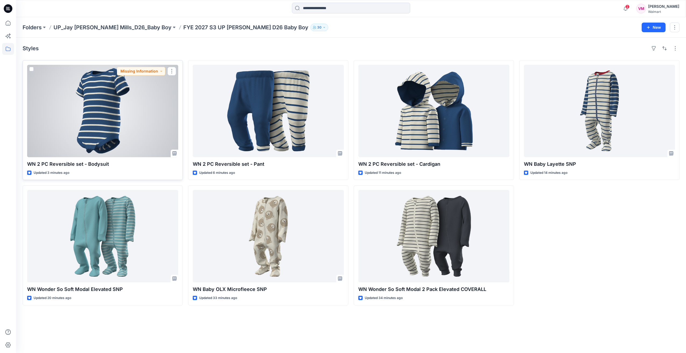
click at [141, 92] on div at bounding box center [102, 111] width 151 height 92
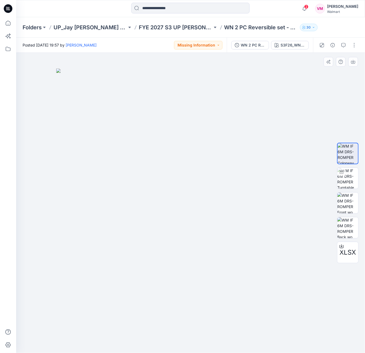
click at [254, 114] on img at bounding box center [190, 211] width 269 height 285
click at [340, 45] on button "button" at bounding box center [343, 45] width 9 height 9
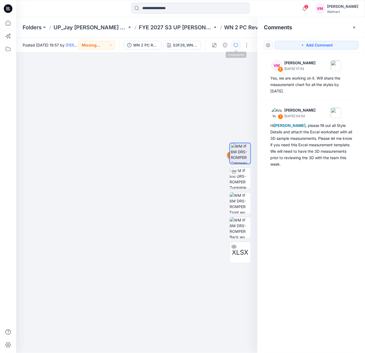
click at [239, 43] on button "button" at bounding box center [235, 45] width 9 height 9
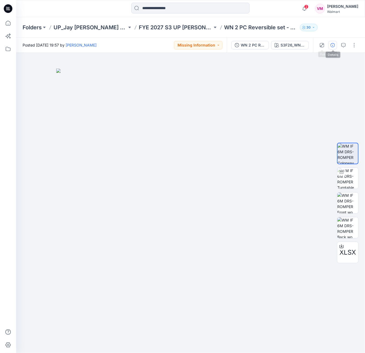
click at [334, 44] on icon "button" at bounding box center [332, 45] width 4 height 4
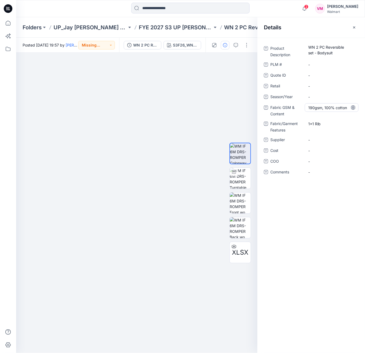
click at [308, 107] on Content "190gsm, 100% cotton" at bounding box center [331, 108] width 47 height 6
drag, startPoint x: 308, startPoint y: 123, endPoint x: 320, endPoint y: 123, distance: 12.1
click at [320, 123] on Features "1x1 Rib" at bounding box center [331, 124] width 47 height 6
click at [320, 121] on Features "1x1 Rib" at bounding box center [331, 124] width 47 height 6
drag, startPoint x: 321, startPoint y: 124, endPoint x: 296, endPoint y: 123, distance: 24.7
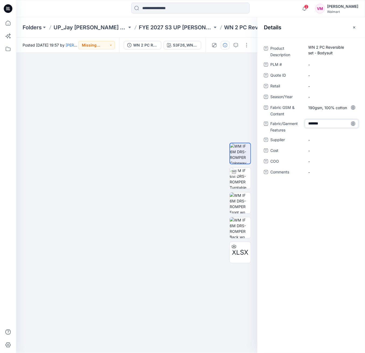
click at [296, 123] on div "Fabric/Garment Features *******" at bounding box center [311, 126] width 95 height 14
drag, startPoint x: 314, startPoint y: 112, endPoint x: 311, endPoint y: 110, distance: 4.2
click at [314, 112] on div "190gsm, 100% cotton" at bounding box center [331, 110] width 54 height 14
drag, startPoint x: 308, startPoint y: 108, endPoint x: 348, endPoint y: 111, distance: 39.9
click at [340, 111] on div "190gsm, 100% cotton" at bounding box center [331, 107] width 54 height 9
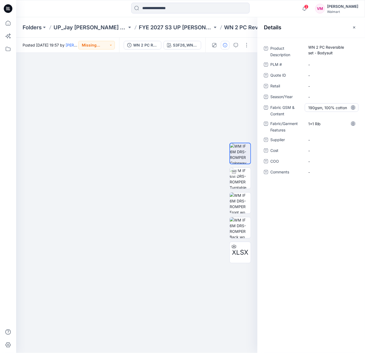
click at [309, 110] on Content "190gsm, 100% cotton" at bounding box center [331, 108] width 47 height 6
drag, startPoint x: 309, startPoint y: 110, endPoint x: 346, endPoint y: 109, distance: 36.8
click at [340, 109] on textarea "**********" at bounding box center [331, 107] width 54 height 9
drag, startPoint x: 203, startPoint y: 86, endPoint x: 201, endPoint y: 81, distance: 4.8
click at [203, 86] on img at bounding box center [136, 211] width 269 height 285
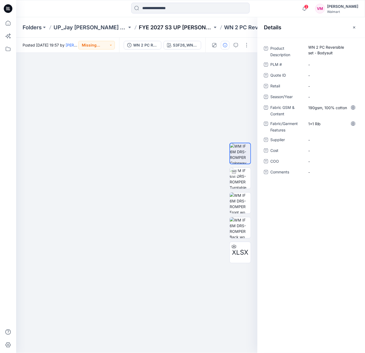
click at [177, 25] on p "FYE 2027 S3 UP Jay Jay Mills D26 Baby Boy" at bounding box center [175, 28] width 73 height 8
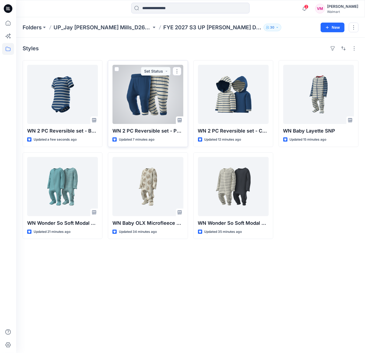
click at [161, 98] on div at bounding box center [147, 94] width 71 height 59
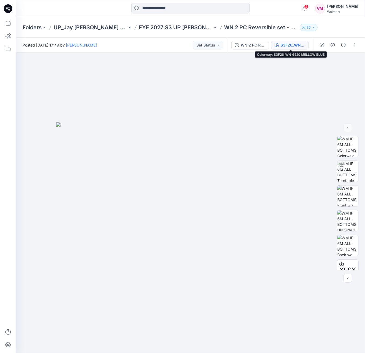
click at [287, 45] on div "S3F26_WN_6520 MELLOW BLUE" at bounding box center [292, 45] width 25 height 6
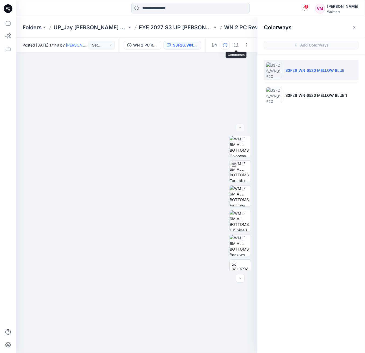
click at [225, 45] on icon "button" at bounding box center [225, 45] width 4 height 4
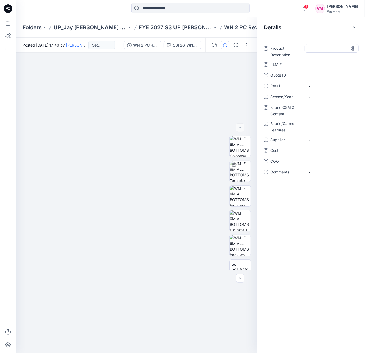
click at [324, 48] on Description "-" at bounding box center [331, 49] width 47 height 6
click at [316, 49] on Description "-" at bounding box center [331, 49] width 47 height 6
click at [187, 29] on p "FYE 2027 S3 UP Jay Jay Mills D26 Baby Boy" at bounding box center [175, 28] width 73 height 8
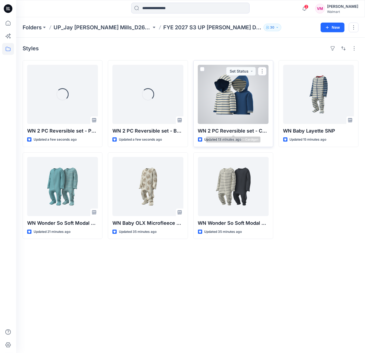
click at [251, 105] on div at bounding box center [233, 94] width 71 height 59
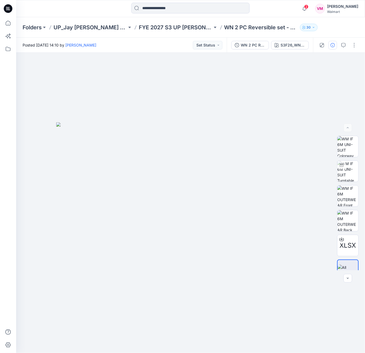
click at [333, 46] on icon "button" at bounding box center [332, 45] width 4 height 4
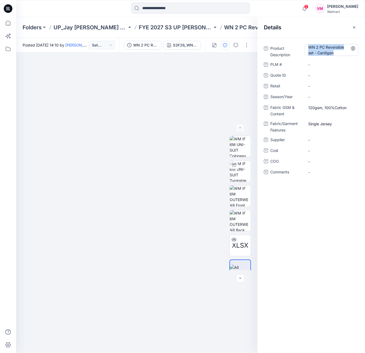
drag, startPoint x: 309, startPoint y: 45, endPoint x: 335, endPoint y: 54, distance: 28.1
click at [335, 54] on Description "WN 2 PC Reversible set - Cardigan" at bounding box center [331, 49] width 47 height 11
drag, startPoint x: 308, startPoint y: 47, endPoint x: 337, endPoint y: 53, distance: 29.0
click at [337, 53] on Description "WN 2 PC Reversible set - Cardigan" at bounding box center [331, 49] width 47 height 11
click at [310, 48] on Description "WN 2 PC Reversible set - Cardigan" at bounding box center [331, 49] width 47 height 11
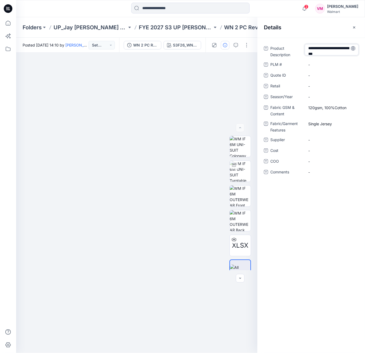
scroll to position [1, 0]
drag, startPoint x: 308, startPoint y: 47, endPoint x: 335, endPoint y: 56, distance: 28.3
click at [335, 56] on div "**********" at bounding box center [331, 51] width 54 height 14
click at [321, 114] on div "120gsm, 100%Cotton" at bounding box center [331, 110] width 54 height 14
click at [314, 111] on div "120gsm, 100%Cotton" at bounding box center [331, 107] width 54 height 9
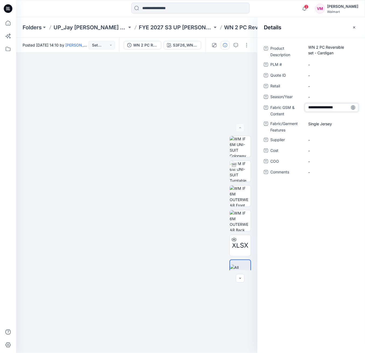
drag, startPoint x: 308, startPoint y: 107, endPoint x: 348, endPoint y: 109, distance: 40.1
click at [340, 109] on textarea "**********" at bounding box center [331, 107] width 54 height 9
click at [311, 122] on Features "Single Jersey" at bounding box center [331, 124] width 47 height 6
drag, startPoint x: 309, startPoint y: 123, endPoint x: 336, endPoint y: 126, distance: 27.6
click at [336, 126] on textarea "**********" at bounding box center [331, 123] width 54 height 9
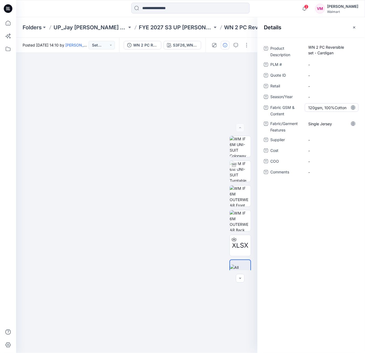
click at [319, 110] on div "120gsm, 100%Cotton" at bounding box center [331, 107] width 54 height 9
drag, startPoint x: 308, startPoint y: 108, endPoint x: 348, endPoint y: 111, distance: 39.6
click at [340, 111] on textarea "**********" at bounding box center [331, 107] width 54 height 9
click at [209, 87] on div at bounding box center [136, 203] width 241 height 300
click at [340, 29] on icon "button" at bounding box center [354, 27] width 4 height 4
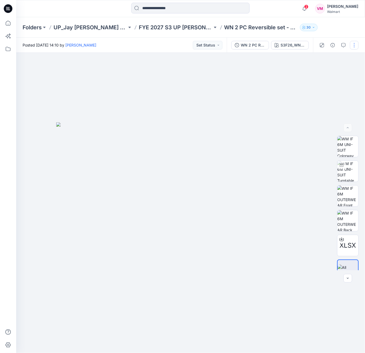
click at [340, 45] on button "button" at bounding box center [354, 45] width 9 height 9
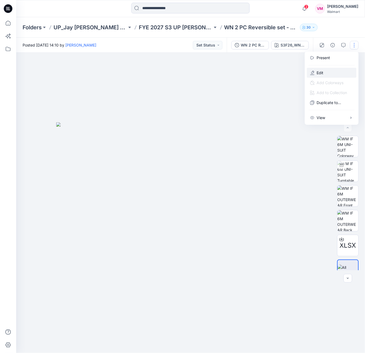
click at [328, 70] on button "Edit" at bounding box center [331, 73] width 49 height 10
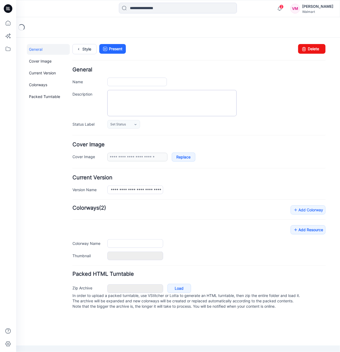
type input "**********"
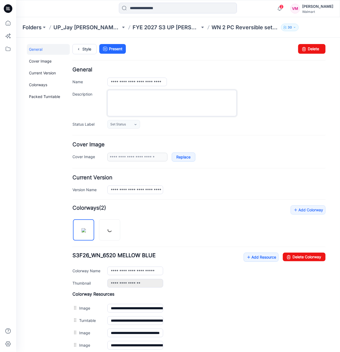
click at [127, 98] on textarea "Description" at bounding box center [171, 103] width 129 height 26
paste textarea "**********"
click at [143, 88] on div "**********" at bounding box center [198, 98] width 253 height 62
click at [140, 94] on textarea "**********" at bounding box center [171, 103] width 129 height 26
paste textarea "**********"
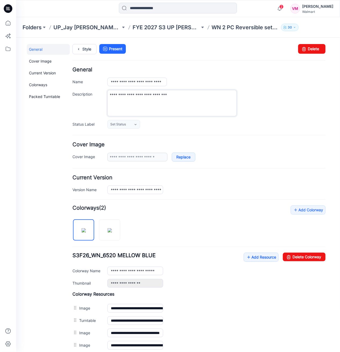
click at [192, 100] on textarea "**********" at bounding box center [171, 103] width 129 height 26
type textarea "**********"
drag, startPoint x: 110, startPoint y: 95, endPoint x: 202, endPoint y: 93, distance: 92.4
click at [202, 93] on textarea "**********" at bounding box center [171, 103] width 129 height 26
click at [160, 25] on p "FYE 2027 S3 UP [PERSON_NAME] D26 Baby Boy" at bounding box center [166, 28] width 67 height 8
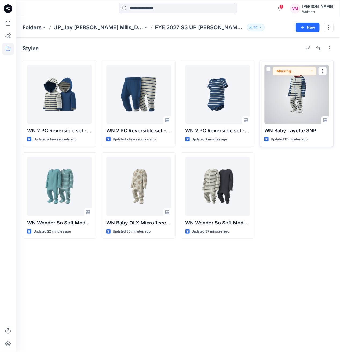
click at [304, 101] on div at bounding box center [297, 94] width 65 height 59
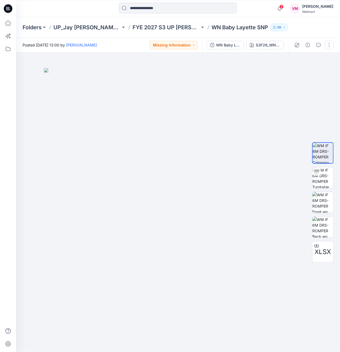
click at [327, 46] on button "button" at bounding box center [329, 45] width 9 height 9
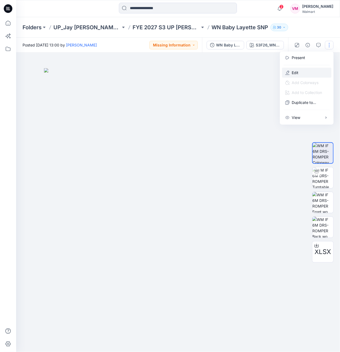
click at [303, 70] on button "Edit" at bounding box center [306, 73] width 49 height 10
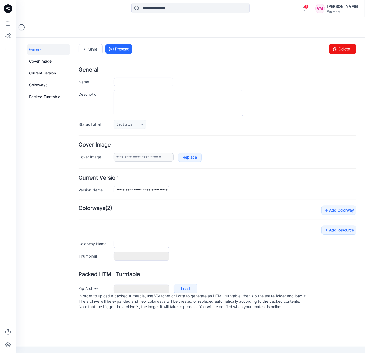
type input "**********"
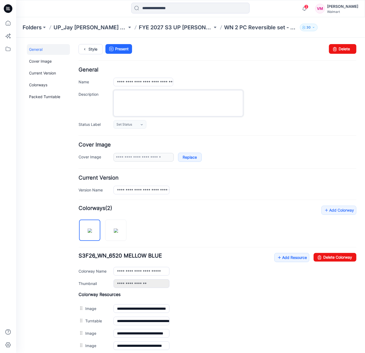
click at [169, 102] on textarea "Description" at bounding box center [177, 103] width 129 height 26
paste textarea "**********"
click at [209, 103] on textarea "**********" at bounding box center [177, 103] width 129 height 26
type textarea "**********"
click at [299, 102] on div "**********" at bounding box center [234, 103] width 243 height 26
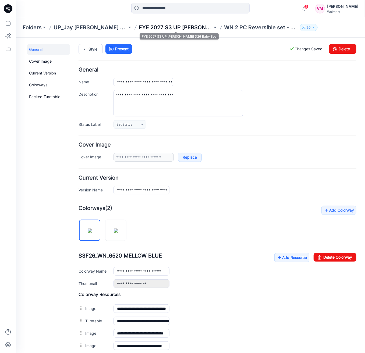
click at [185, 29] on p "FYE 2027 S3 UP [PERSON_NAME] D26 Baby Boy" at bounding box center [175, 28] width 73 height 8
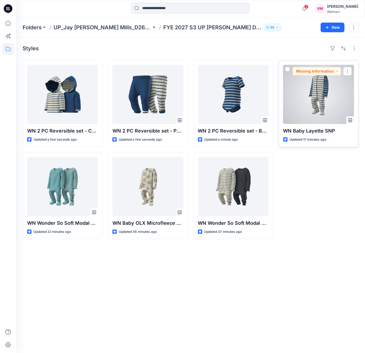
click at [313, 107] on div at bounding box center [318, 94] width 71 height 59
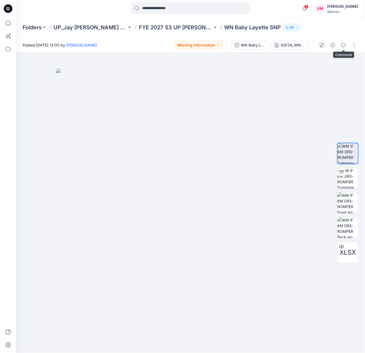
click at [339, 46] on button "button" at bounding box center [343, 45] width 9 height 9
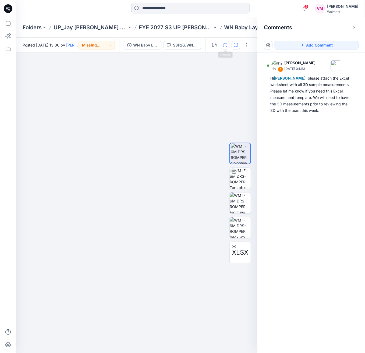
click at [228, 47] on button "button" at bounding box center [225, 45] width 9 height 9
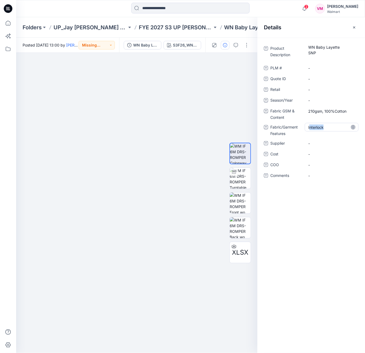
drag, startPoint x: 308, startPoint y: 124, endPoint x: 326, endPoint y: 125, distance: 17.2
click at [326, 125] on Features "Interlock" at bounding box center [331, 127] width 47 height 6
click at [327, 123] on textarea "*********" at bounding box center [331, 127] width 54 height 9
drag, startPoint x: 327, startPoint y: 124, endPoint x: 297, endPoint y: 121, distance: 29.7
click at [297, 123] on div "Fabric/Garment Features *********" at bounding box center [311, 130] width 95 height 14
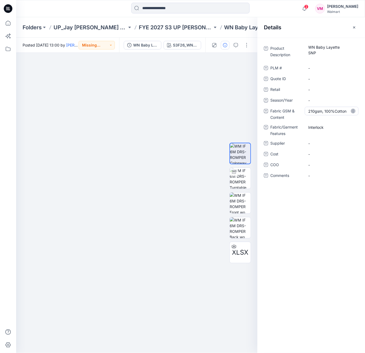
click at [313, 110] on Content "210gsm, 100%Cotton" at bounding box center [331, 111] width 47 height 6
drag, startPoint x: 308, startPoint y: 108, endPoint x: 351, endPoint y: 109, distance: 43.0
click at [351, 109] on div "**********" at bounding box center [331, 114] width 54 height 14
drag, startPoint x: 189, startPoint y: 100, endPoint x: 193, endPoint y: 92, distance: 8.4
click at [189, 100] on img at bounding box center [136, 211] width 269 height 285
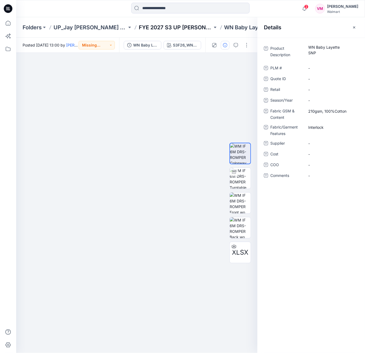
click at [203, 27] on p "FYE 2027 S3 UP [PERSON_NAME] D26 Baby Boy" at bounding box center [175, 28] width 73 height 8
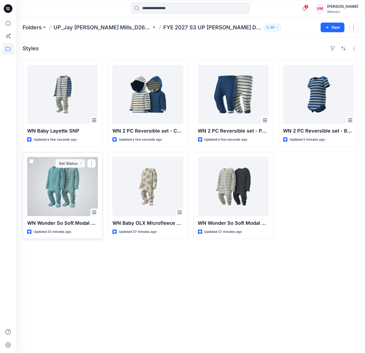
click at [61, 190] on div at bounding box center [62, 186] width 71 height 59
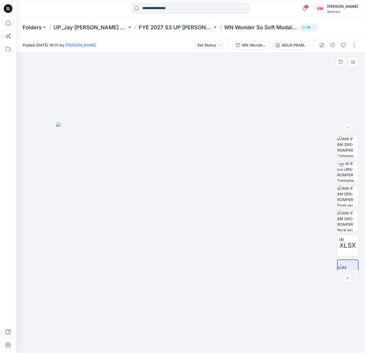
click at [235, 131] on img at bounding box center [190, 237] width 269 height 231
click at [334, 48] on button "button" at bounding box center [332, 45] width 9 height 9
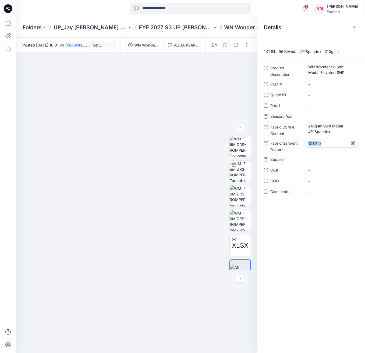
drag, startPoint x: 313, startPoint y: 144, endPoint x: 306, endPoint y: 142, distance: 7.4
click at [306, 142] on div "1X1 Rib" at bounding box center [331, 143] width 54 height 9
click at [143, 121] on div at bounding box center [136, 203] width 241 height 300
click at [204, 30] on p "FYE 2027 S3 UP [PERSON_NAME] D26 Baby Boy" at bounding box center [175, 28] width 73 height 8
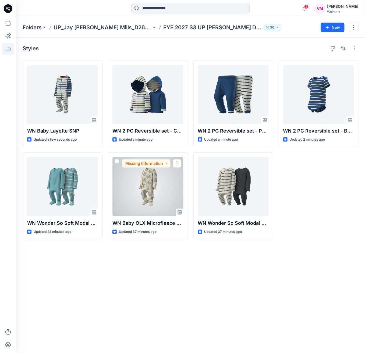
drag, startPoint x: 150, startPoint y: 186, endPoint x: 159, endPoint y: 186, distance: 8.6
click at [150, 186] on div at bounding box center [147, 186] width 71 height 59
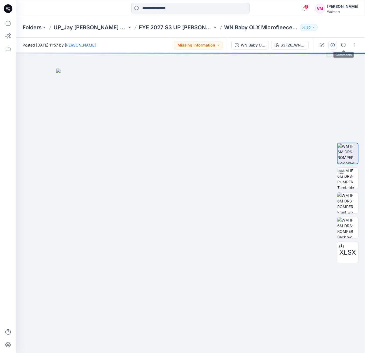
click at [336, 46] on button "button" at bounding box center [332, 45] width 9 height 9
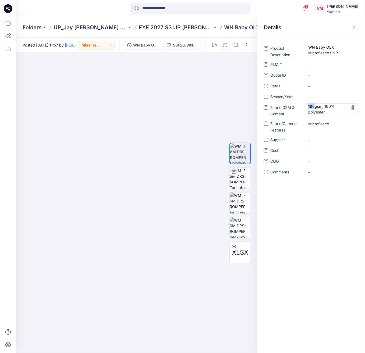
drag, startPoint x: 308, startPoint y: 106, endPoint x: 315, endPoint y: 107, distance: 6.8
click at [315, 107] on Content "190gsm, 100% polyester" at bounding box center [331, 108] width 47 height 11
drag, startPoint x: 332, startPoint y: 123, endPoint x: 304, endPoint y: 125, distance: 27.2
click at [304, 125] on div "Microfleece" at bounding box center [331, 123] width 54 height 9
drag, startPoint x: 332, startPoint y: 124, endPoint x: 301, endPoint y: 125, distance: 30.6
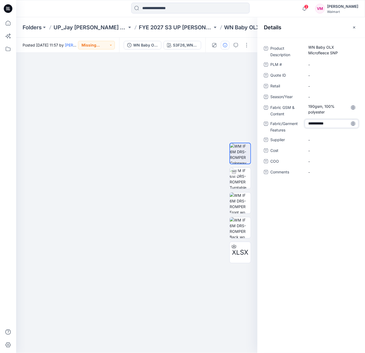
click at [301, 125] on div "**********" at bounding box center [311, 126] width 95 height 14
drag, startPoint x: 307, startPoint y: 108, endPoint x: 325, endPoint y: 115, distance: 20.0
click at [325, 115] on div "190gsm, 100% polyester" at bounding box center [331, 110] width 54 height 14
copy Content "190gsm, 100% polyester"
click at [197, 72] on img at bounding box center [136, 211] width 269 height 285
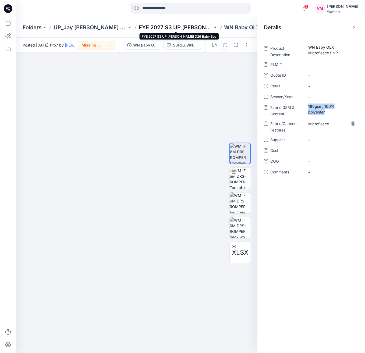
click at [206, 29] on p "FYE 2027 S3 UP [PERSON_NAME] D26 Baby Boy" at bounding box center [175, 28] width 73 height 8
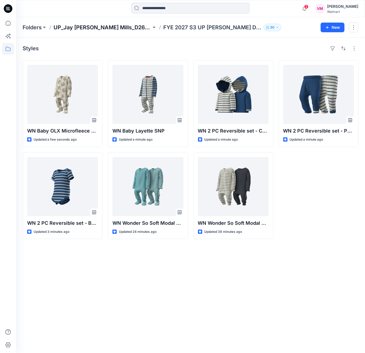
click at [122, 29] on p "UP_Jay [PERSON_NAME] Mills_D26_Baby Boy" at bounding box center [102, 28] width 98 height 8
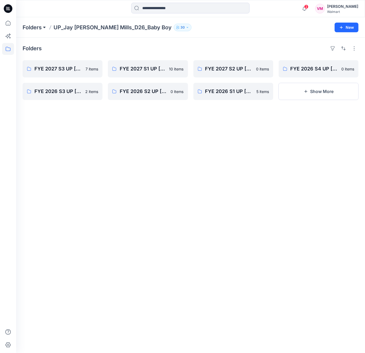
click at [44, 27] on button at bounding box center [44, 28] width 5 height 8
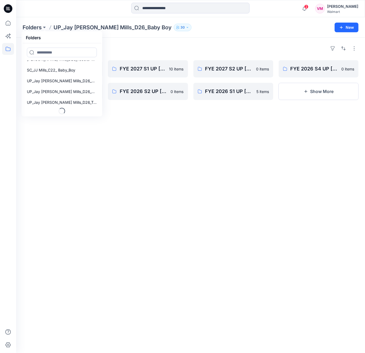
scroll to position [39, 0]
click at [57, 92] on p "UP_Jay [PERSON_NAME] Mills_D26_Baby Girl" at bounding box center [62, 91] width 70 height 6
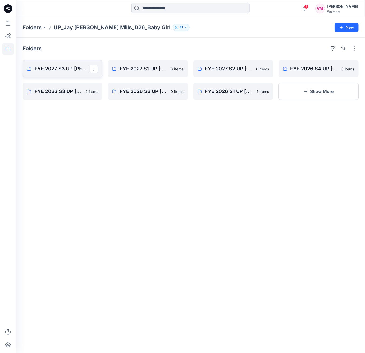
click at [68, 67] on p "FYE 2027 S3 UP [PERSON_NAME] D26 Baby Girl" at bounding box center [61, 69] width 55 height 8
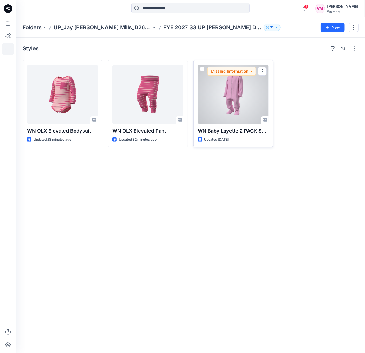
click at [222, 99] on div at bounding box center [233, 94] width 71 height 59
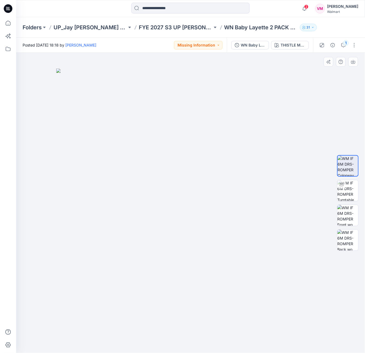
click at [58, 153] on img at bounding box center [190, 211] width 269 height 285
click at [274, 43] on button "THISTLE MORNING" at bounding box center [290, 45] width 38 height 9
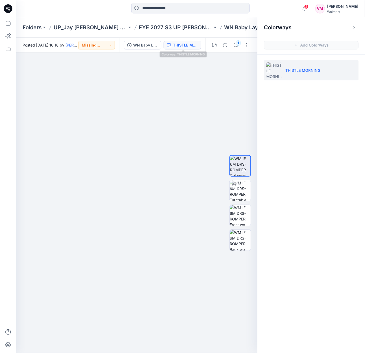
click at [164, 45] on div "WN Baby Layette 2 PACK SNP THISTLE MORNING" at bounding box center [162, 45] width 86 height 15
click at [144, 44] on div "WN Baby Layette 2 PACK SNP" at bounding box center [145, 45] width 25 height 6
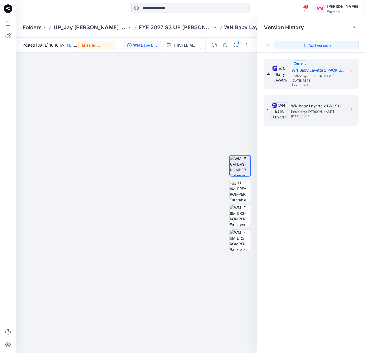
click at [307, 105] on h5 "WN Baby Layette 2 PACK SNP" at bounding box center [318, 106] width 54 height 6
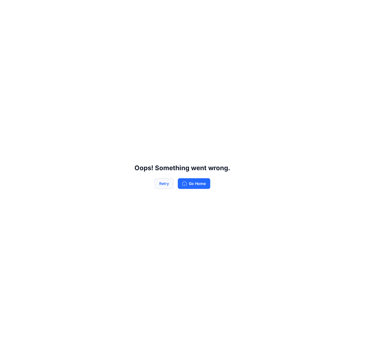
click at [164, 181] on button "Retry" at bounding box center [163, 183] width 19 height 11
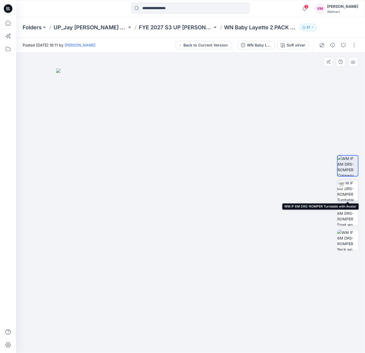
click at [351, 193] on img at bounding box center [347, 190] width 21 height 21
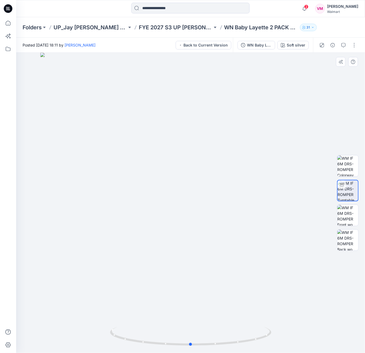
click at [161, 166] on div at bounding box center [190, 203] width 348 height 300
drag, startPoint x: 264, startPoint y: 316, endPoint x: 192, endPoint y: 324, distance: 71.8
click at [192, 324] on div at bounding box center [190, 203] width 348 height 300
drag, startPoint x: 192, startPoint y: 169, endPoint x: 227, endPoint y: 224, distance: 65.1
click at [192, 169] on div at bounding box center [190, 203] width 348 height 300
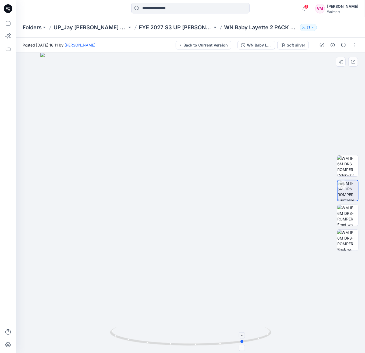
drag, startPoint x: 232, startPoint y: 330, endPoint x: 214, endPoint y: 330, distance: 17.7
click at [214, 330] on div at bounding box center [190, 203] width 348 height 300
click at [232, 163] on div at bounding box center [190, 203] width 348 height 300
click at [356, 48] on button "button" at bounding box center [354, 45] width 9 height 9
click at [278, 81] on div at bounding box center [190, 203] width 348 height 300
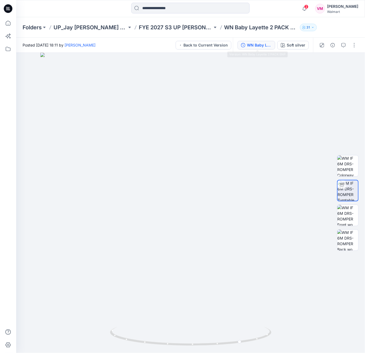
click at [258, 45] on div "WN Baby Layette 2 PACK SNP" at bounding box center [259, 45] width 25 height 6
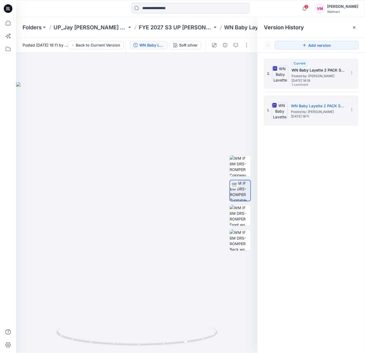
click at [295, 79] on span "Thursday, September 18, 2025 18:18" at bounding box center [318, 81] width 54 height 4
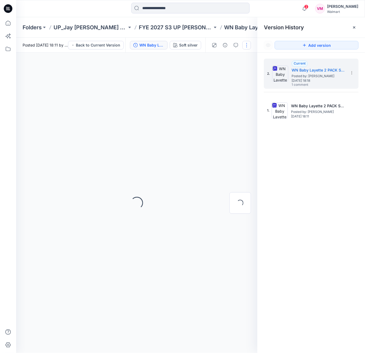
click at [248, 46] on button "button" at bounding box center [246, 45] width 9 height 9
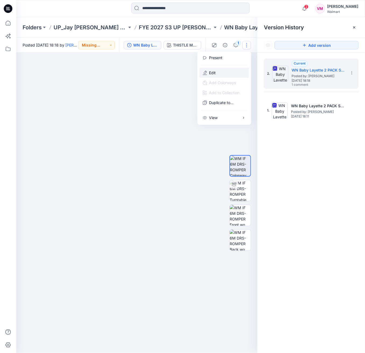
click at [220, 71] on button "Edit" at bounding box center [223, 73] width 49 height 10
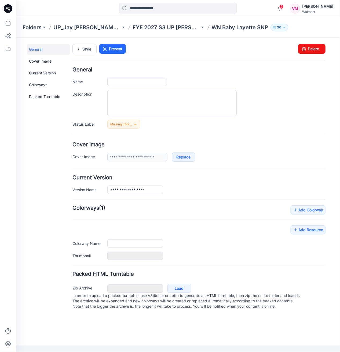
type input "**********"
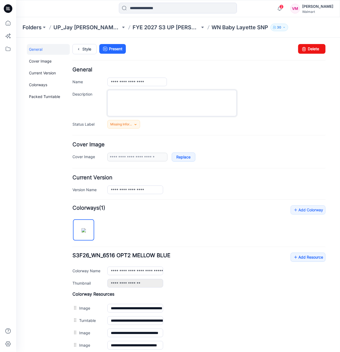
drag, startPoint x: 148, startPoint y: 101, endPoint x: 127, endPoint y: 99, distance: 21.6
click at [148, 101] on textarea "Description" at bounding box center [171, 103] width 129 height 26
paste textarea "*********"
click at [150, 99] on textarea "*********" at bounding box center [171, 103] width 129 height 26
paste textarea "**********"
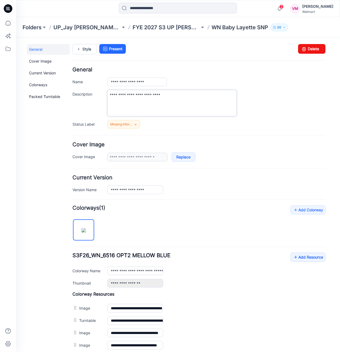
click at [174, 109] on textarea "**********" at bounding box center [171, 103] width 129 height 26
type textarea "**********"
click at [308, 92] on div "**********" at bounding box center [216, 103] width 218 height 26
click at [172, 30] on p "FYE 2027 S3 UP Jay Jay Mills D26 Baby Boy" at bounding box center [166, 28] width 67 height 8
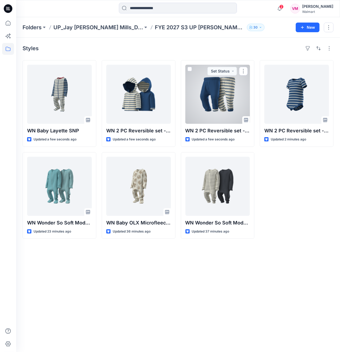
click at [282, 222] on div "WN 2 PC Reversible set - Bodysuit Updated 2 minutes ago" at bounding box center [297, 149] width 74 height 179
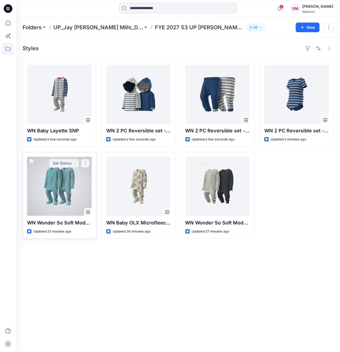
click at [69, 185] on div at bounding box center [59, 186] width 65 height 59
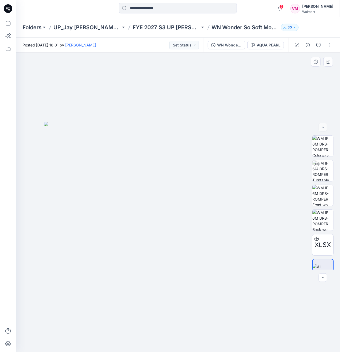
click at [219, 132] on img at bounding box center [178, 237] width 269 height 231
click at [326, 45] on button "button" at bounding box center [329, 45] width 9 height 9
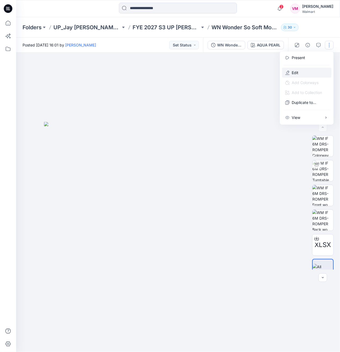
click at [293, 77] on button "Edit" at bounding box center [306, 73] width 49 height 10
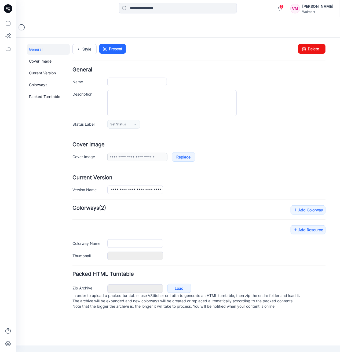
type input "**********"
type textarea "**********"
type input "**********"
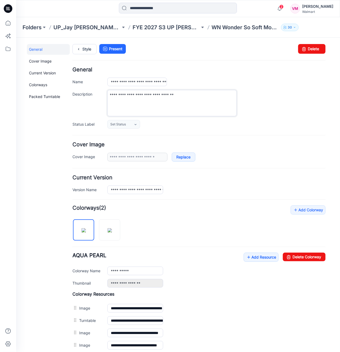
click at [119, 103] on textarea "**********" at bounding box center [171, 103] width 129 height 26
click at [175, 29] on p "FYE 2027 S3 UP [PERSON_NAME] D26 Baby Boy" at bounding box center [166, 28] width 67 height 8
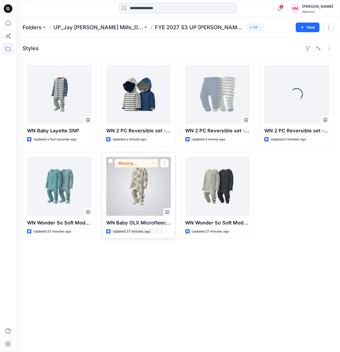
click at [140, 187] on div at bounding box center [138, 186] width 65 height 59
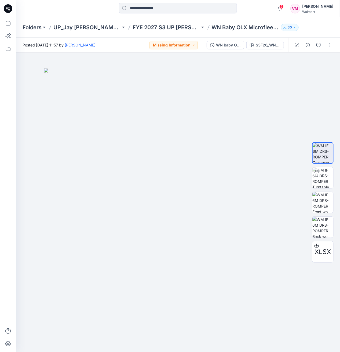
click at [335, 45] on div at bounding box center [314, 45] width 50 height 15
click at [330, 45] on button "button" at bounding box center [329, 45] width 9 height 9
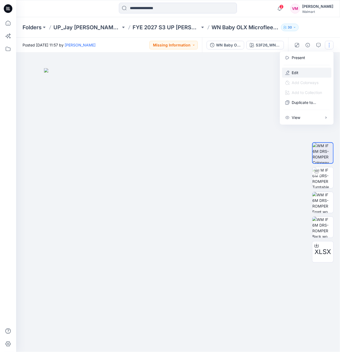
click at [308, 73] on button "Edit" at bounding box center [306, 73] width 49 height 10
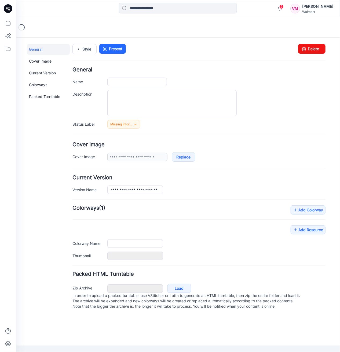
type input "**********"
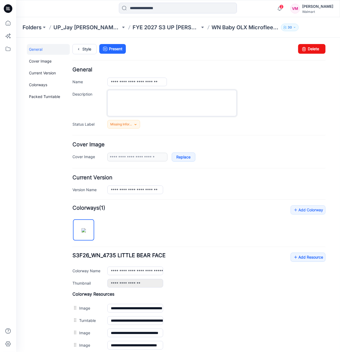
click at [132, 106] on textarea "Description" at bounding box center [171, 103] width 129 height 26
click at [121, 100] on textarea "Description" at bounding box center [171, 103] width 129 height 26
paste textarea "**********"
click at [142, 96] on textarea "**********" at bounding box center [171, 103] width 129 height 26
paste textarea "**********"
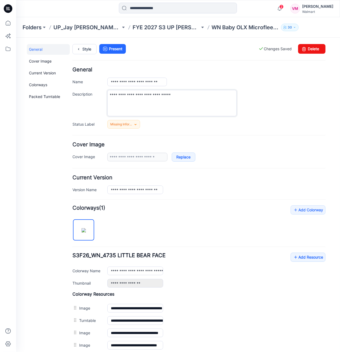
click at [157, 111] on textarea "**********" at bounding box center [171, 103] width 129 height 26
type textarea "**********"
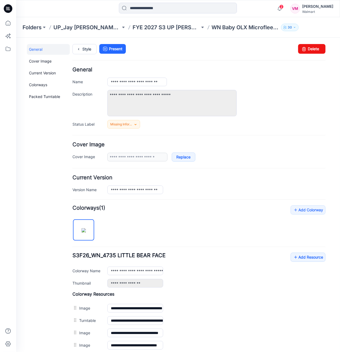
click at [302, 128] on form "**********" at bounding box center [198, 241] width 253 height 348
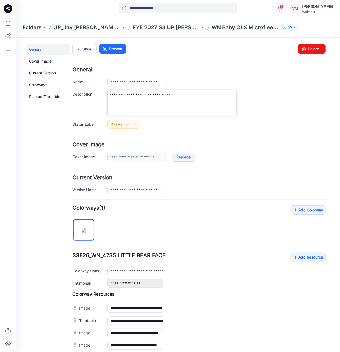
drag, startPoint x: 203, startPoint y: 97, endPoint x: 201, endPoint y: 86, distance: 11.2
click at [203, 97] on textarea "**********" at bounding box center [171, 103] width 129 height 26
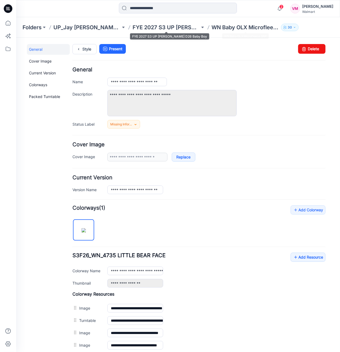
click at [165, 24] on p "FYE 2027 S3 UP Jay Jay Mills D26 Baby Boy" at bounding box center [166, 28] width 67 height 8
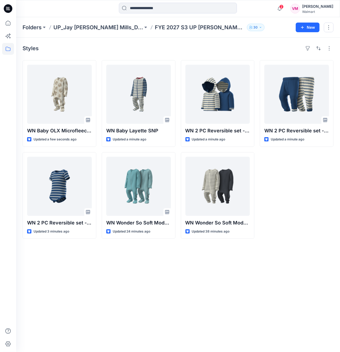
click at [51, 28] on icon at bounding box center [50, 27] width 4 height 4
click at [46, 27] on button at bounding box center [44, 28] width 5 height 8
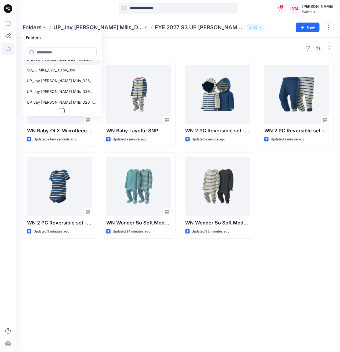
scroll to position [39, 0]
click at [67, 91] on p "UP_Jay [PERSON_NAME] Mills_D26_Baby Girl" at bounding box center [62, 91] width 70 height 6
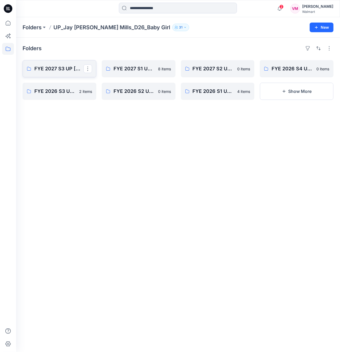
click at [56, 70] on p "FYE 2027 S3 UP [PERSON_NAME] D26 Baby Girl" at bounding box center [58, 69] width 49 height 8
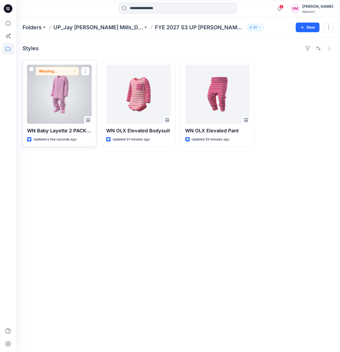
click at [62, 94] on div at bounding box center [59, 94] width 65 height 59
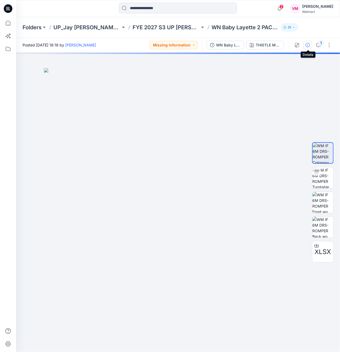
click at [310, 46] on icon "button" at bounding box center [308, 45] width 4 height 4
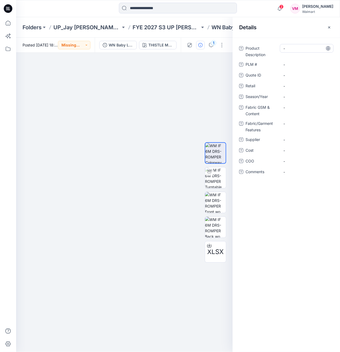
click at [293, 51] on Description "-" at bounding box center [307, 49] width 47 height 6
click at [196, 131] on img at bounding box center [124, 210] width 269 height 284
click at [296, 52] on div "-" at bounding box center [307, 48] width 54 height 9
click at [296, 50] on textarea at bounding box center [307, 48] width 54 height 9
type textarea "**********"
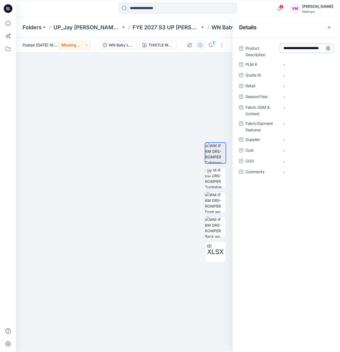
scroll to position [3, 0]
click at [296, 66] on \ "-" at bounding box center [307, 65] width 47 height 6
click at [298, 87] on span "-" at bounding box center [307, 86] width 47 height 6
click at [295, 98] on span "-" at bounding box center [307, 97] width 47 height 6
click at [296, 111] on div "-" at bounding box center [307, 107] width 54 height 9
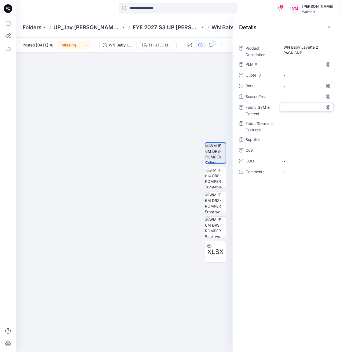
click at [295, 110] on textarea at bounding box center [307, 107] width 54 height 9
click at [294, 107] on Content "-" at bounding box center [307, 108] width 47 height 6
type textarea "**********"
click at [294, 123] on Features "-" at bounding box center [307, 124] width 47 height 6
type textarea "**********"
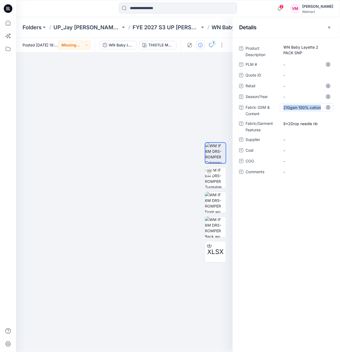
drag, startPoint x: 285, startPoint y: 106, endPoint x: 321, endPoint y: 107, distance: 36.6
click at [321, 107] on Content "210gsm 100% cotton" at bounding box center [307, 108] width 47 height 6
click at [324, 108] on textarea "**********" at bounding box center [307, 107] width 54 height 9
click at [304, 122] on Features "8x2Drop needle rib" at bounding box center [307, 124] width 47 height 6
drag, startPoint x: 285, startPoint y: 107, endPoint x: 296, endPoint y: 137, distance: 31.8
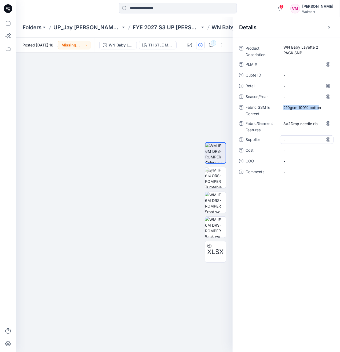
click at [320, 108] on Content "210gsm 100% cotton" at bounding box center [307, 108] width 47 height 6
drag, startPoint x: 284, startPoint y: 124, endPoint x: 332, endPoint y: 126, distance: 47.9
click at [332, 126] on div "8x2Drop needle rib" at bounding box center [307, 123] width 54 height 9
drag, startPoint x: 284, startPoint y: 124, endPoint x: 329, endPoint y: 125, distance: 44.9
click at [329, 125] on div "**********" at bounding box center [307, 126] width 54 height 14
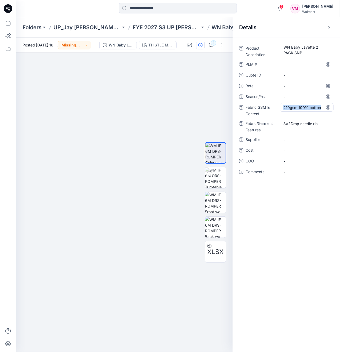
drag, startPoint x: 283, startPoint y: 109, endPoint x: 321, endPoint y: 111, distance: 38.5
click at [321, 111] on div "210gsm 100% cotton" at bounding box center [307, 107] width 54 height 9
drag, startPoint x: 301, startPoint y: 108, endPoint x: 320, endPoint y: 109, distance: 19.6
click at [320, 109] on Content "210gsm 100% cotton" at bounding box center [307, 108] width 47 height 6
click at [307, 107] on Content "210gsm 100% cotton" at bounding box center [307, 108] width 47 height 6
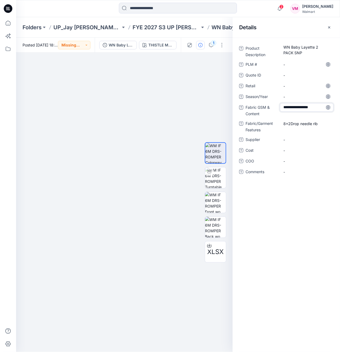
click at [312, 108] on textarea "**********" at bounding box center [307, 107] width 54 height 9
click at [309, 108] on textarea "**********" at bounding box center [307, 107] width 54 height 9
type textarea "**********"
click at [321, 115] on div "**********" at bounding box center [307, 110] width 54 height 14
drag, startPoint x: 297, startPoint y: 114, endPoint x: 283, endPoint y: 107, distance: 15.9
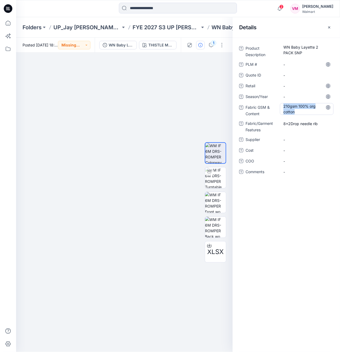
click at [283, 107] on div "210gsm 100% org cotton" at bounding box center [307, 109] width 54 height 12
drag, startPoint x: 292, startPoint y: 111, endPoint x: 284, endPoint y: 103, distance: 10.8
click at [284, 103] on textarea "**********" at bounding box center [307, 108] width 54 height 11
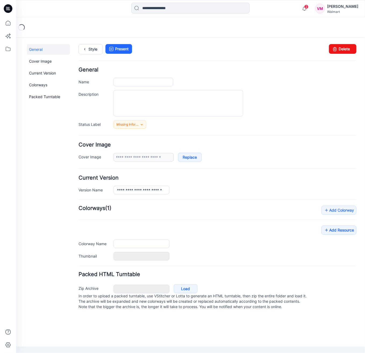
type input "**********"
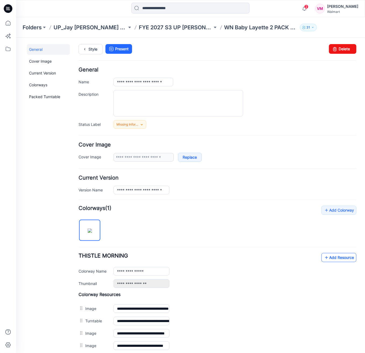
click at [326, 260] on link "Add Resource" at bounding box center [338, 257] width 35 height 9
click at [147, 106] on textarea "Description" at bounding box center [177, 103] width 129 height 26
drag, startPoint x: 153, startPoint y: 100, endPoint x: 156, endPoint y: 98, distance: 2.8
click at [153, 100] on textarea "Description" at bounding box center [177, 103] width 129 height 26
click at [252, 29] on p "WN Baby Layette 2 PACK SNP" at bounding box center [260, 28] width 73 height 8
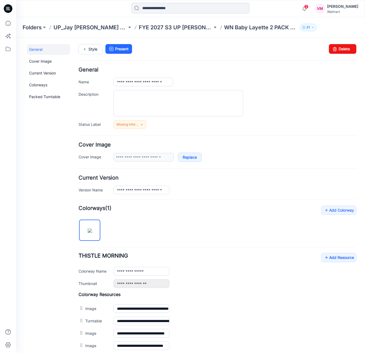
drag, startPoint x: 296, startPoint y: 111, endPoint x: 279, endPoint y: 52, distance: 61.5
click at [296, 111] on div at bounding box center [234, 103] width 243 height 26
drag, startPoint x: 117, startPoint y: 83, endPoint x: 188, endPoint y: 85, distance: 71.5
click at [188, 85] on div "**********" at bounding box center [234, 81] width 243 height 9
click at [256, 105] on div at bounding box center [234, 103] width 243 height 26
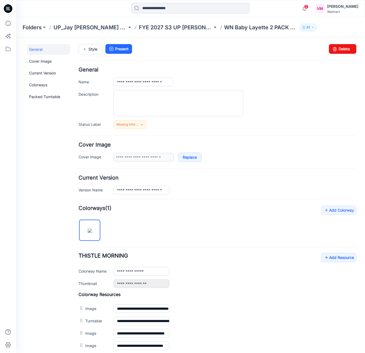
click at [283, 93] on div at bounding box center [234, 103] width 243 height 26
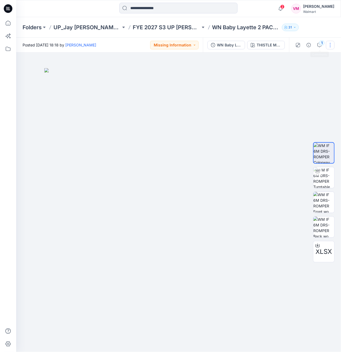
click at [329, 44] on button "button" at bounding box center [330, 45] width 9 height 9
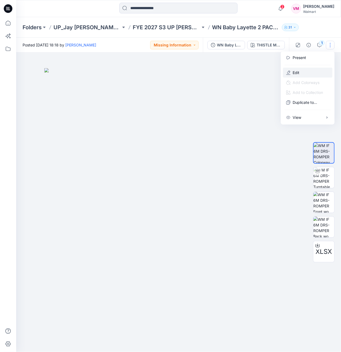
click at [296, 77] on button "Edit" at bounding box center [307, 73] width 49 height 10
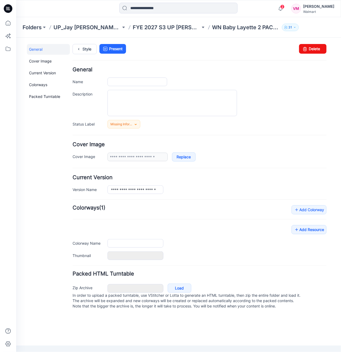
type input "**********"
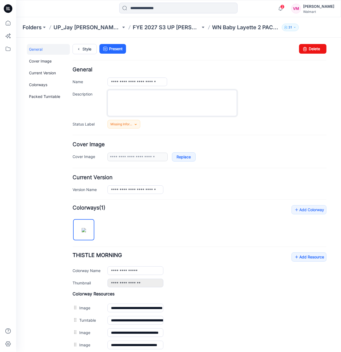
click at [172, 99] on textarea "Description" at bounding box center [171, 103] width 129 height 26
paste textarea "**********"
click at [156, 100] on textarea "**********" at bounding box center [171, 103] width 129 height 26
paste textarea "**********"
drag, startPoint x: 147, startPoint y: 102, endPoint x: 151, endPoint y: 99, distance: 4.3
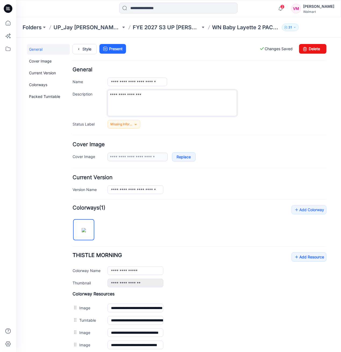
click at [147, 102] on textarea "**********" at bounding box center [171, 103] width 129 height 26
paste textarea "**********"
click at [171, 107] on textarea "**********" at bounding box center [171, 103] width 129 height 26
paste textarea "**********"
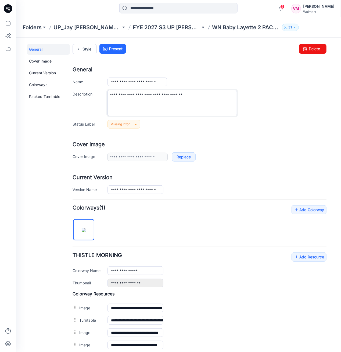
click at [144, 95] on textarea "**********" at bounding box center [171, 103] width 129 height 26
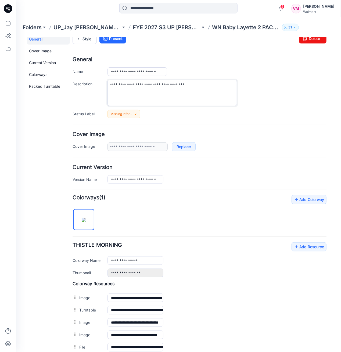
scroll to position [71, 0]
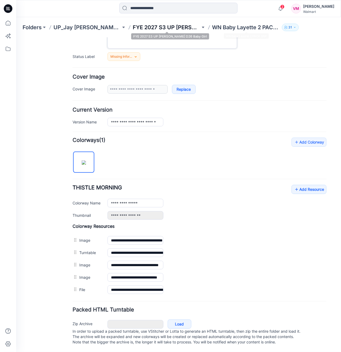
type textarea "**********"
click at [195, 26] on p "FYE 2027 S3 UP [PERSON_NAME] D26 Baby Girl" at bounding box center [166, 28] width 67 height 8
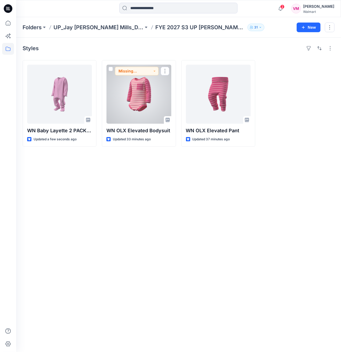
click at [156, 98] on div at bounding box center [138, 94] width 65 height 59
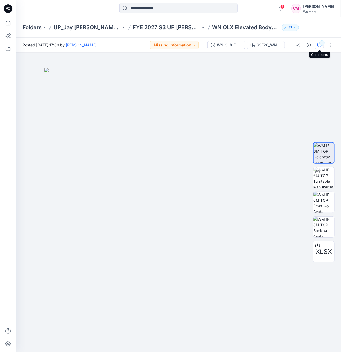
click at [323, 47] on button "1" at bounding box center [319, 45] width 9 height 9
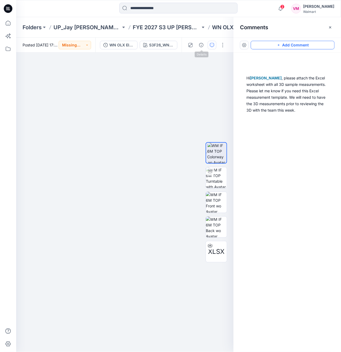
drag, startPoint x: 307, startPoint y: 46, endPoint x: 304, endPoint y: 46, distance: 2.7
click at [307, 46] on button "Add Comment" at bounding box center [293, 45] width 84 height 9
drag, startPoint x: 201, startPoint y: 44, endPoint x: 217, endPoint y: 53, distance: 18.7
click at [201, 44] on icon "button" at bounding box center [201, 45] width 4 height 4
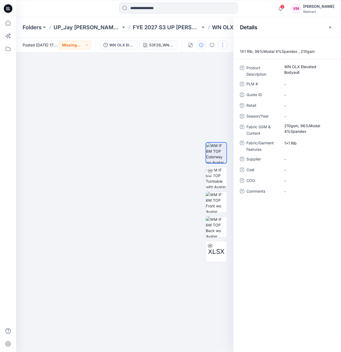
click at [222, 44] on button "button" at bounding box center [222, 45] width 9 height 9
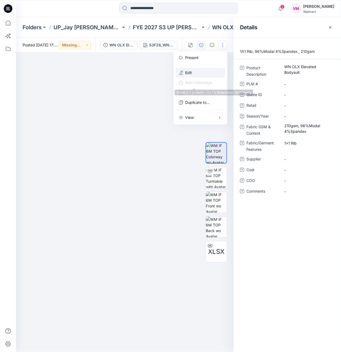
click at [200, 73] on button "Edit" at bounding box center [200, 73] width 49 height 10
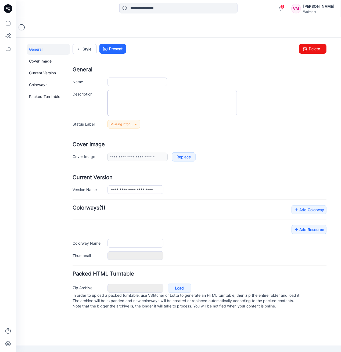
type input "**********"
type textarea "**********"
type input "**********"
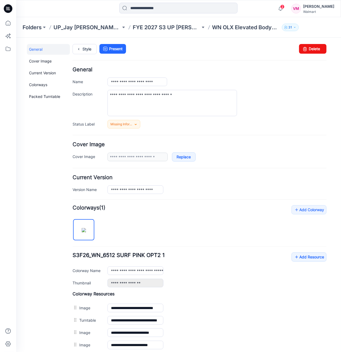
click at [174, 21] on div "Folders UP_Jay [PERSON_NAME] Mills_D26_Baby Girl FYE 2027 S3 UP [PERSON_NAME] D…" at bounding box center [178, 27] width 325 height 20
click at [174, 28] on p "FYE 2027 S3 UP [PERSON_NAME] D26 Baby Girl" at bounding box center [166, 28] width 67 height 8
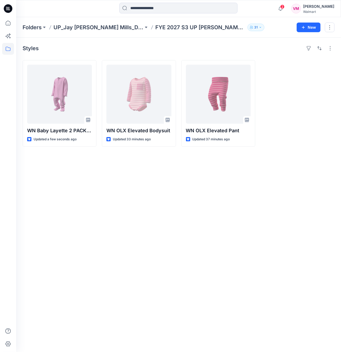
click at [224, 193] on div "Styles WN Baby Layette 2 PACK SNP Updated a few seconds ago WN OLX Elevated Bod…" at bounding box center [178, 195] width 325 height 315
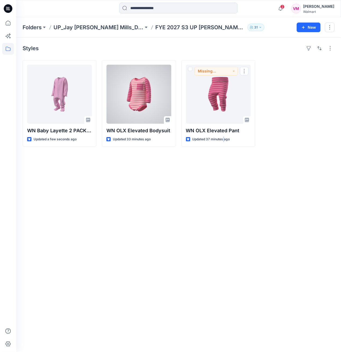
click at [153, 99] on div at bounding box center [138, 94] width 65 height 59
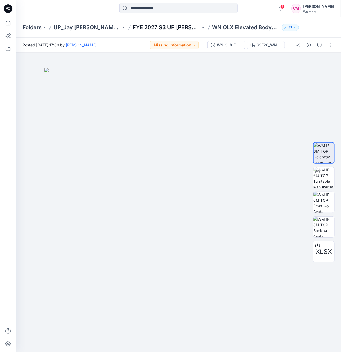
click at [186, 28] on p "FYE 2027 S3 UP [PERSON_NAME] D26 Baby Girl" at bounding box center [166, 28] width 67 height 8
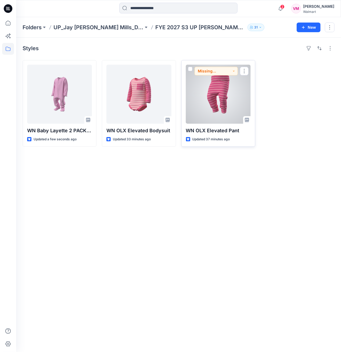
click at [208, 84] on div at bounding box center [218, 94] width 65 height 59
